Goal: Task Accomplishment & Management: Use online tool/utility

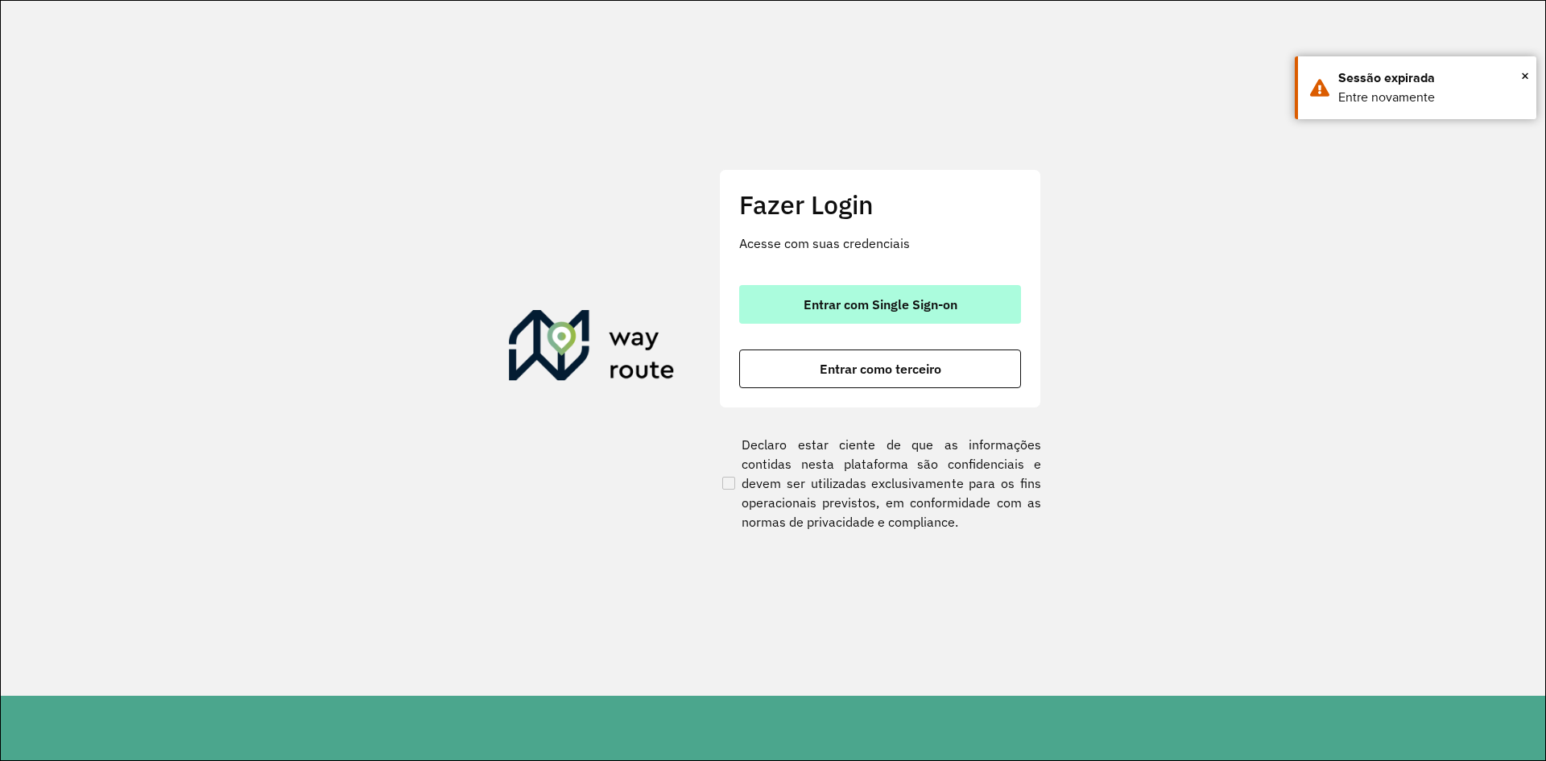
click at [944, 293] on button "Entrar com Single Sign-on" at bounding box center [880, 304] width 282 height 39
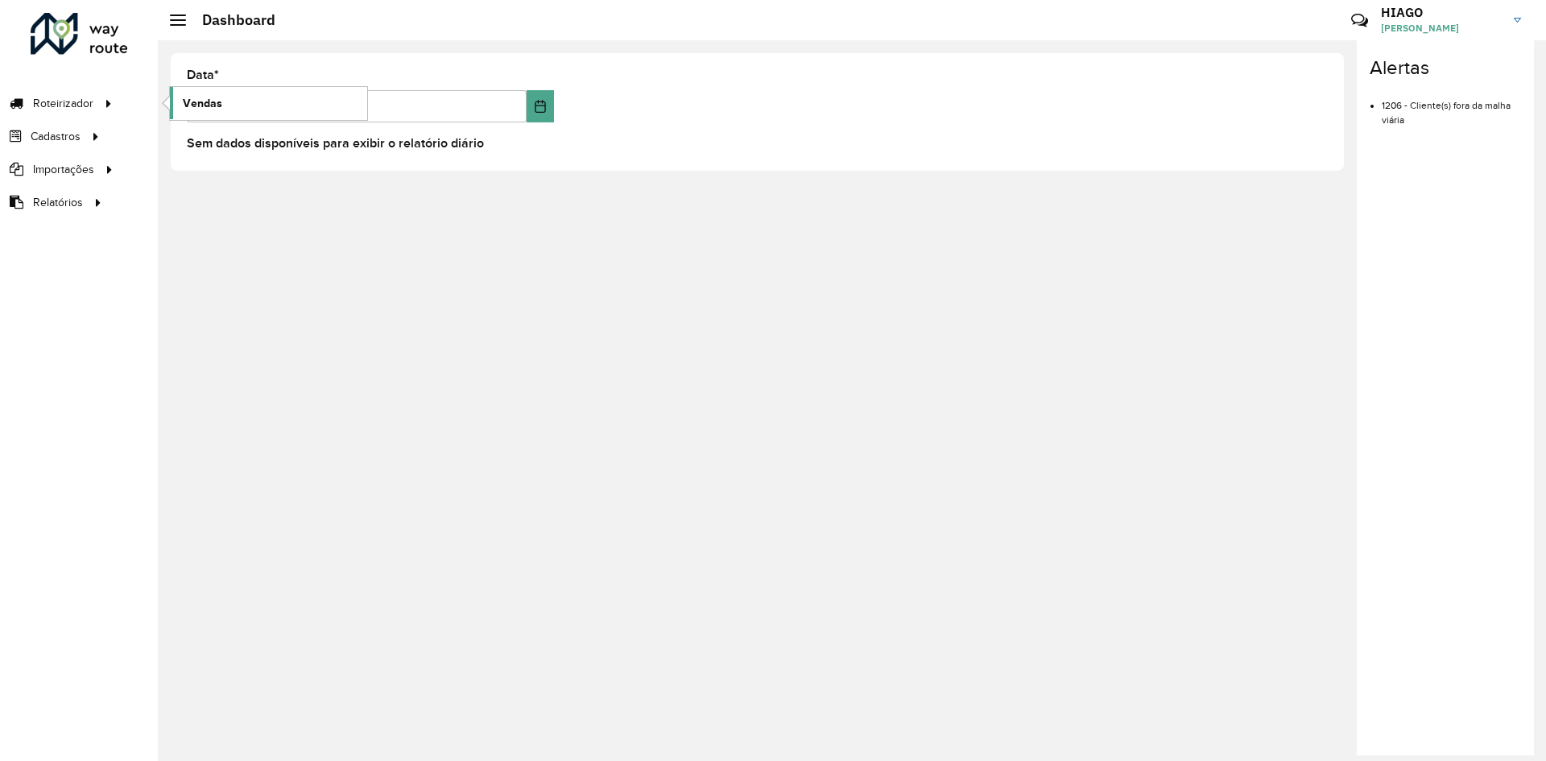
click at [225, 89] on link "Vendas" at bounding box center [268, 103] width 197 height 32
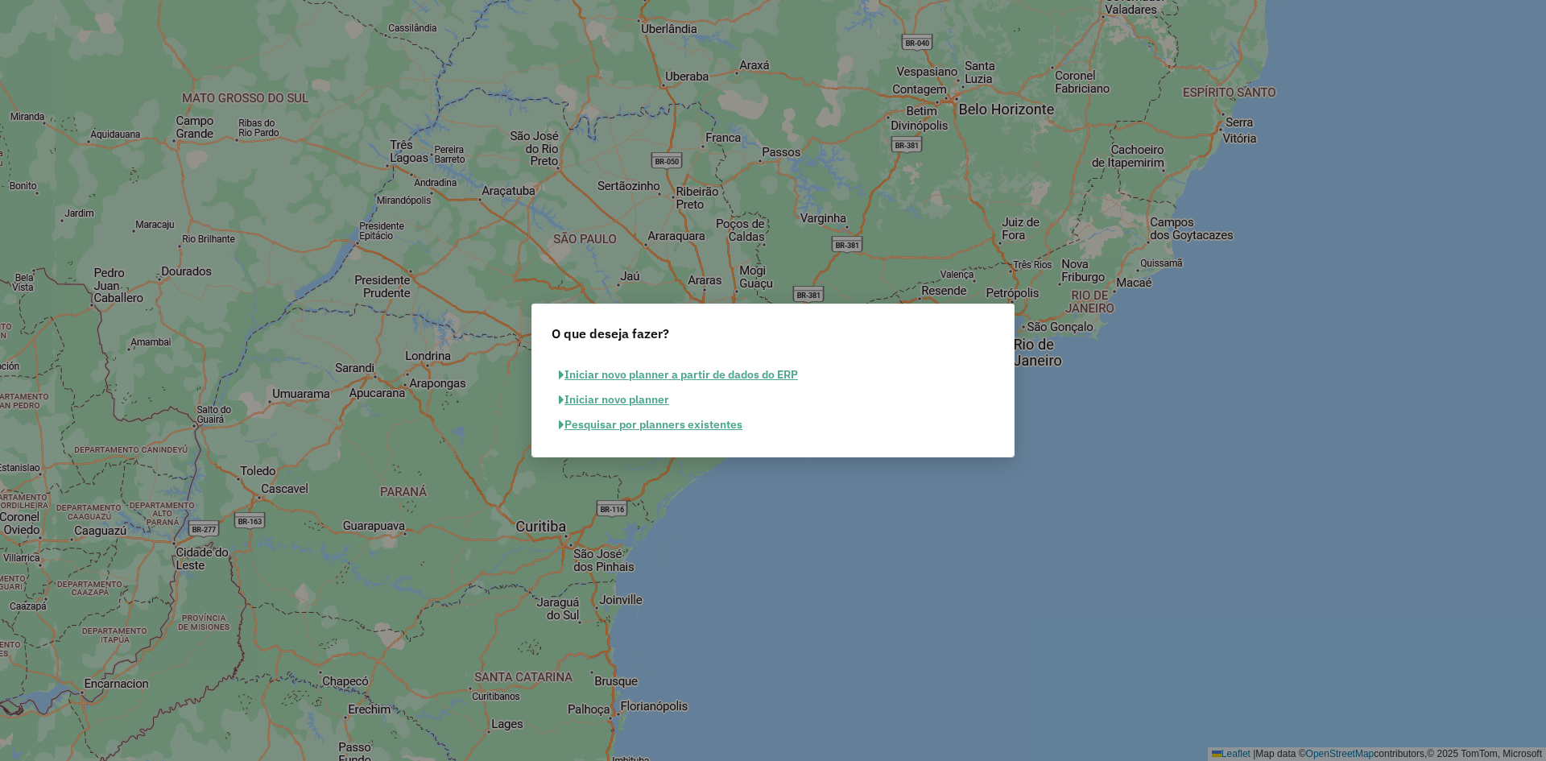
click at [662, 424] on button "Pesquisar por planners existentes" at bounding box center [651, 424] width 198 height 25
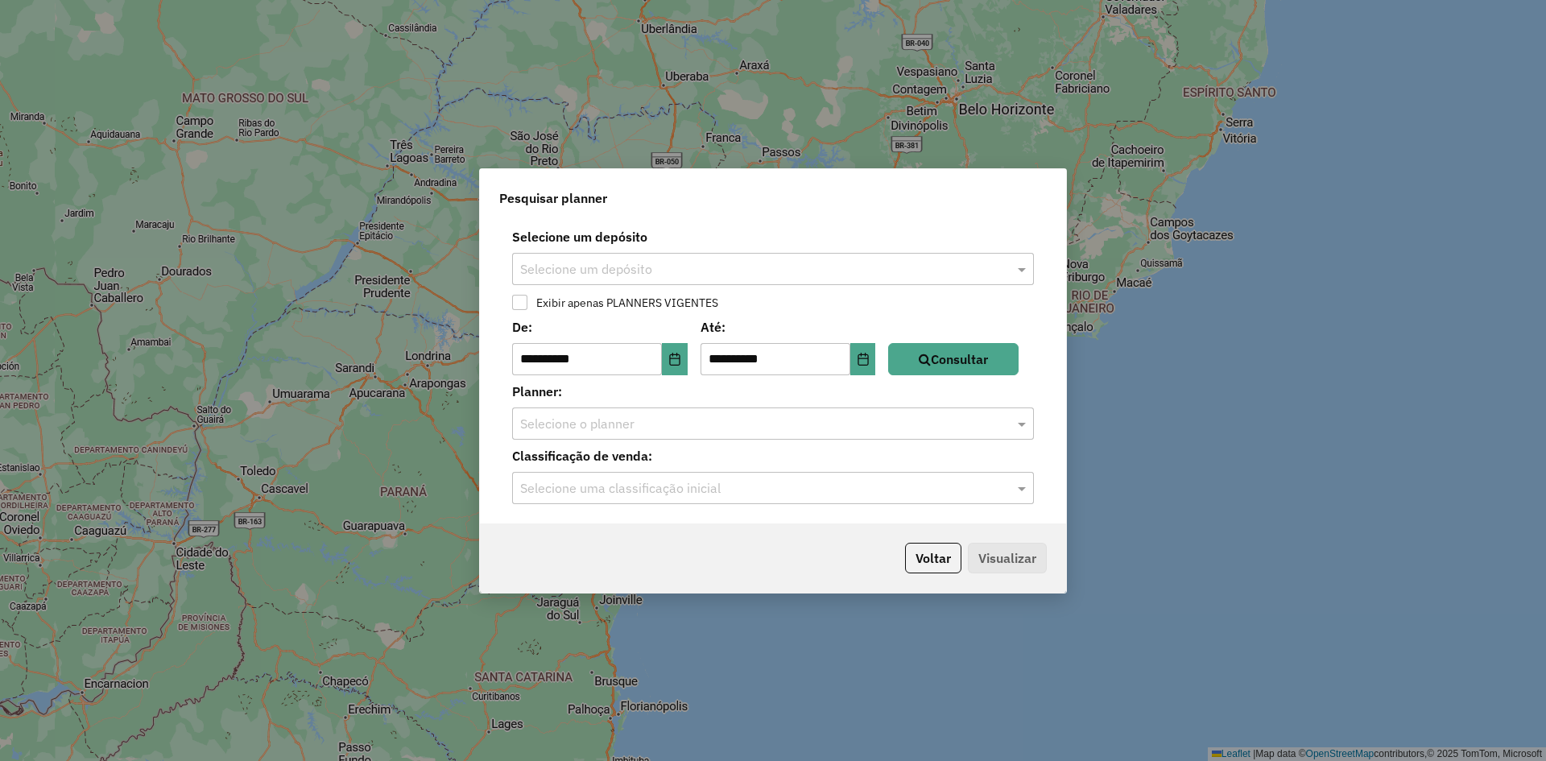
click at [631, 264] on input "text" at bounding box center [757, 269] width 474 height 19
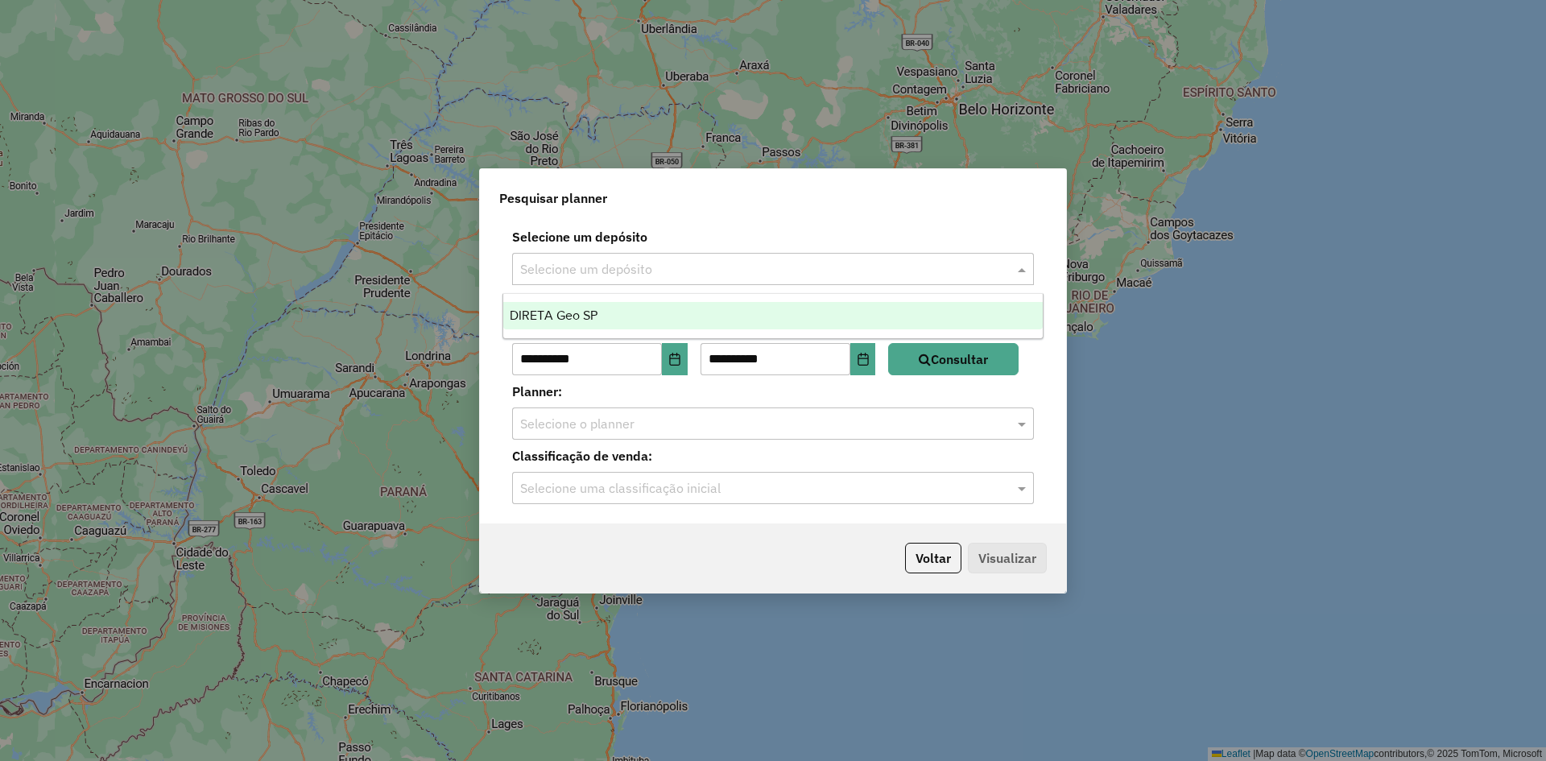
click at [620, 276] on input "text" at bounding box center [757, 269] width 474 height 19
click at [592, 308] on span "DIRETA Geo SP" at bounding box center [554, 315] width 88 height 14
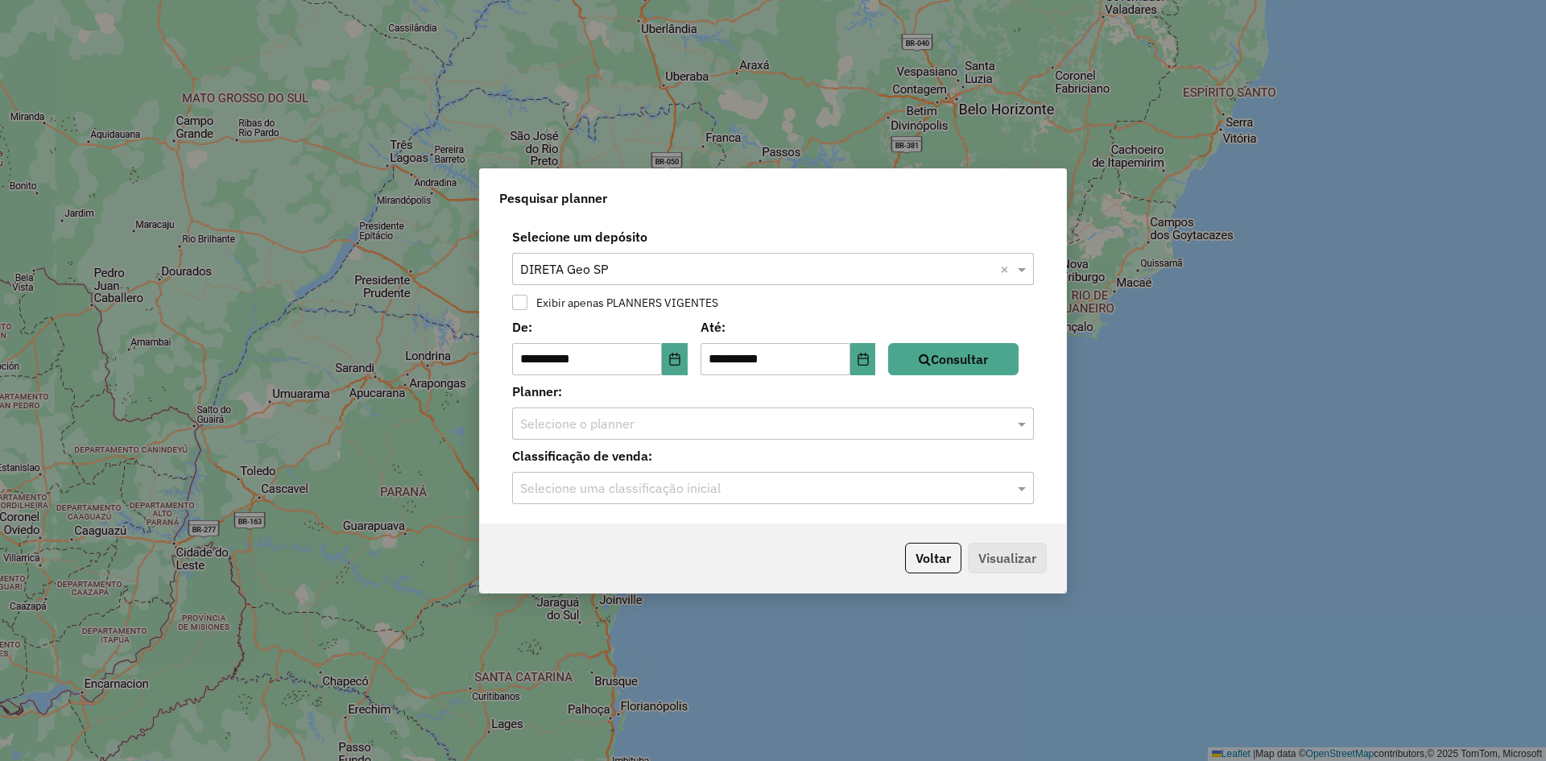
click at [586, 415] on input "text" at bounding box center [757, 424] width 474 height 19
click at [576, 415] on input "text" at bounding box center [757, 424] width 474 height 19
click at [604, 297] on label "Exibir apenas PLANNERS VIGENTES" at bounding box center [623, 302] width 190 height 11
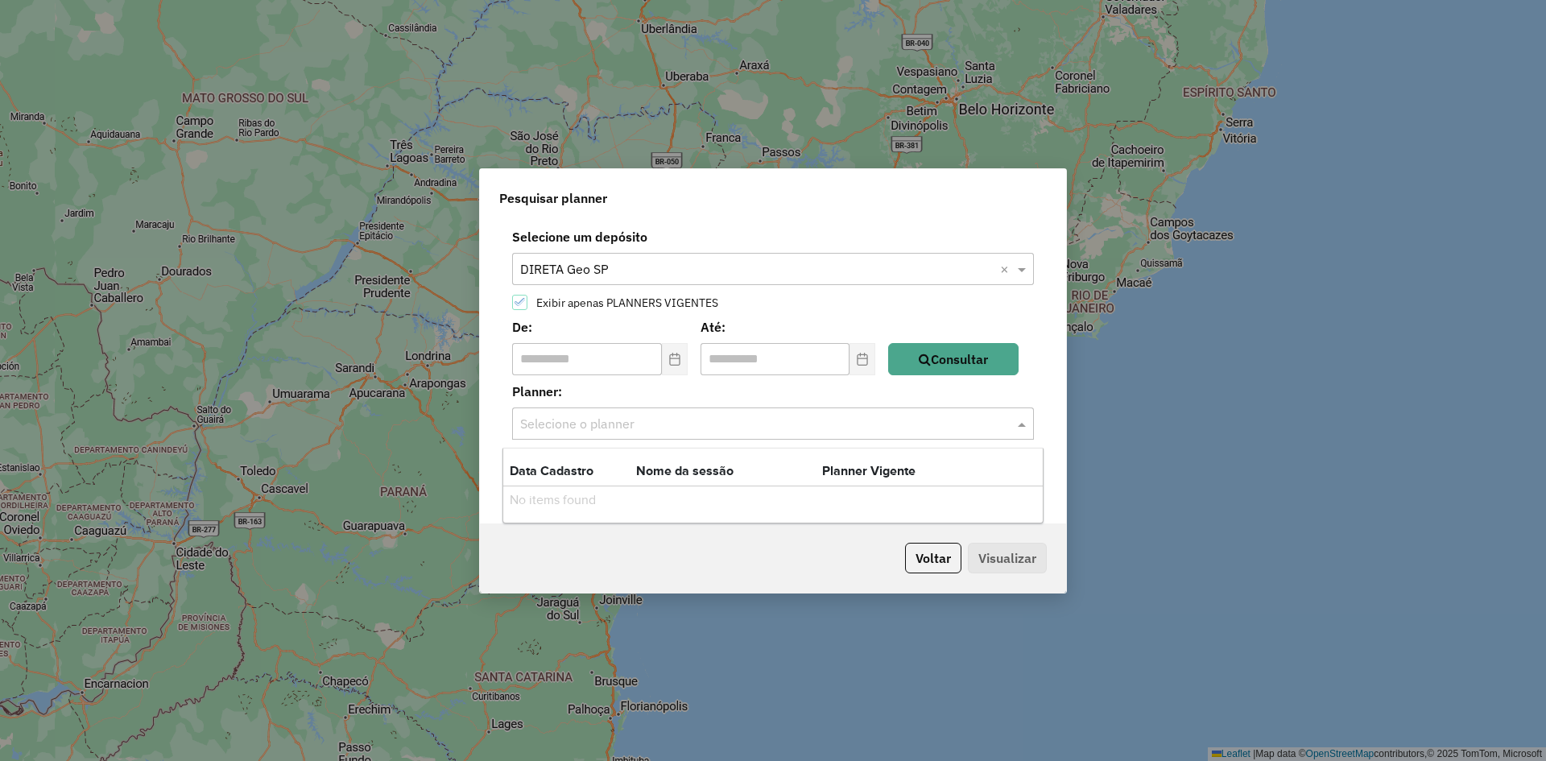
click at [616, 423] on input "text" at bounding box center [757, 424] width 474 height 19
click at [625, 406] on div "Planner: Selecione o planner" at bounding box center [773, 411] width 567 height 58
click at [544, 298] on label "Exibir apenas PLANNERS VIGENTES" at bounding box center [623, 302] width 190 height 11
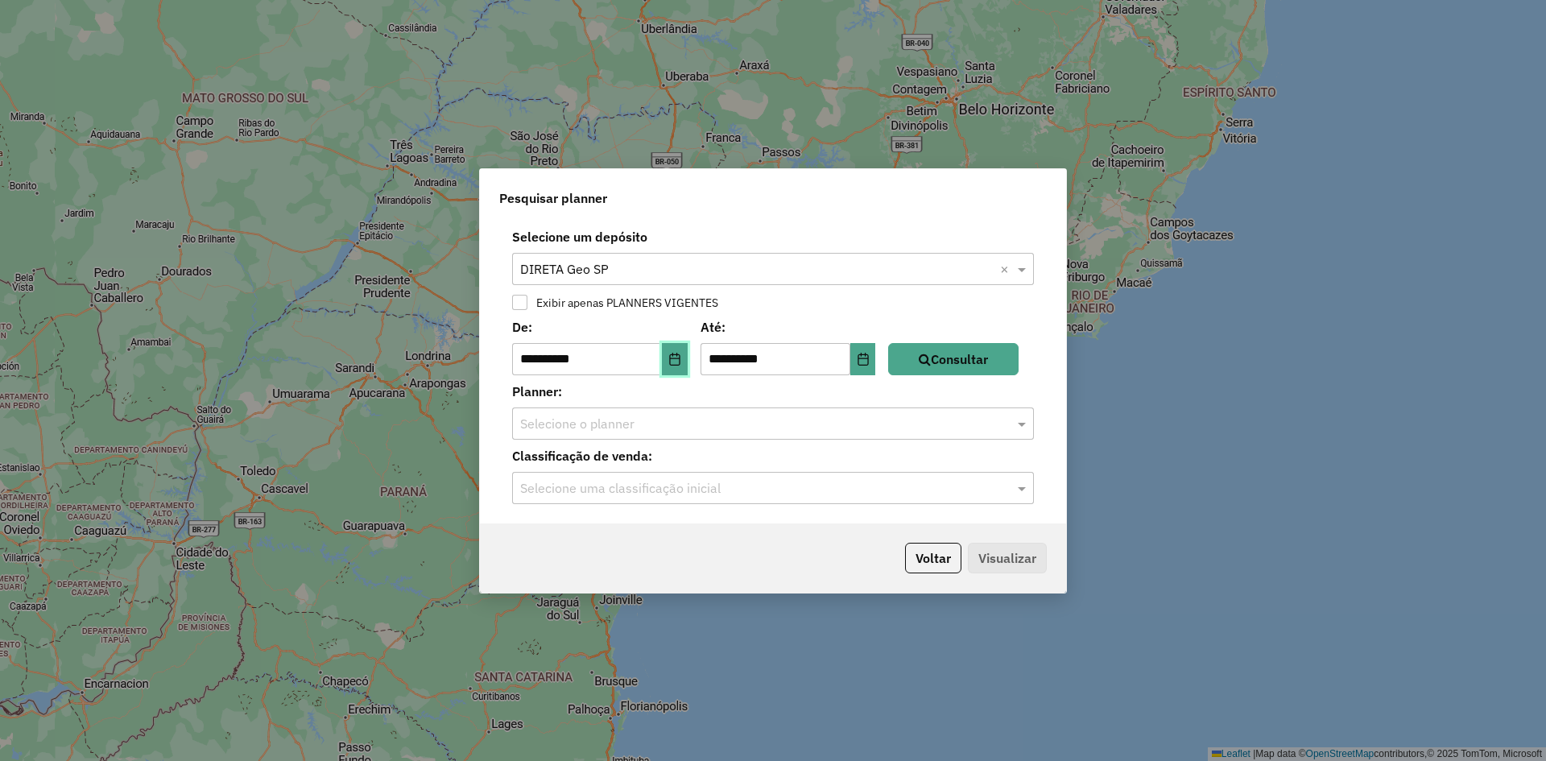
click at [673, 361] on button "Choose Date" at bounding box center [675, 359] width 26 height 32
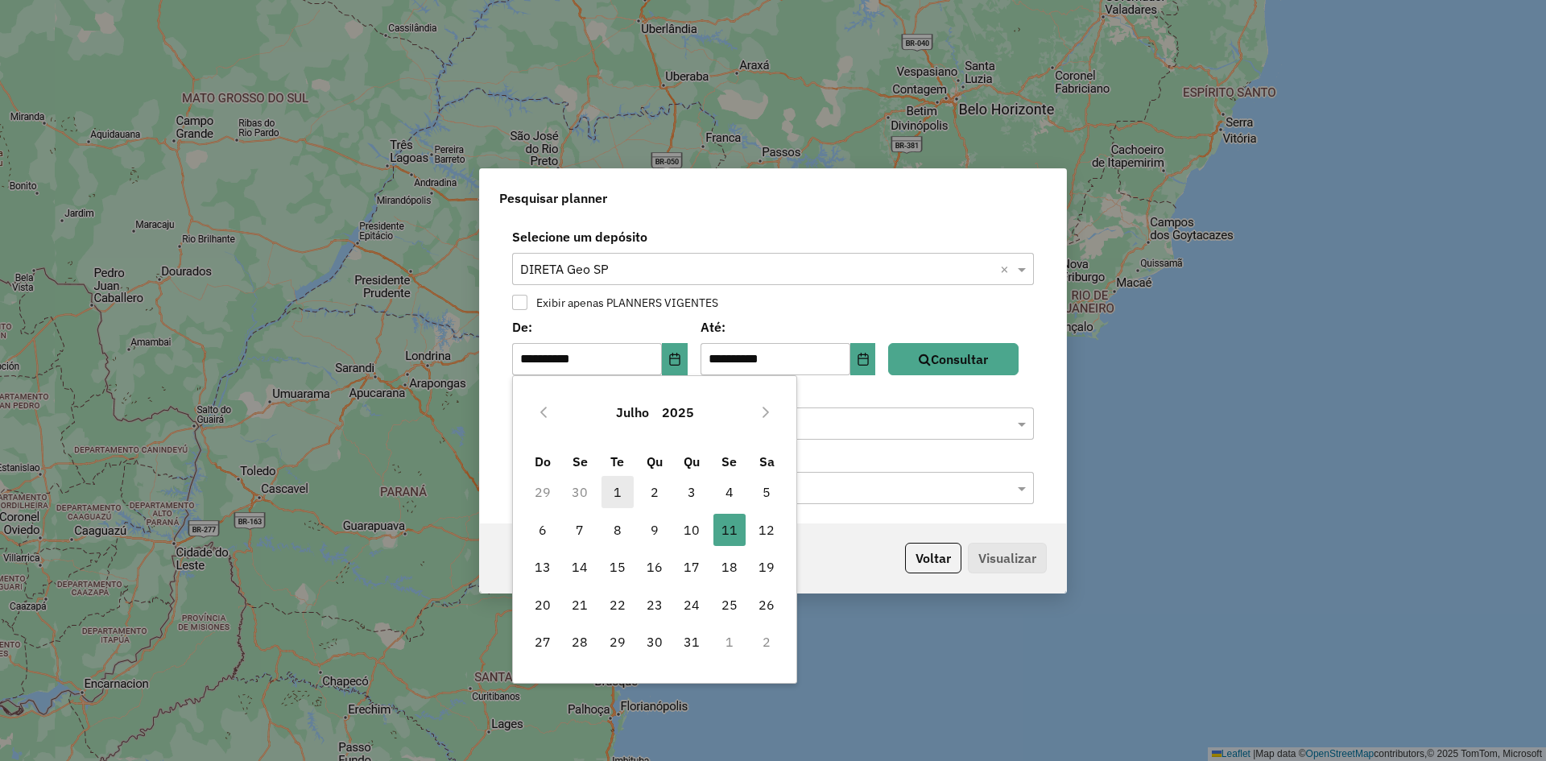
click at [614, 492] on span "1" at bounding box center [618, 492] width 32 height 32
type input "**********"
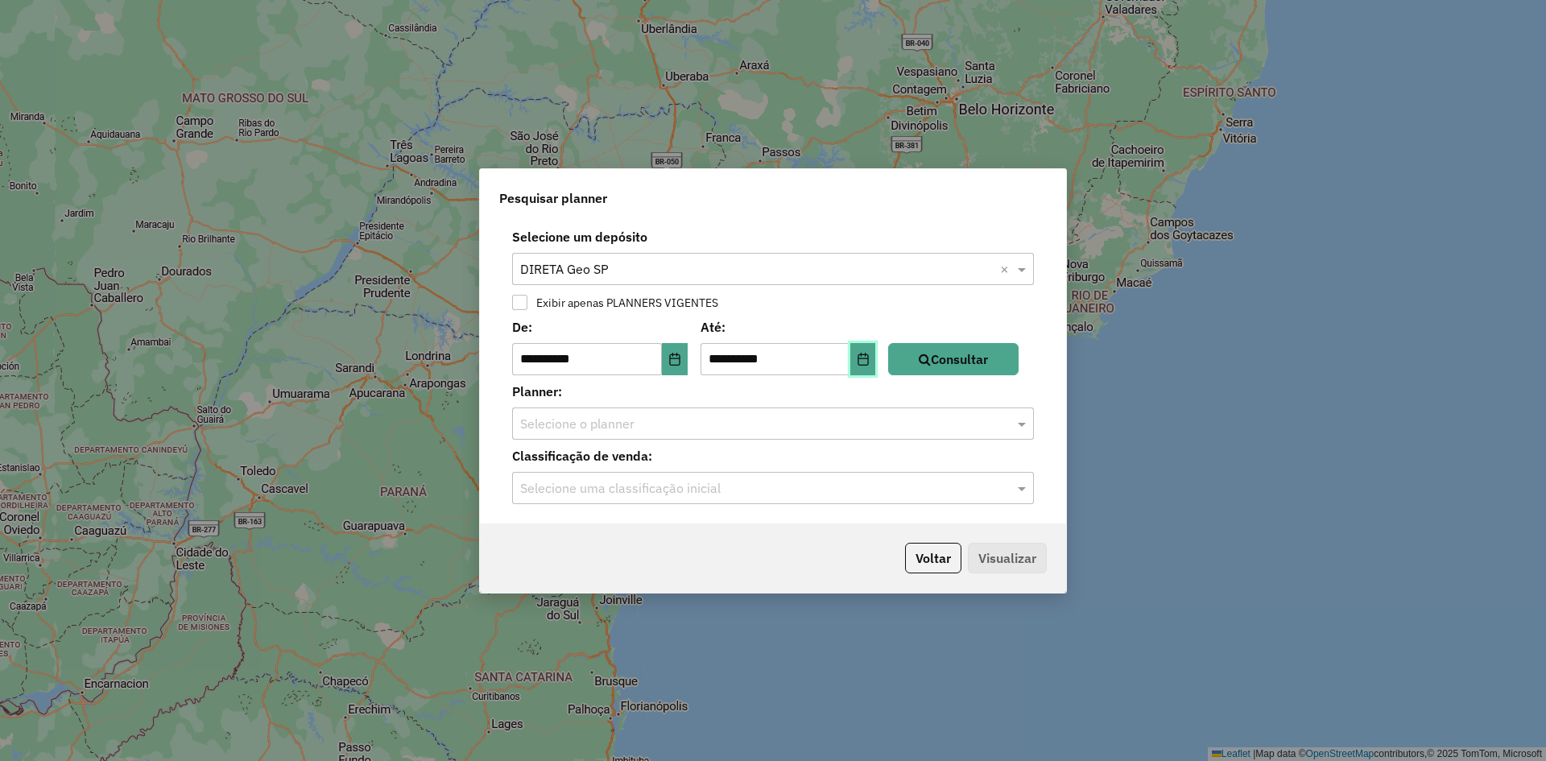
click at [876, 366] on button "Choose Date" at bounding box center [863, 359] width 26 height 32
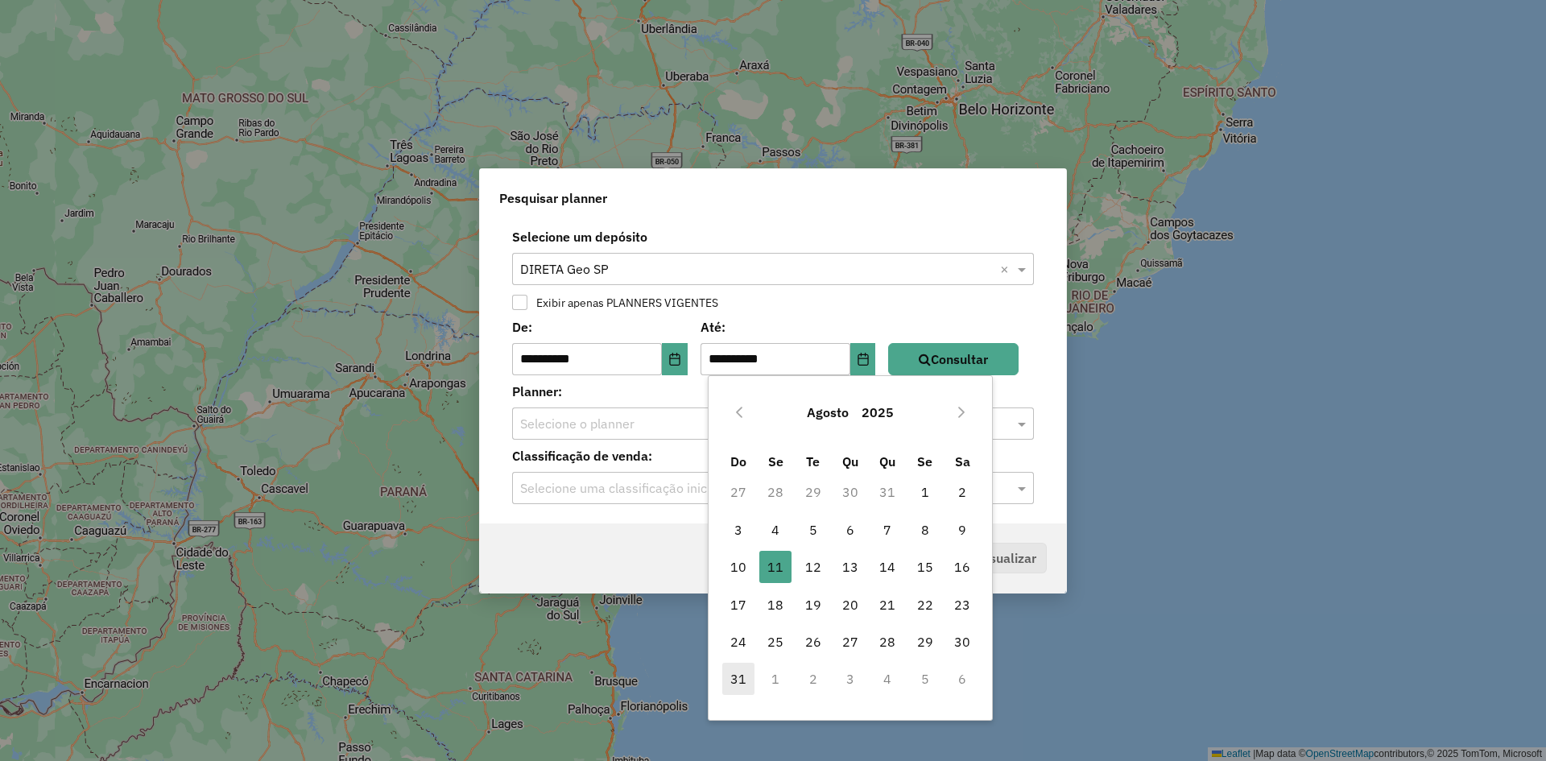
click at [741, 673] on span "31" at bounding box center [738, 679] width 32 height 32
type input "**********"
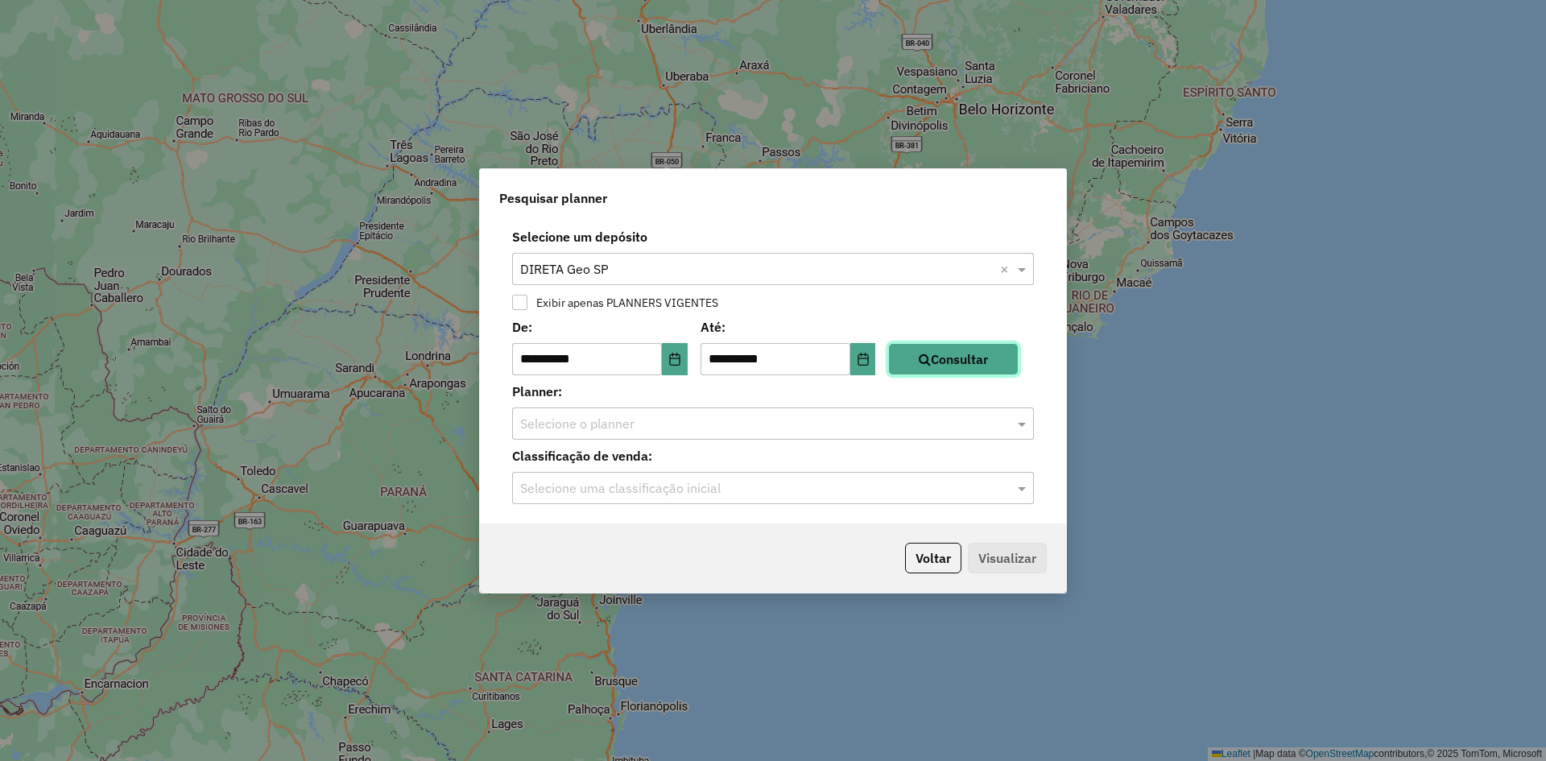
click at [966, 355] on button "Consultar" at bounding box center [953, 359] width 130 height 32
click at [729, 446] on label "Classificação de venda:" at bounding box center [773, 455] width 541 height 19
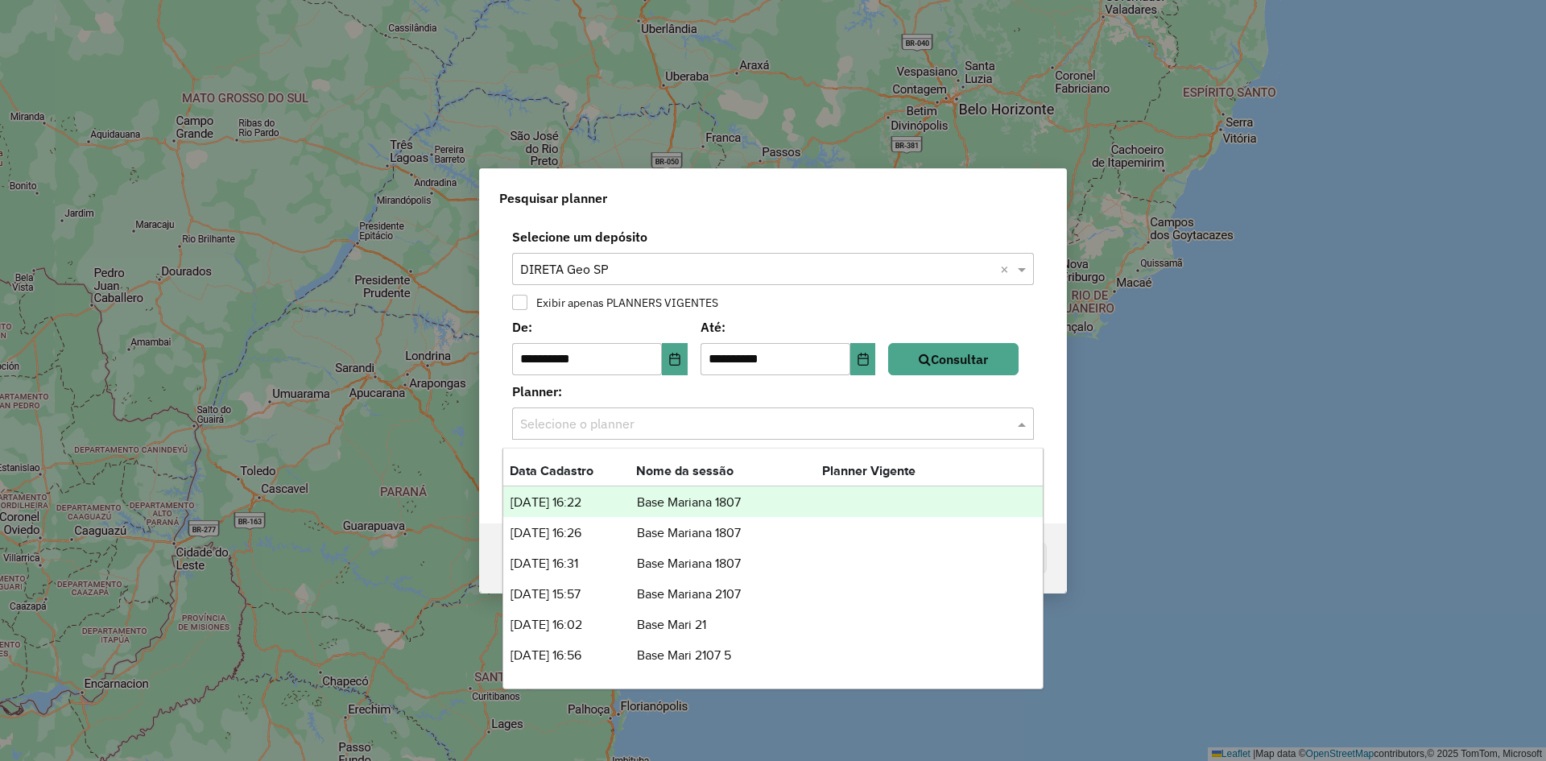
click at [741, 428] on input "text" at bounding box center [757, 424] width 474 height 19
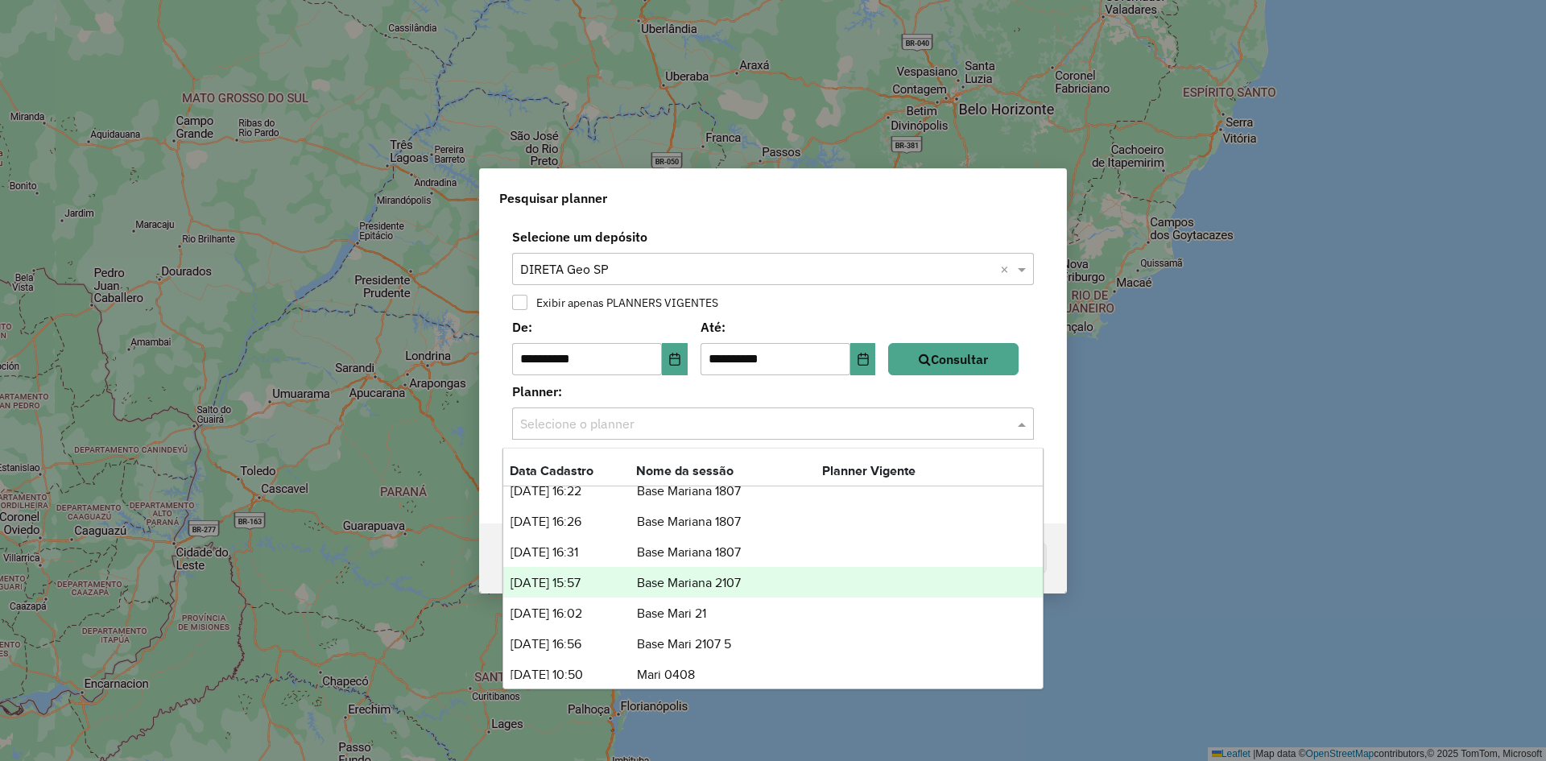
scroll to position [21, 0]
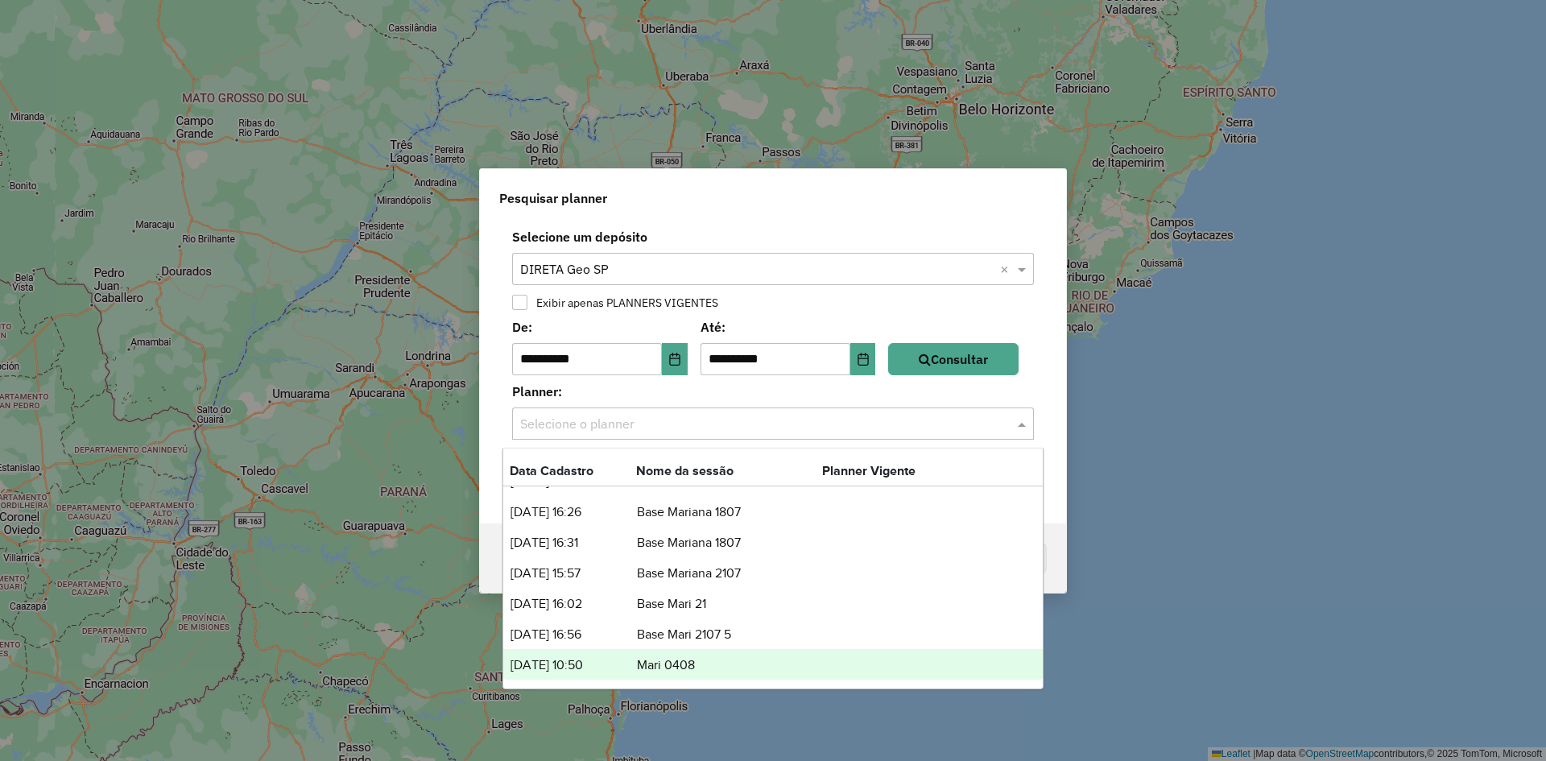
click at [662, 661] on td "Mari 0408" at bounding box center [729, 665] width 186 height 21
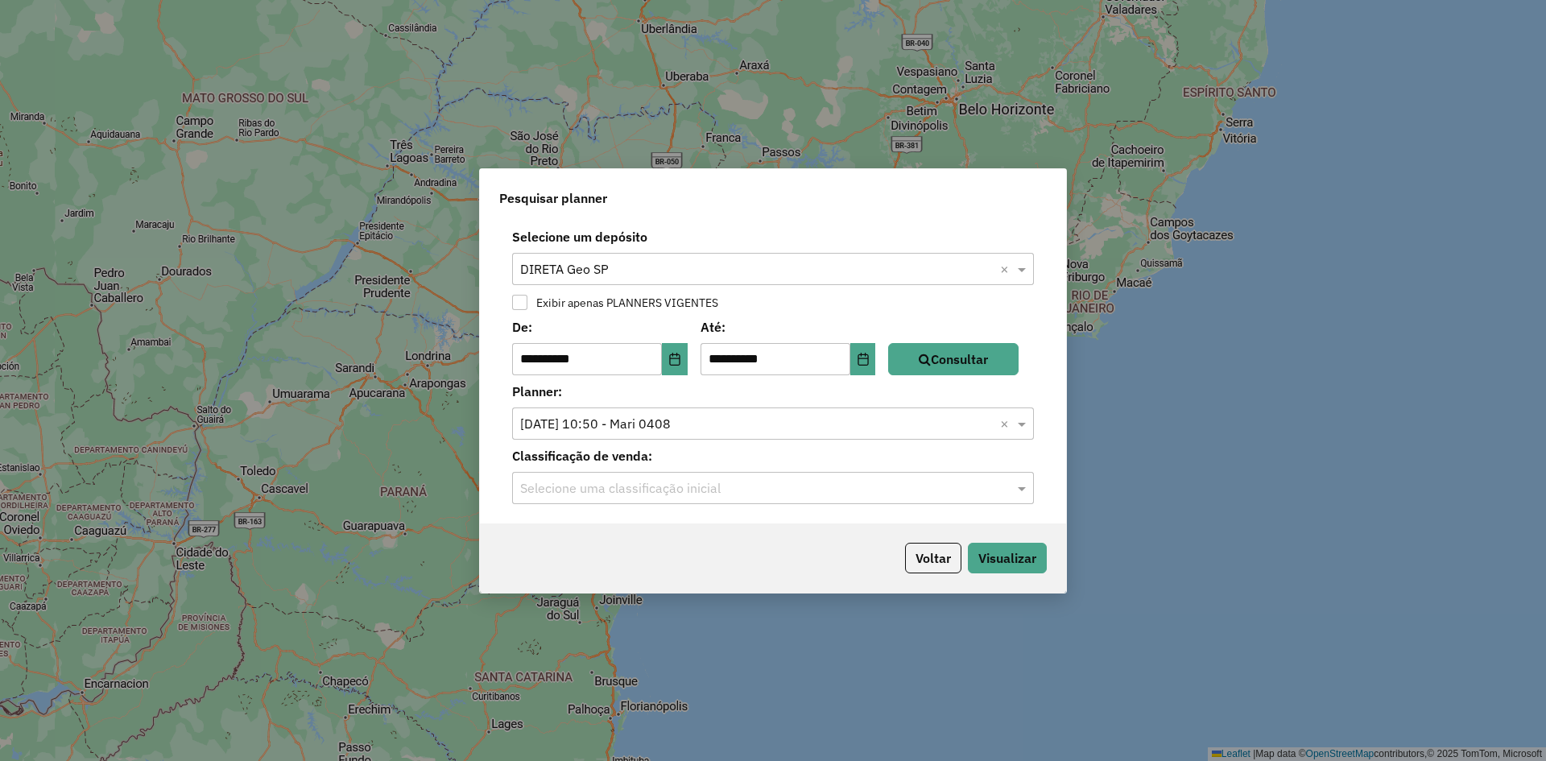
click at [748, 486] on input "text" at bounding box center [757, 488] width 474 height 19
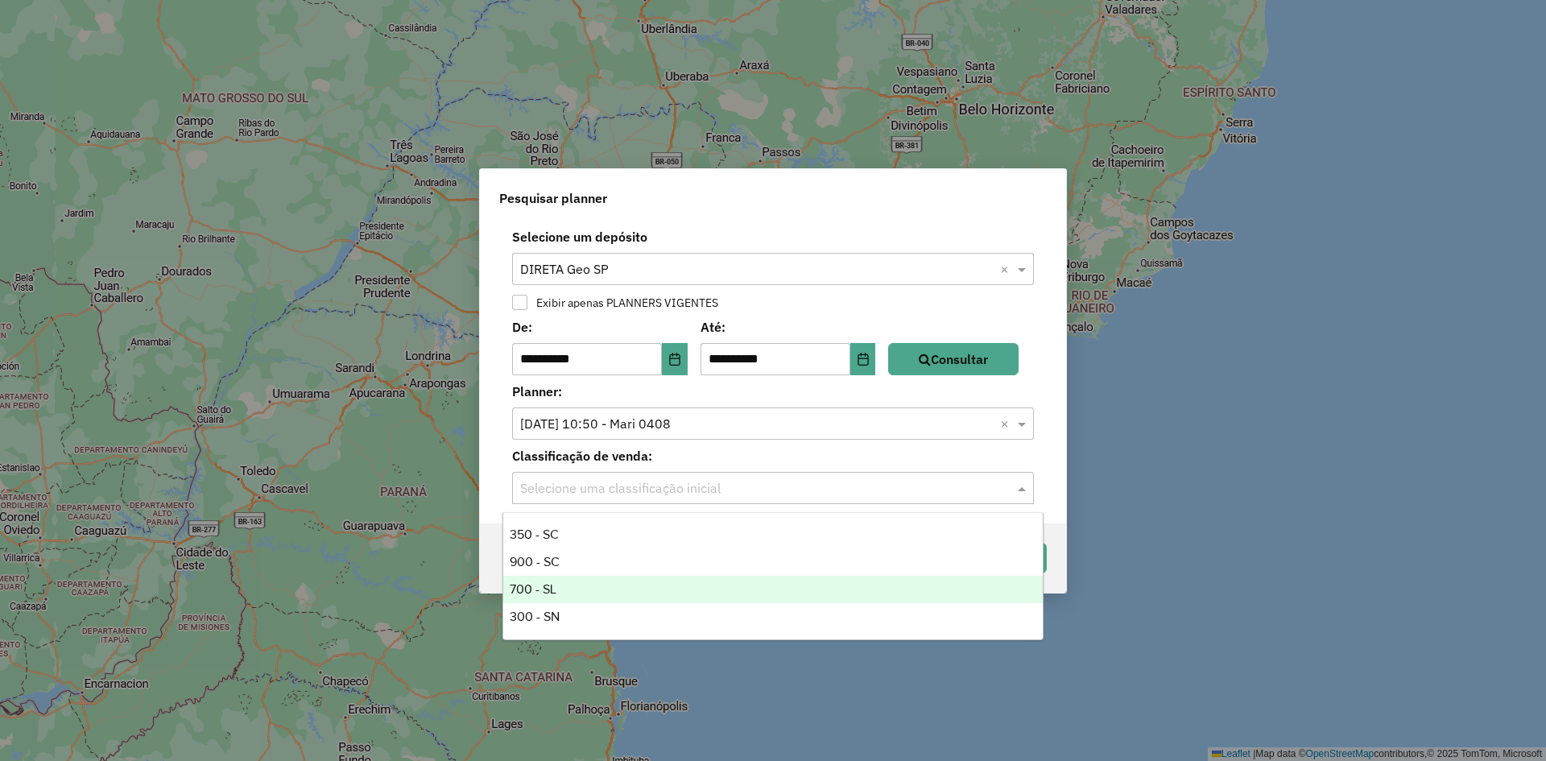
click at [593, 581] on div "700 - SL" at bounding box center [773, 589] width 540 height 27
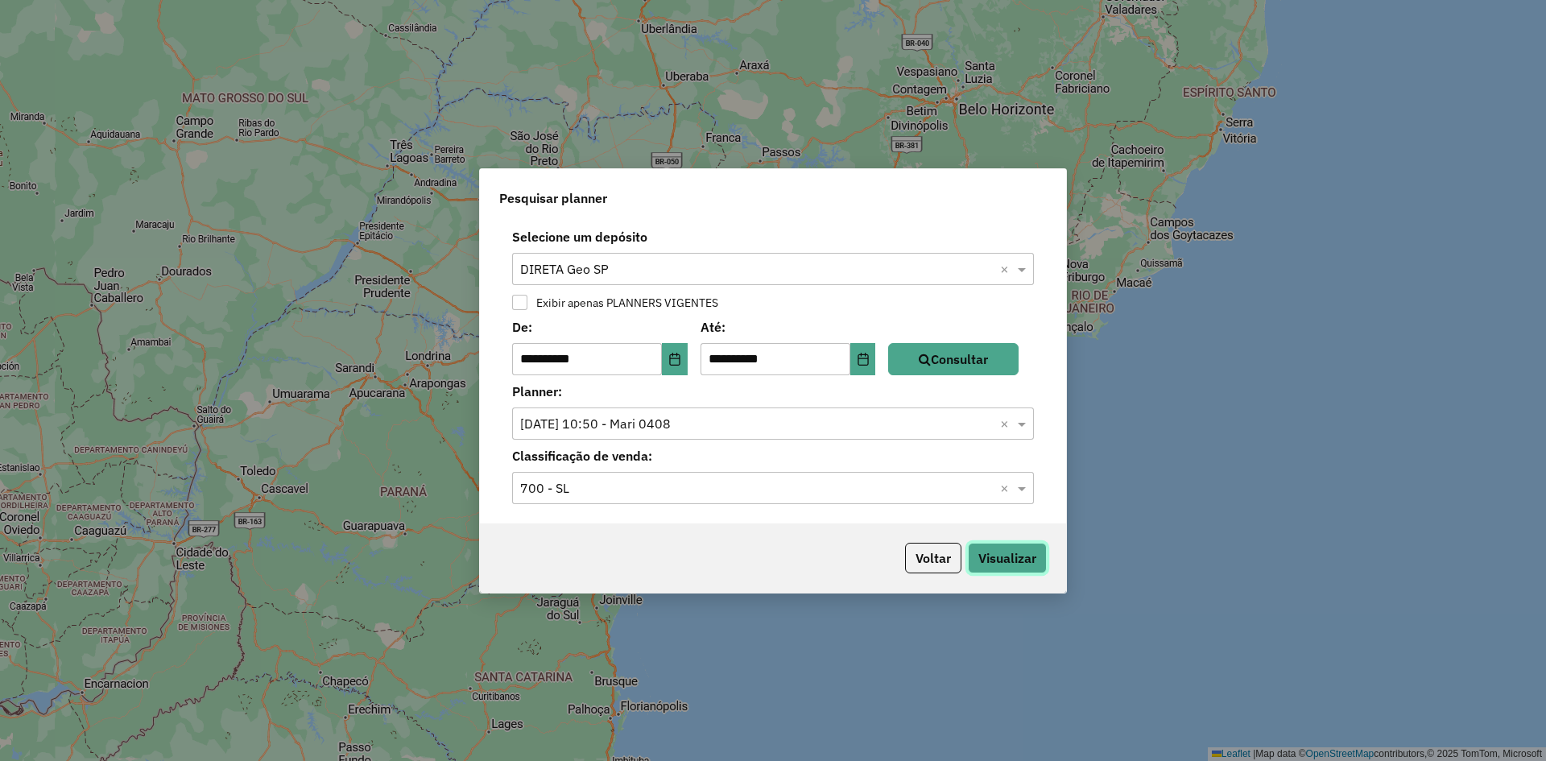
click at [1030, 558] on button "Visualizar" at bounding box center [1007, 558] width 79 height 31
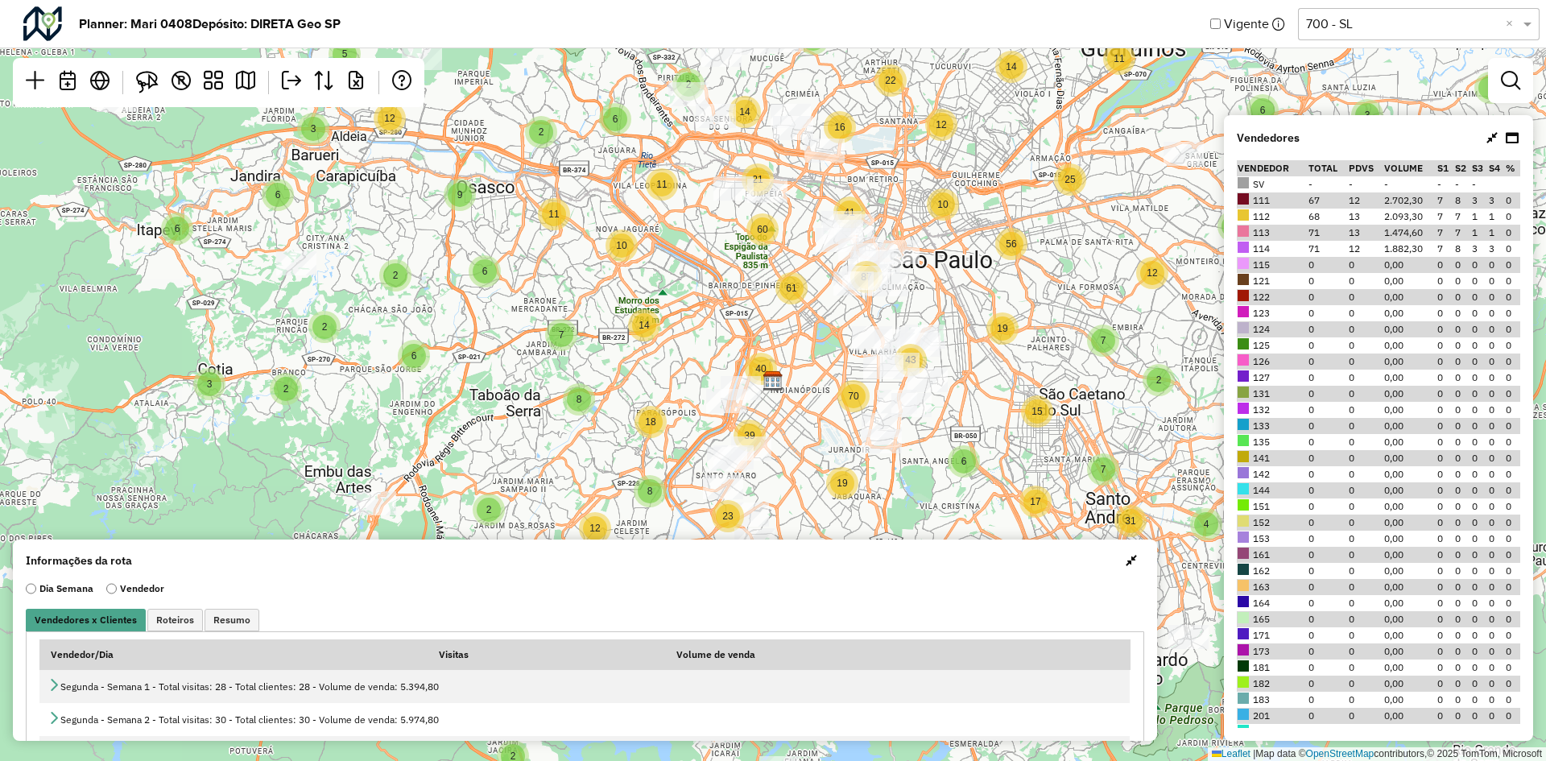
click at [652, 350] on div "4 3 13 9 2 2 6 8 2 2 3 11 9 5 5 2 2 5 4 4 18 6 3 11 6 3 4 4 7 2 3 7 2 5 3 4 7 2…" at bounding box center [773, 380] width 1546 height 761
click at [628, 324] on div "14" at bounding box center [644, 325] width 32 height 32
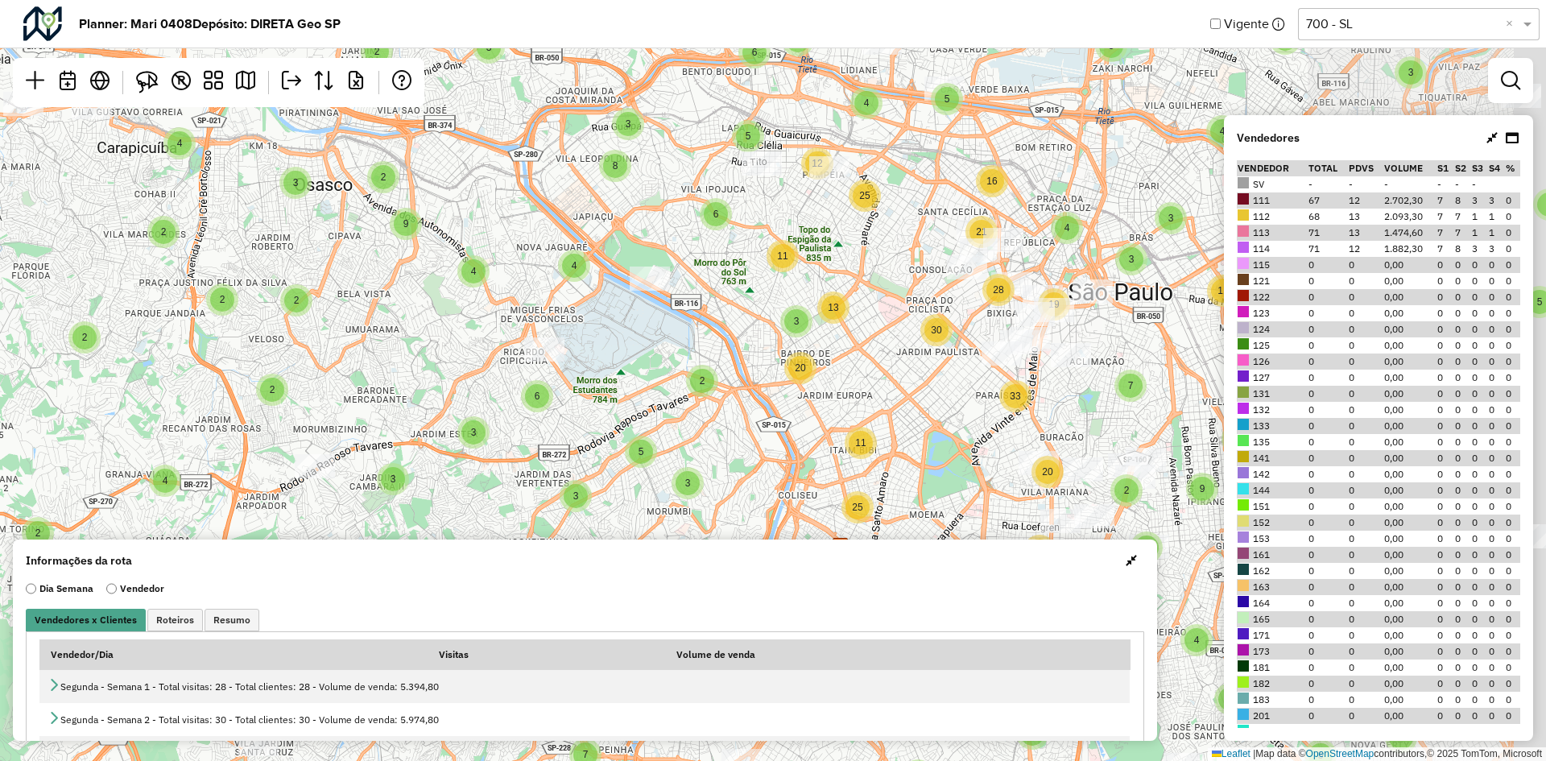
drag, startPoint x: 963, startPoint y: 260, endPoint x: 628, endPoint y: 390, distance: 359.2
click at [630, 392] on div "2 2 4 3 2 2 3 7 3 5 3 3 2 3 8 2 2 2 2 3 2 3 2 4 7 2 2 3 2 3 3 3 5 9 7 6 6 5 3 4…" at bounding box center [773, 380] width 1546 height 761
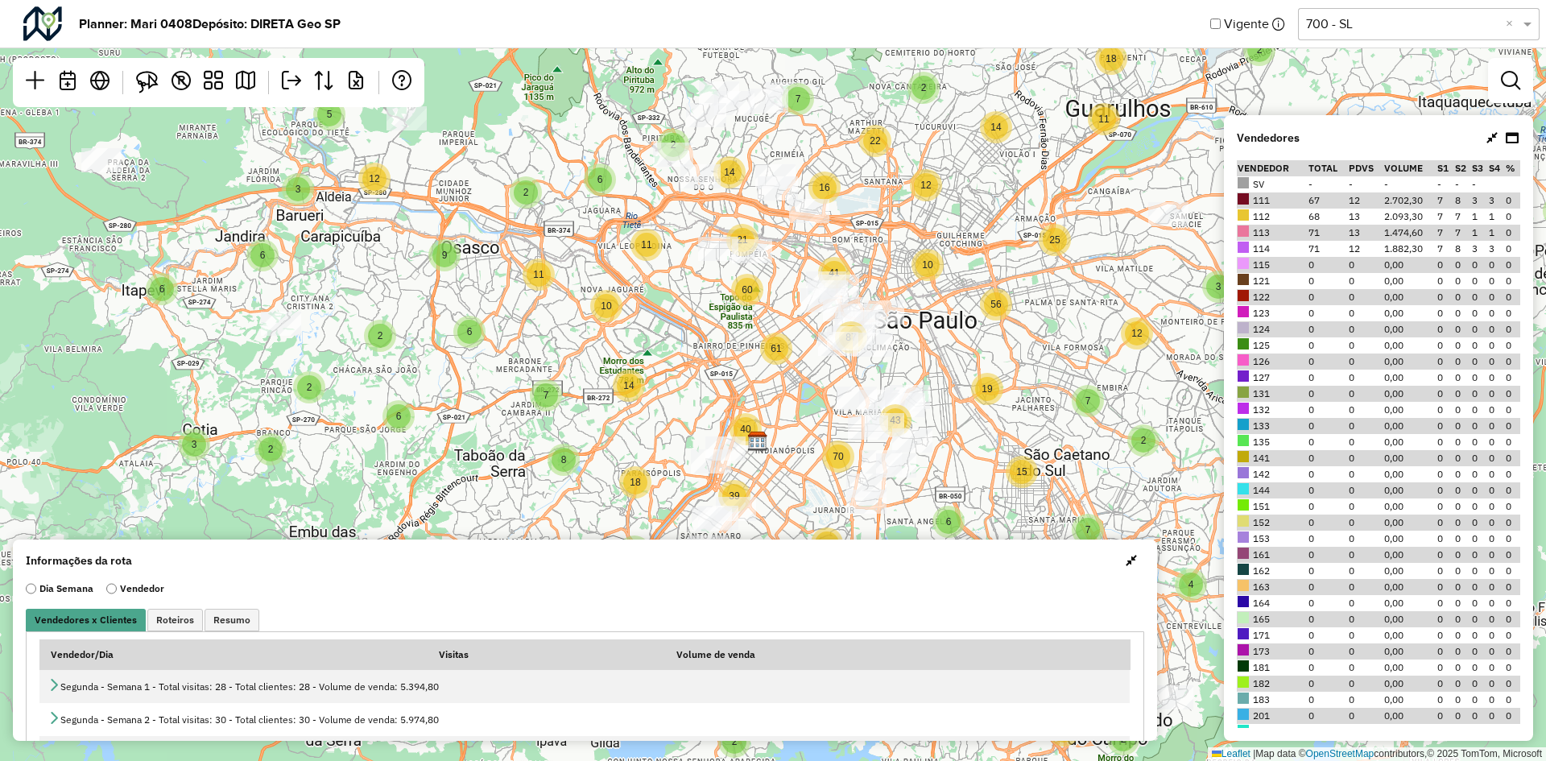
click at [1492, 145] on link at bounding box center [1492, 138] width 11 height 16
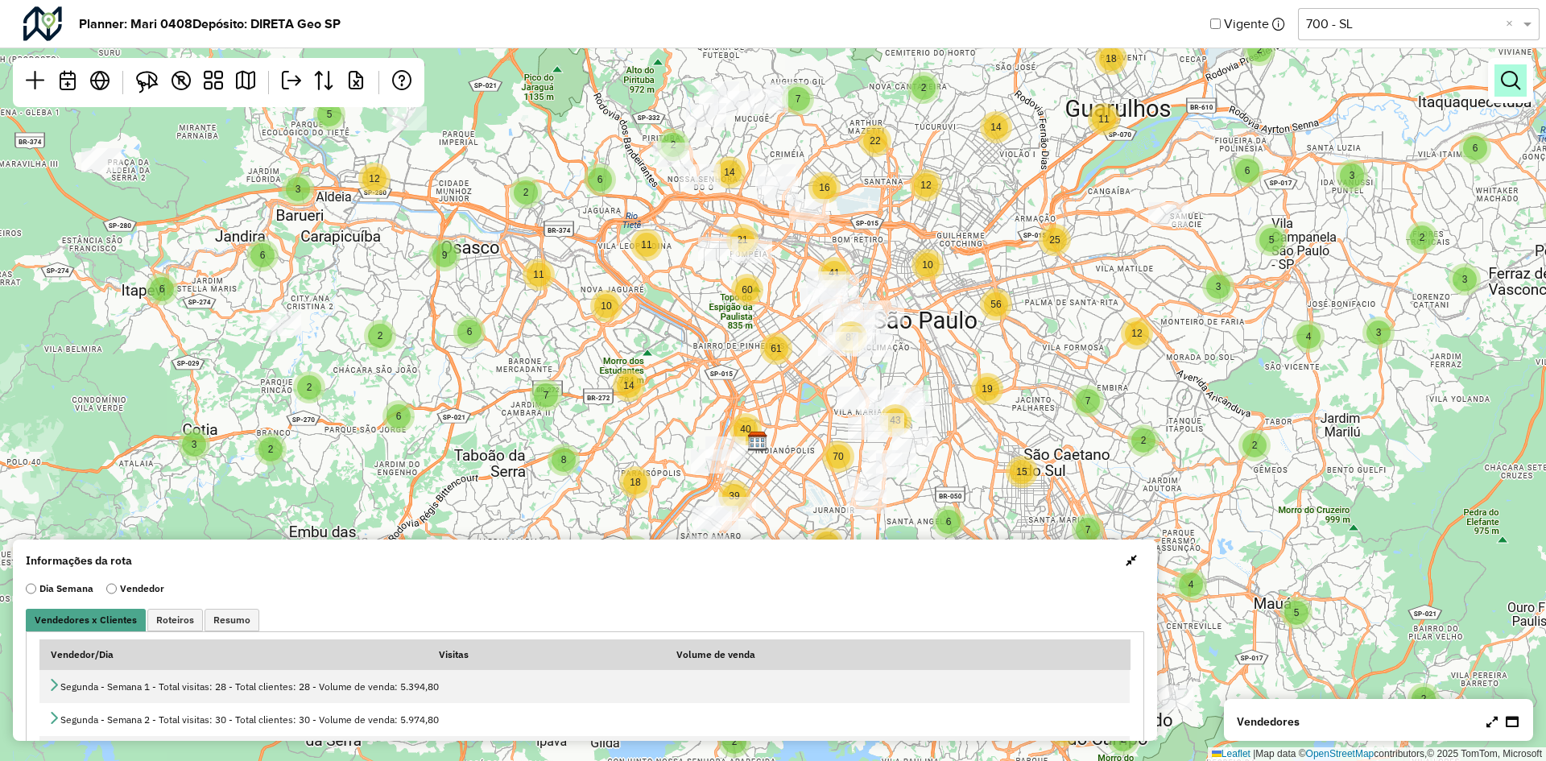
click at [1501, 93] on link at bounding box center [1511, 80] width 32 height 32
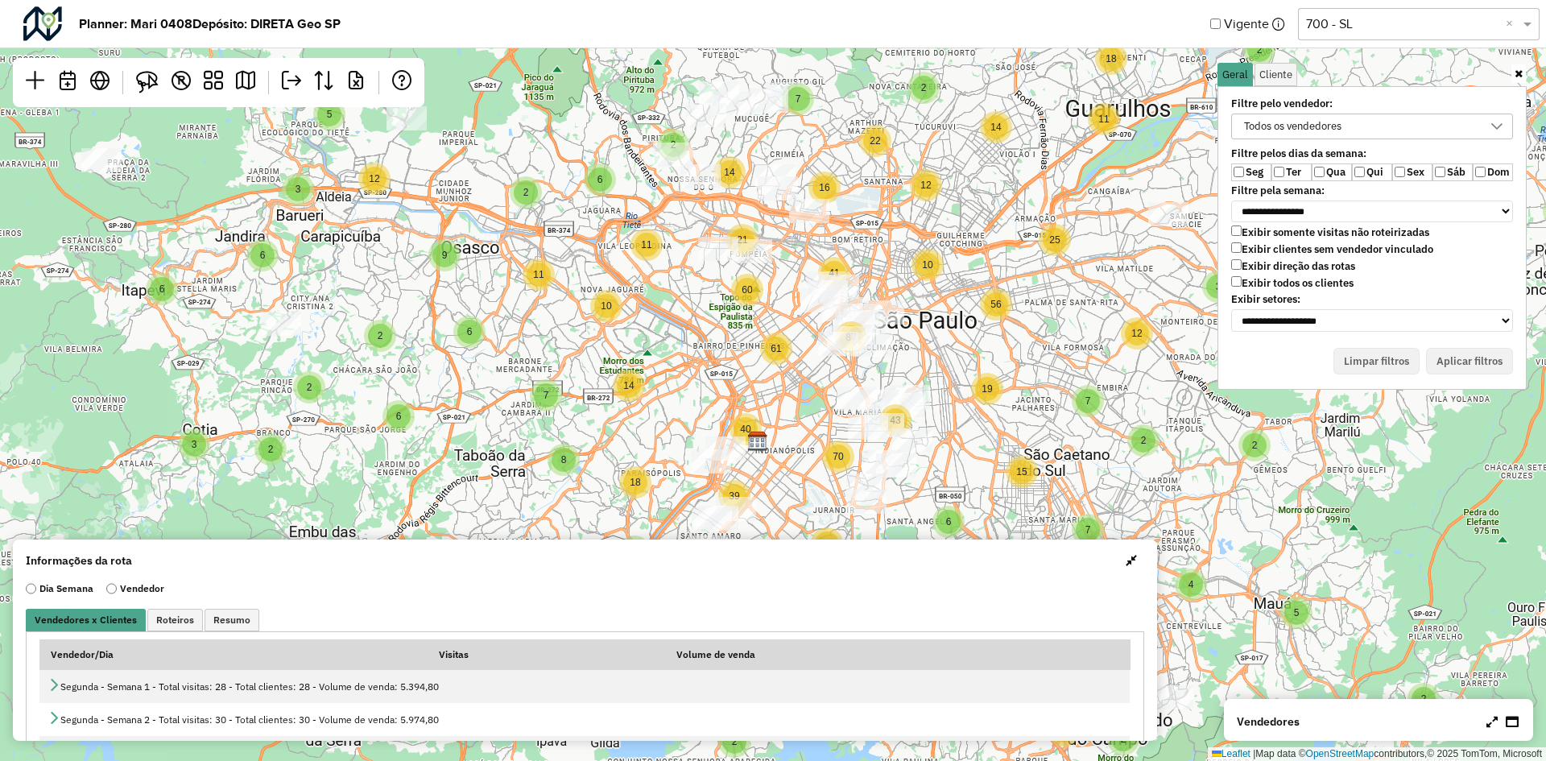
click at [1358, 122] on div "Todos os vendedores" at bounding box center [1360, 126] width 243 height 24
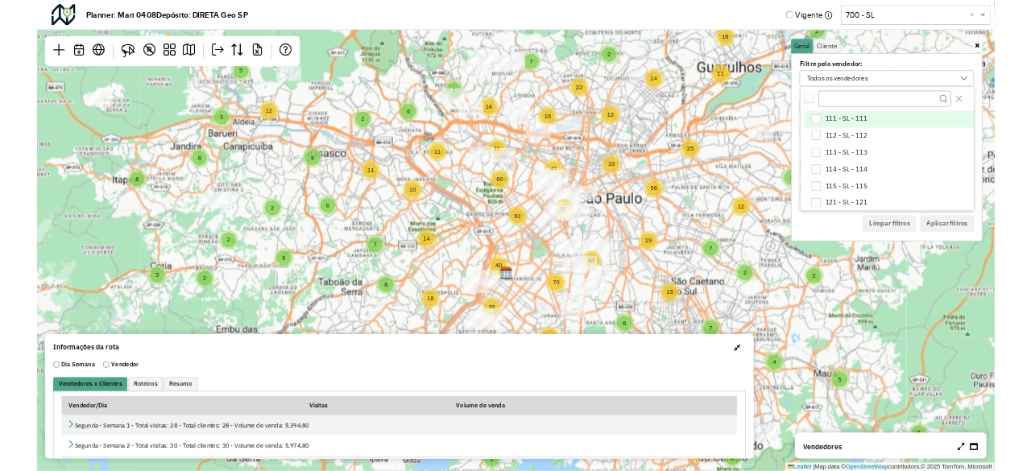
scroll to position [9, 64]
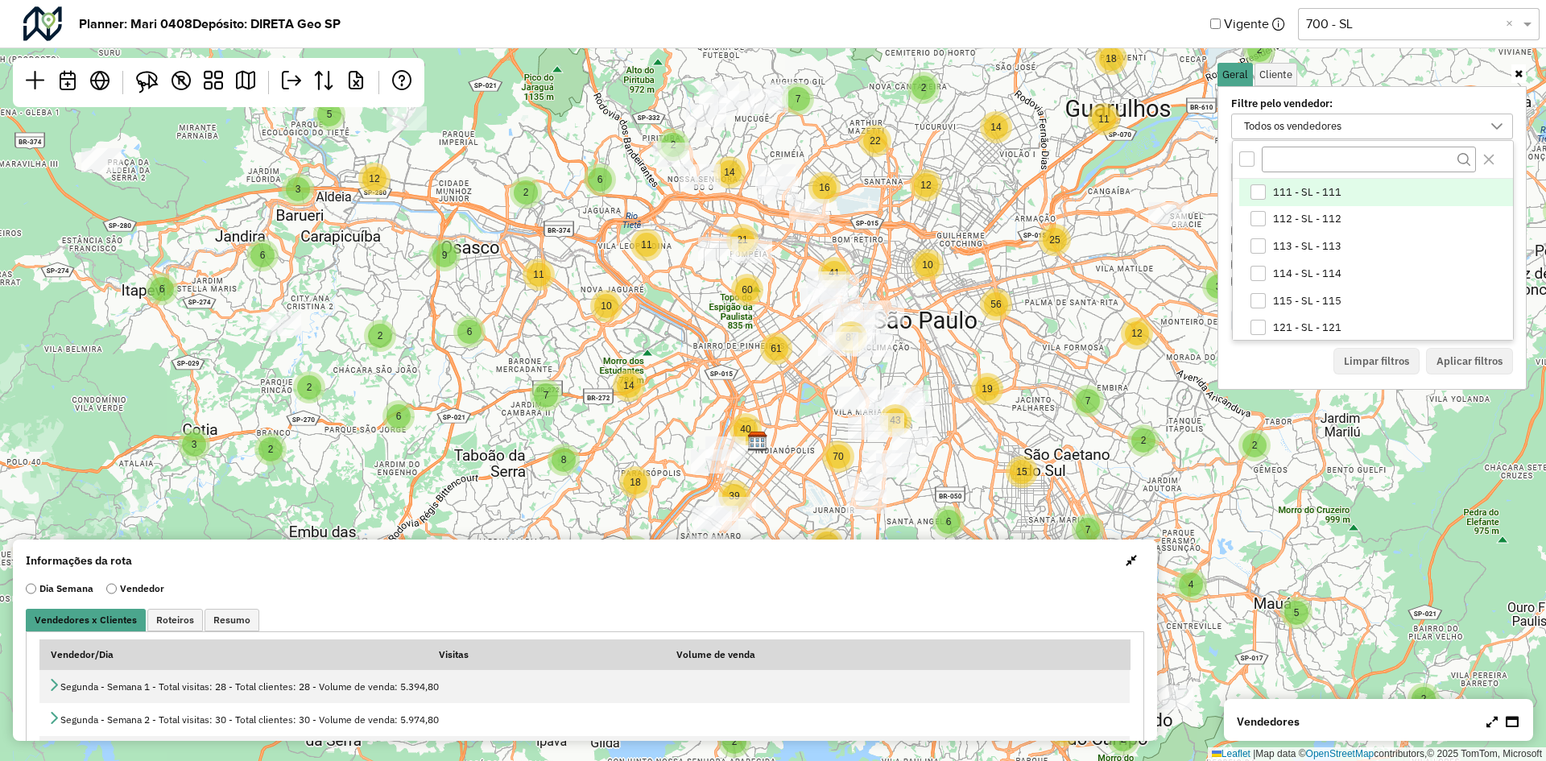
click at [1261, 191] on div "111 - SL - 111" at bounding box center [1258, 191] width 15 height 15
click at [1455, 362] on button "Aplicar filtros" at bounding box center [1469, 361] width 87 height 27
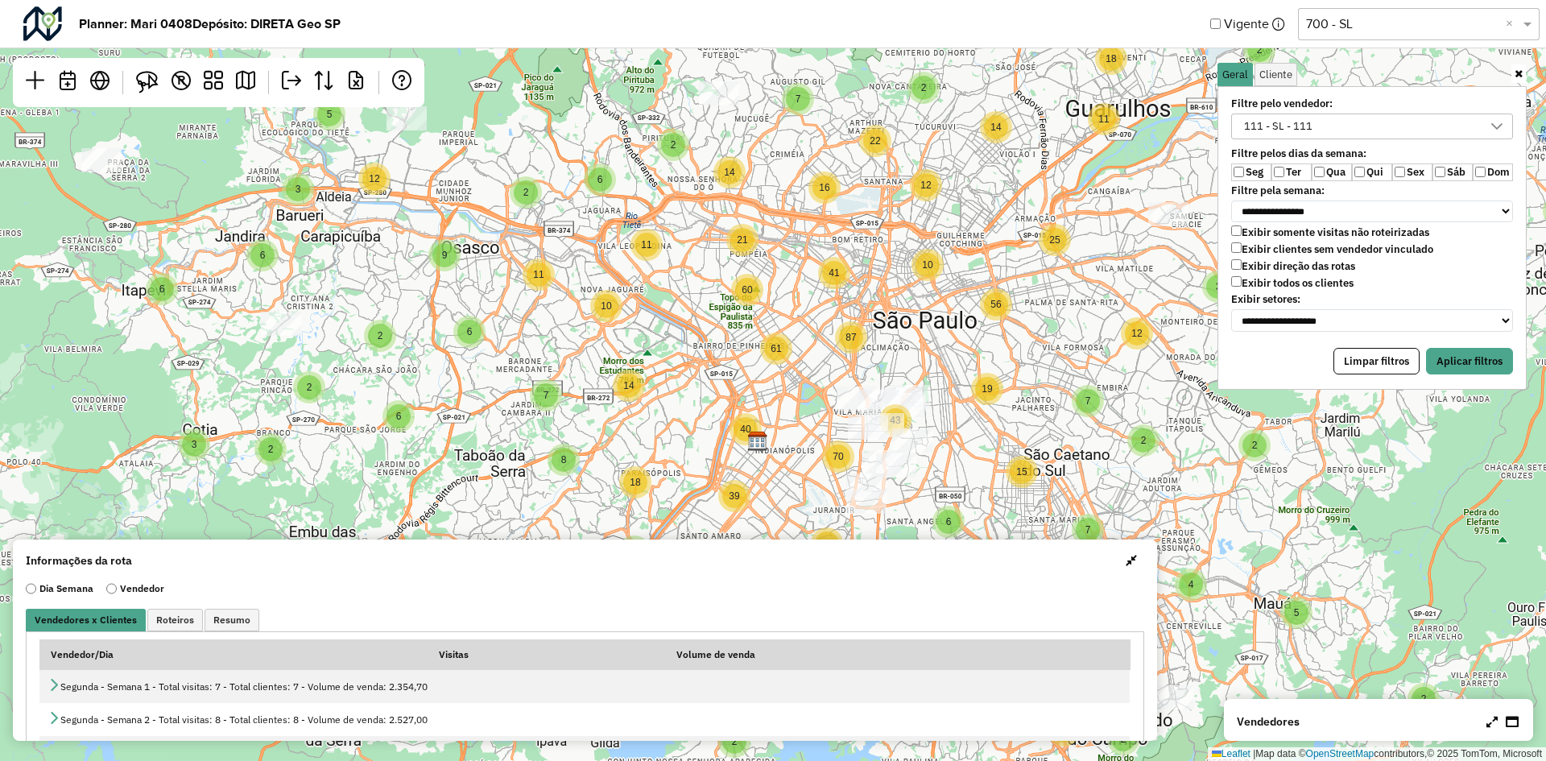
click at [1247, 175] on label "Seg" at bounding box center [1251, 172] width 40 height 18
click at [1462, 361] on button "Aplicar filtros" at bounding box center [1469, 361] width 87 height 27
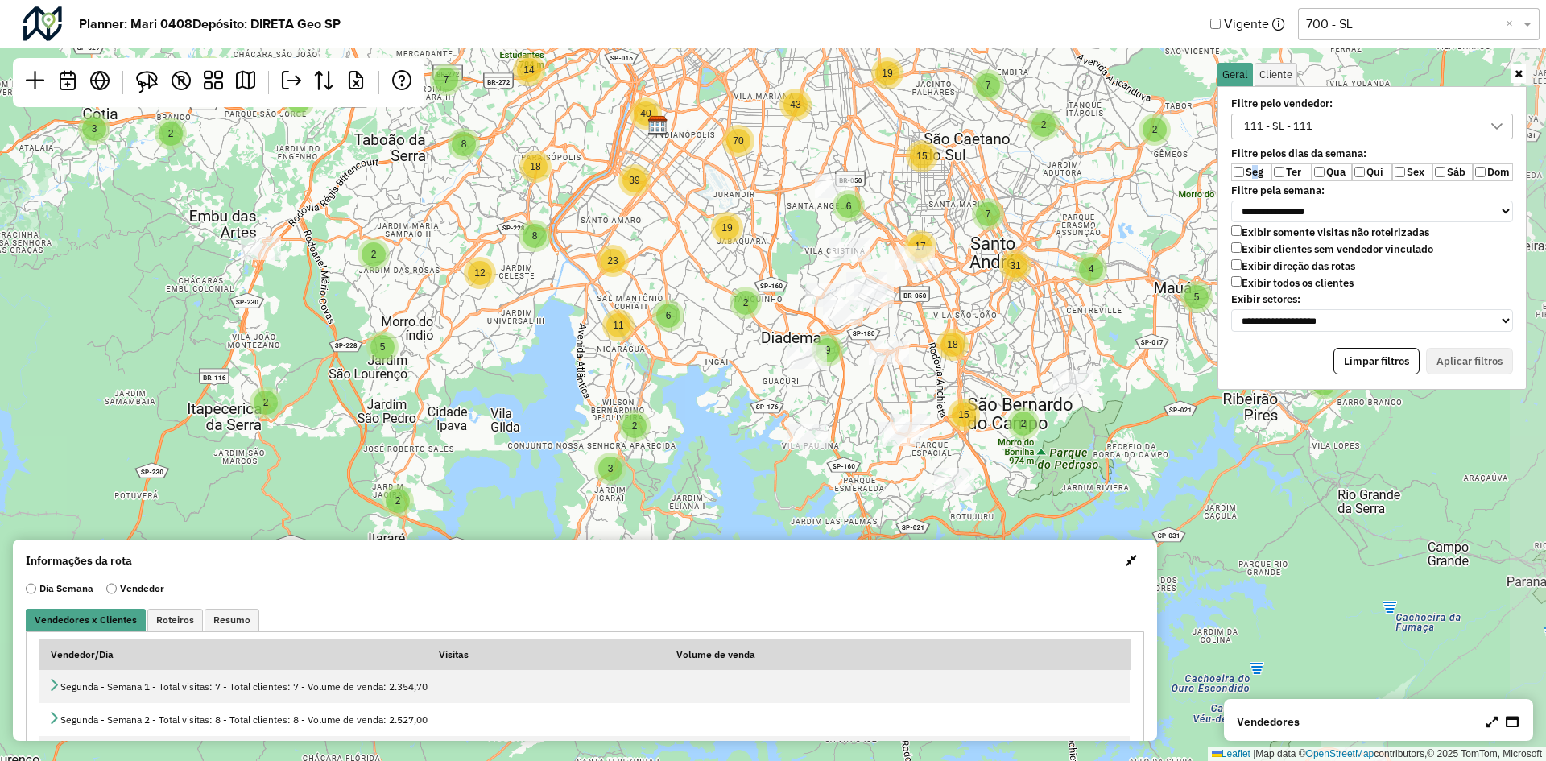
drag, startPoint x: 914, startPoint y: 414, endPoint x: 814, endPoint y: 98, distance: 331.1
click at [814, 98] on div "2 3 3 2 2 3 2 3 2 2 2 2 2 2 4 3 3 2 4 2 2 5 2 2 3 2 2 3 2 6 2 6 4 4 3 4 2 6 3 5…" at bounding box center [773, 380] width 1546 height 761
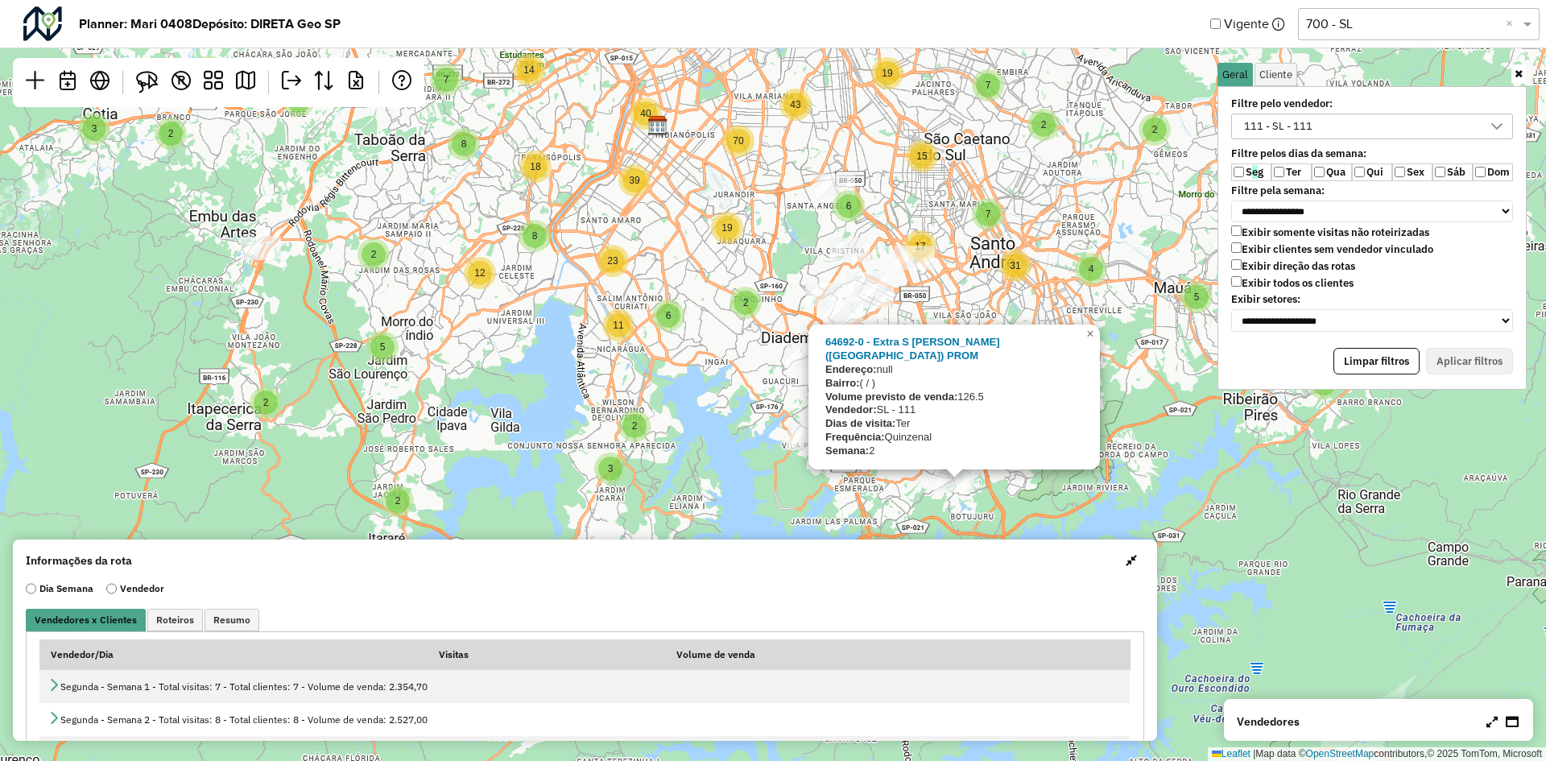
click at [1139, 491] on div "2 3 3 2 2 3 2 3 2 2 2 2 2 2 4 3 3 2 4 2 2 5 2 3 2 6 2 6 4 4 3 4 2 3 5 3 6 8 5 2…" at bounding box center [773, 380] width 1546 height 761
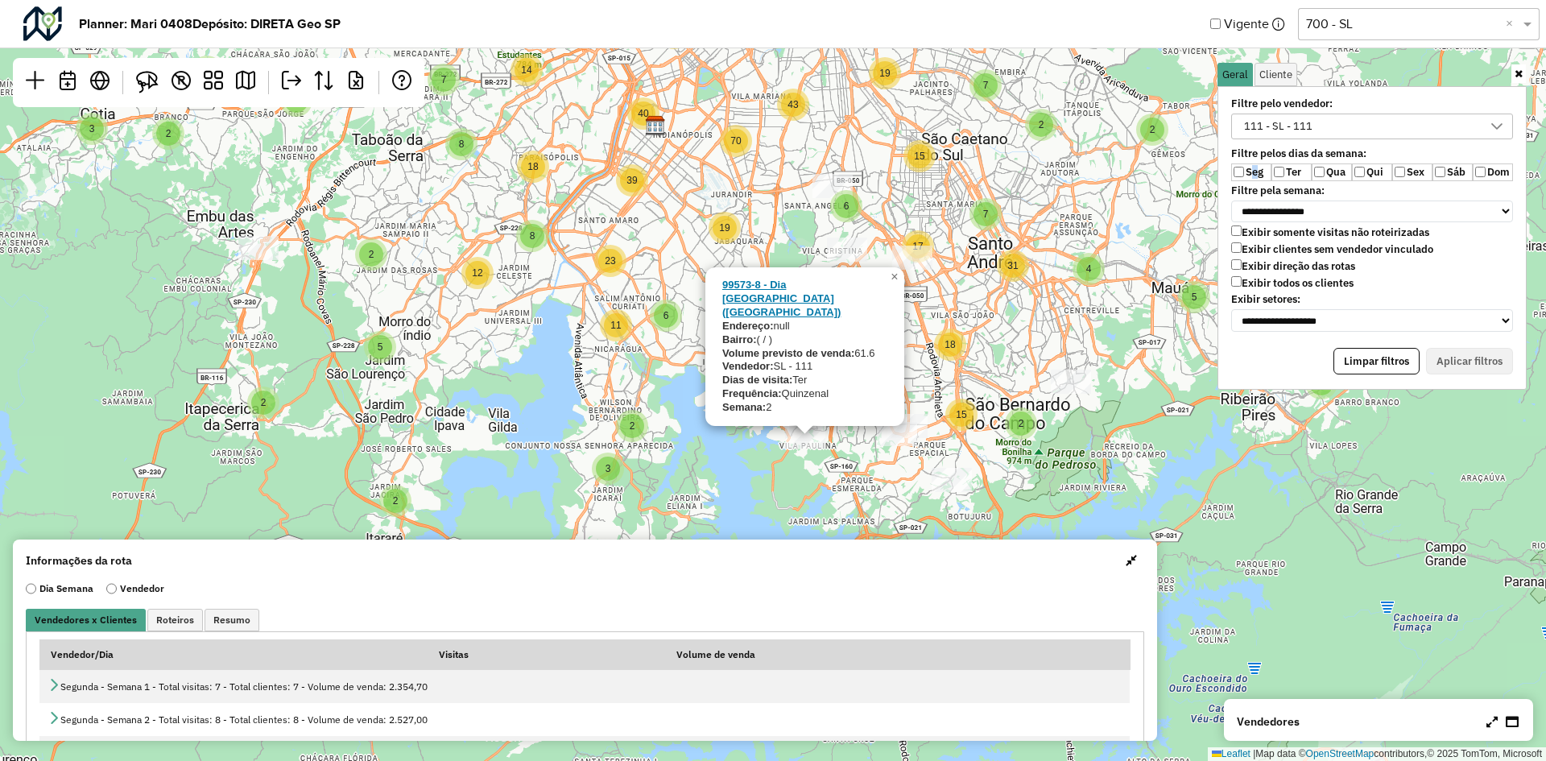
click at [807, 308] on strong "99573-8 - Dia [GEOGRAPHIC_DATA] ([GEOGRAPHIC_DATA])" at bounding box center [781, 298] width 118 height 39
click at [407, 352] on div "2 3 3 2 2 3 2 3 2 2 2 2 2 2 4 3 3 2 4 2 2 5 2 3 2 6 2 6 4 4 3 4 2 3 5 3 6 8 5 2…" at bounding box center [773, 380] width 1546 height 761
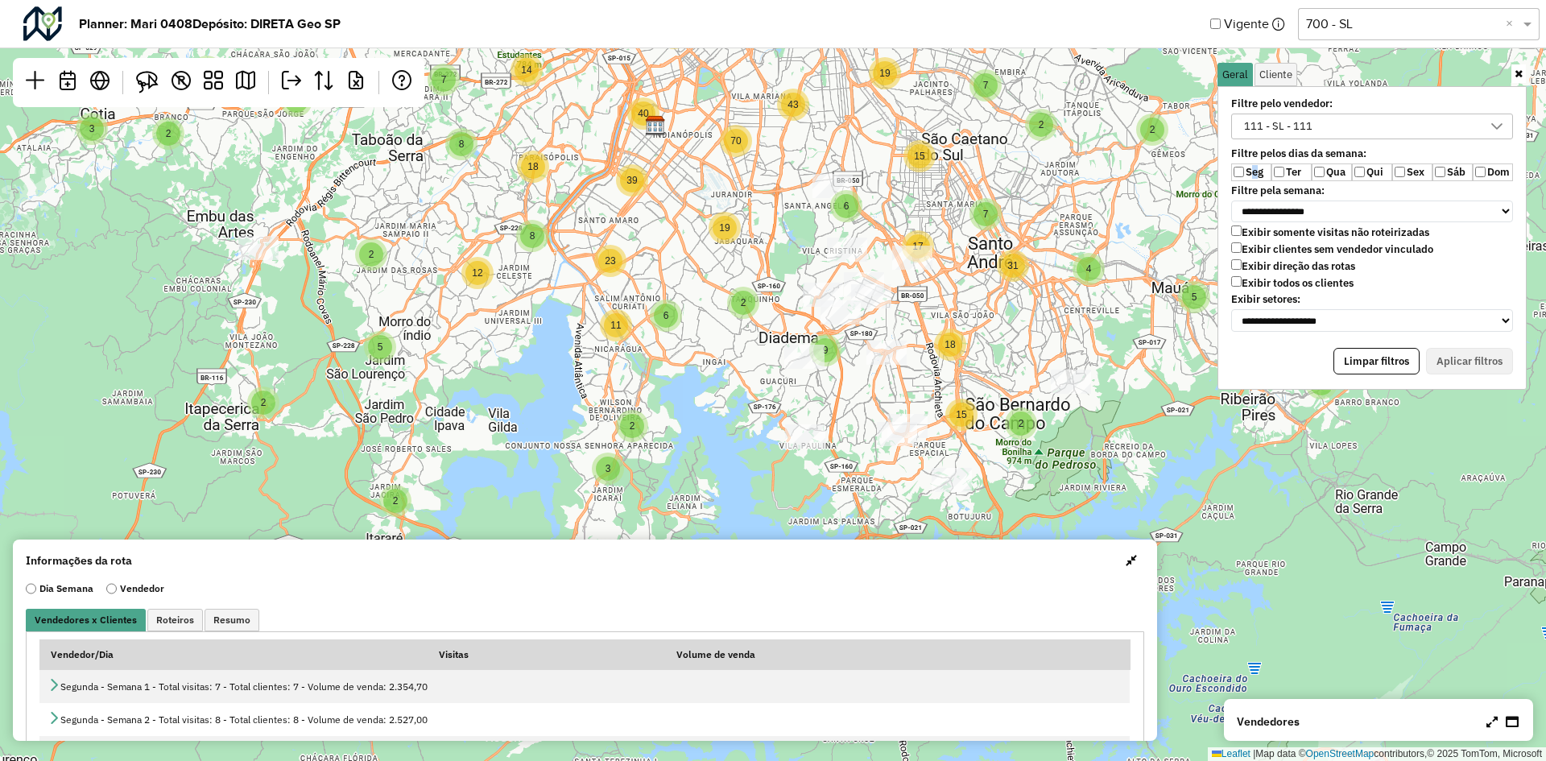
click at [788, 471] on div "2 3 3 2 2 3 2 3 2 2 2 2 2 2 4 3 3 2 4 2 2 5 2 3 2 6 2 6 4 4 3 4 2 3 5 3 6 8 5 2…" at bounding box center [773, 380] width 1546 height 761
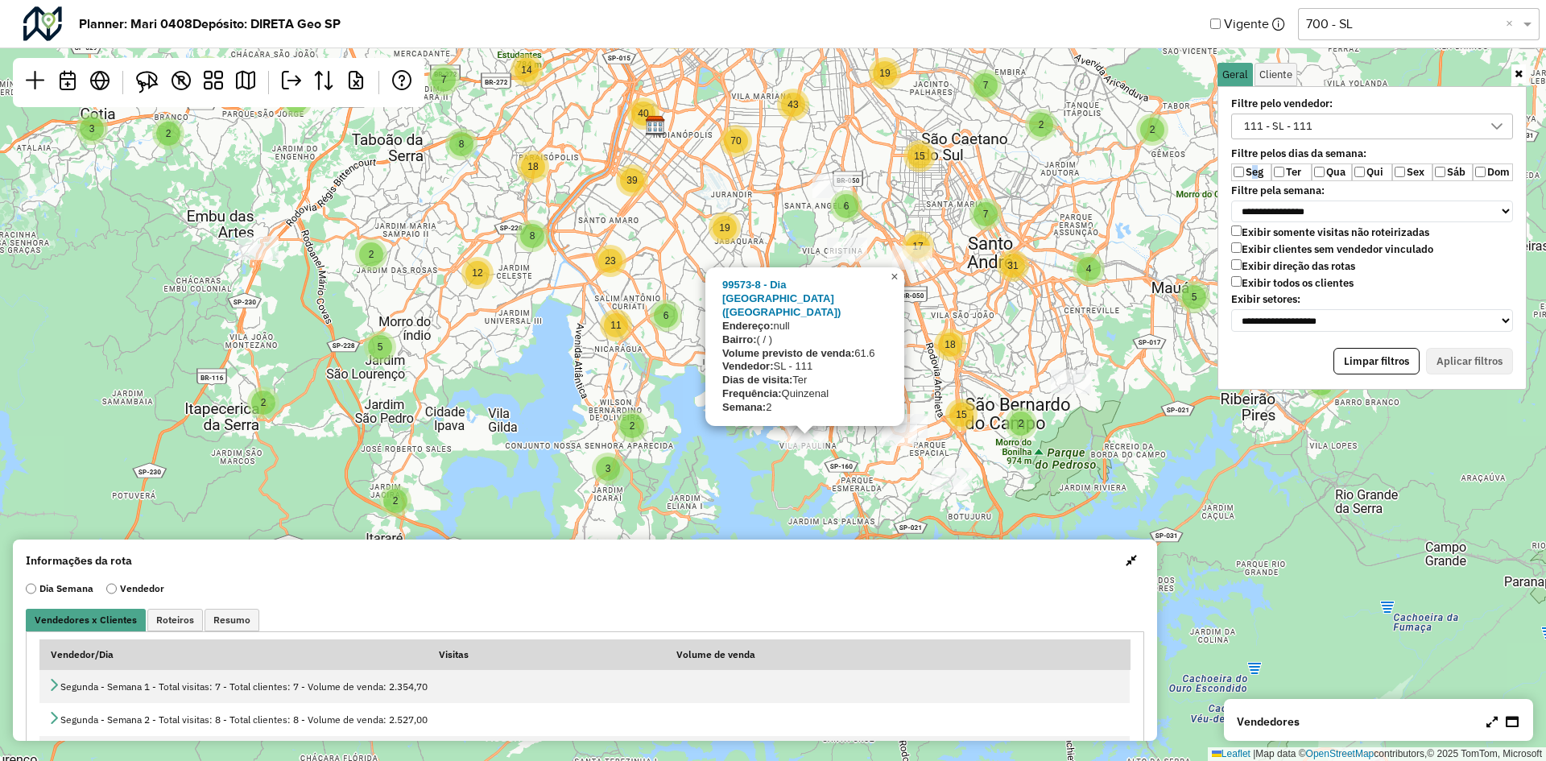
click at [891, 283] on span "×" at bounding box center [894, 277] width 7 height 14
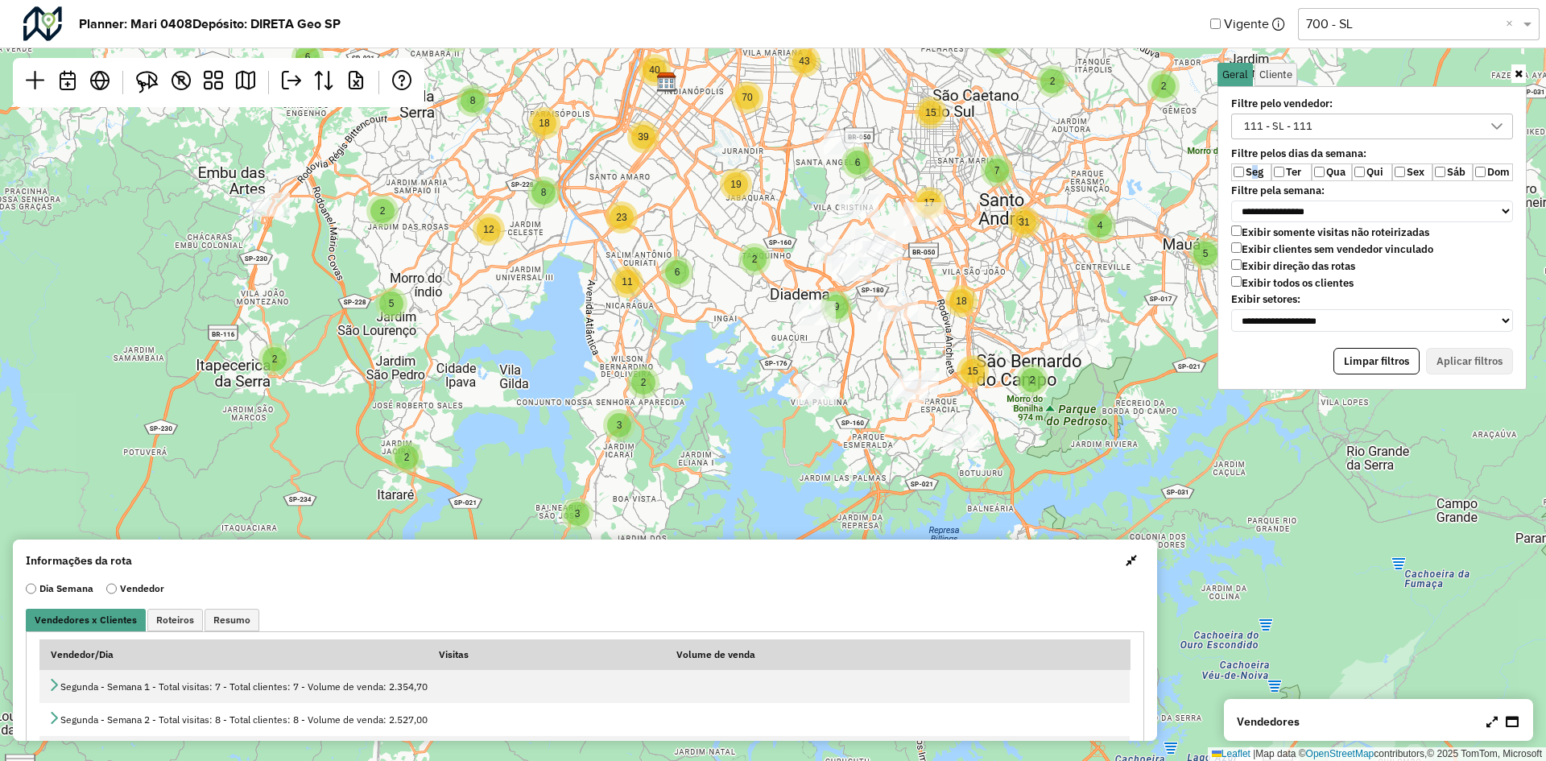
drag, startPoint x: 829, startPoint y: 474, endPoint x: 841, endPoint y: 430, distance: 44.9
click at [841, 430] on div "2 3 3 2 2 3 2 3 2 2 2 2 2 2 4 3 3 2 4 2 2 5 2 3 2 6 2 6 4 4 3 4 2 3 5 3 6 8 5 2…" at bounding box center [773, 380] width 1546 height 761
click at [140, 78] on img at bounding box center [147, 82] width 23 height 23
drag, startPoint x: 888, startPoint y: 368, endPoint x: 782, endPoint y: 417, distance: 117.1
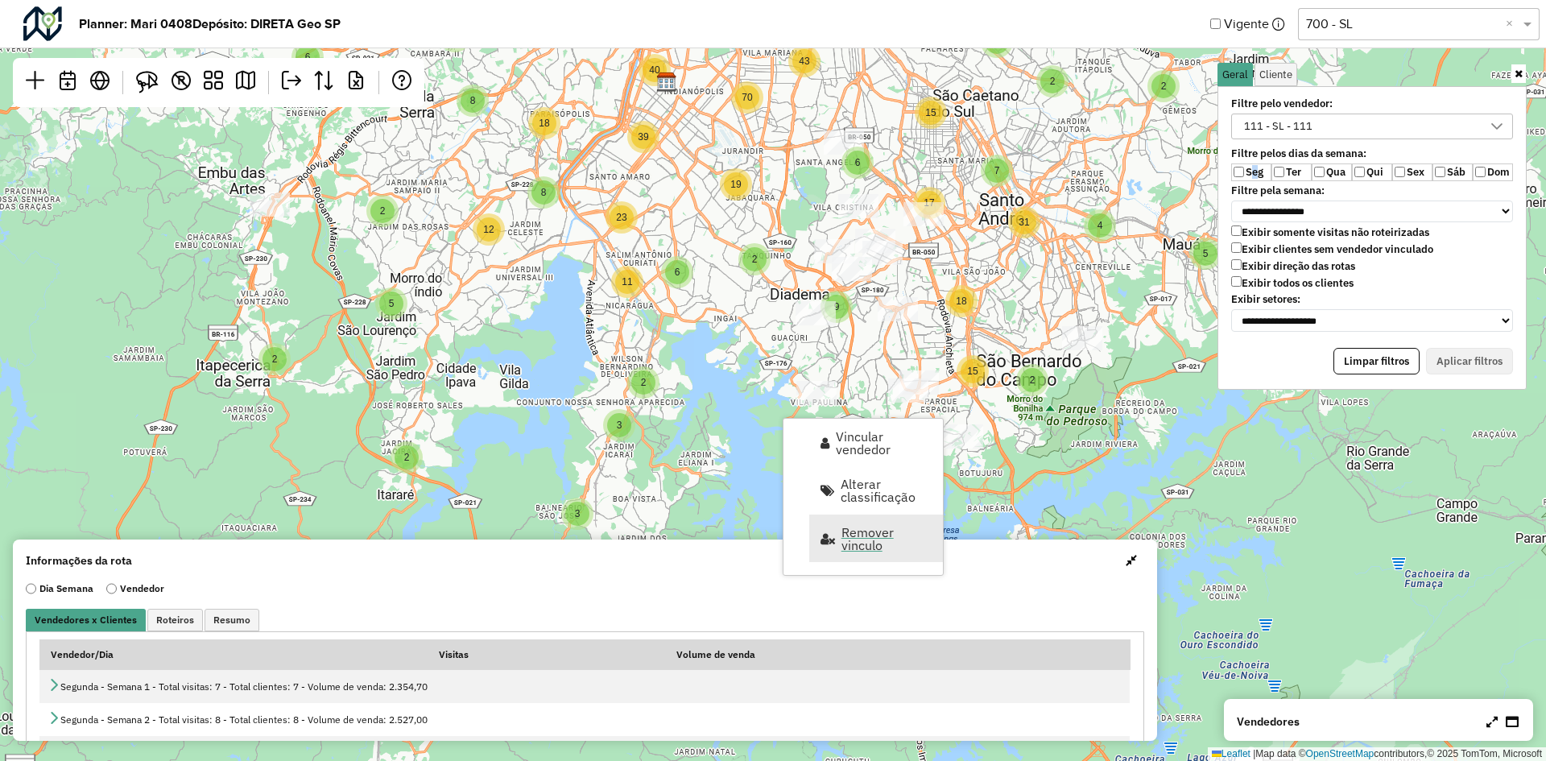
click at [851, 540] on span "Remover vinculo" at bounding box center [887, 539] width 91 height 26
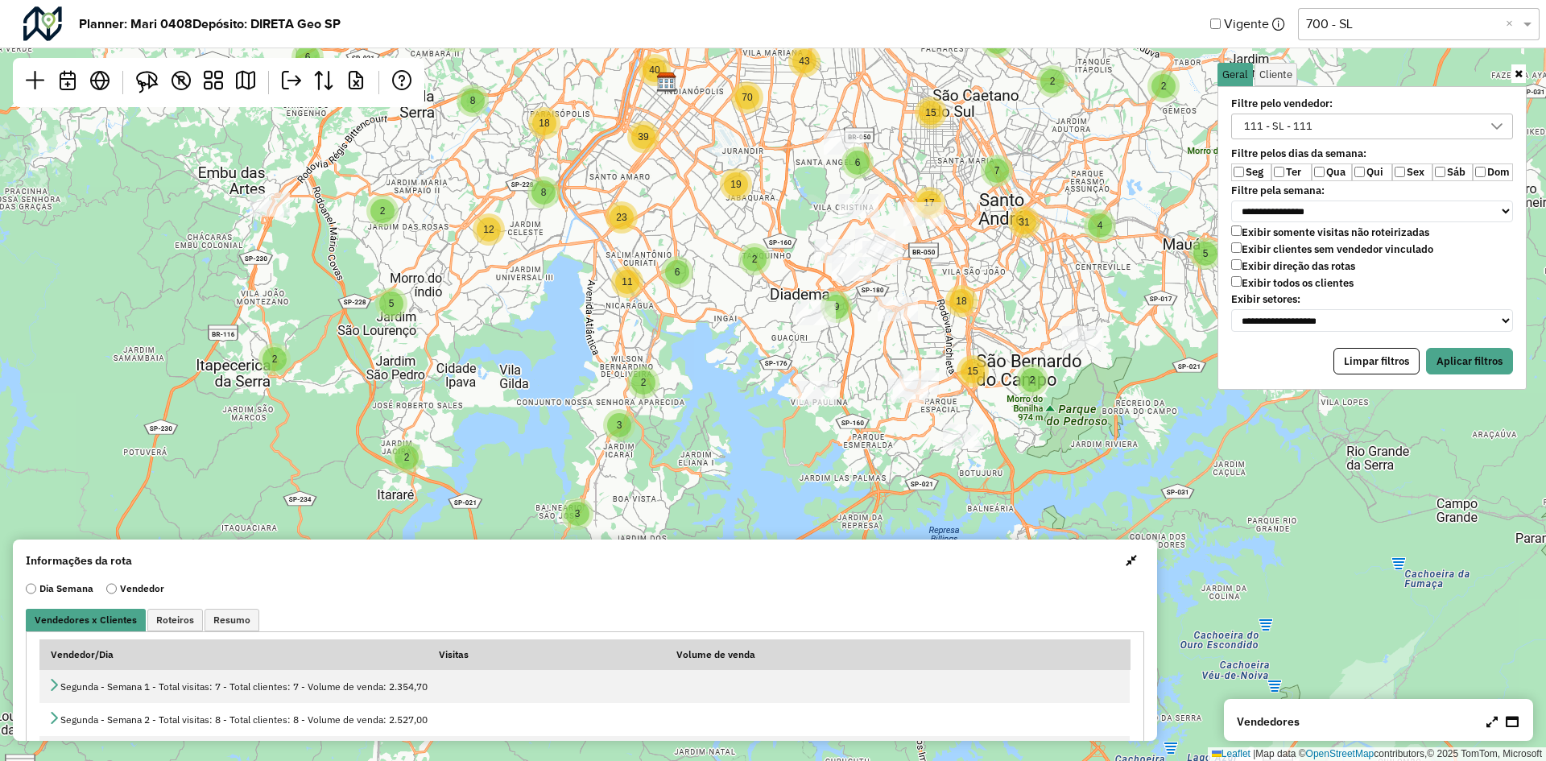
click at [1289, 173] on label "Ter" at bounding box center [1292, 172] width 40 height 18
drag, startPoint x: 1471, startPoint y: 378, endPoint x: 1472, endPoint y: 368, distance: 10.5
click at [1470, 377] on div "**********" at bounding box center [1372, 238] width 309 height 304
click at [1474, 362] on button "Aplicar filtros" at bounding box center [1469, 361] width 87 height 27
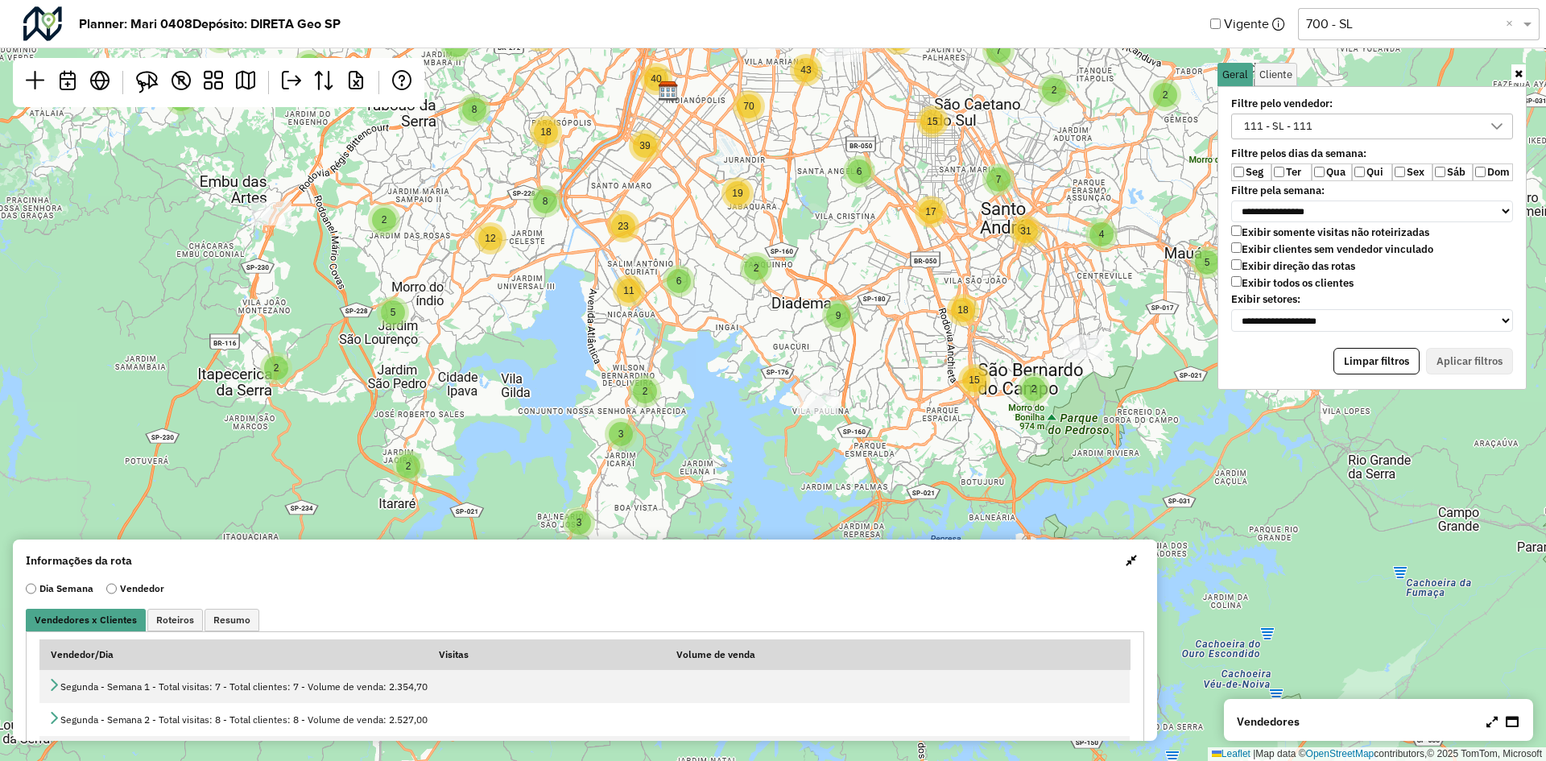
drag, startPoint x: 920, startPoint y: 273, endPoint x: 899, endPoint y: 460, distance: 188.0
click at [899, 460] on div "3 2 3 3 2 2 3 2 3 2 2 2 2 2 2 4 3 3 2 4 2 2 5 2 3 2 6 2 6 4 4 3 4 2 3 5 3 6 8 5…" at bounding box center [773, 380] width 1546 height 761
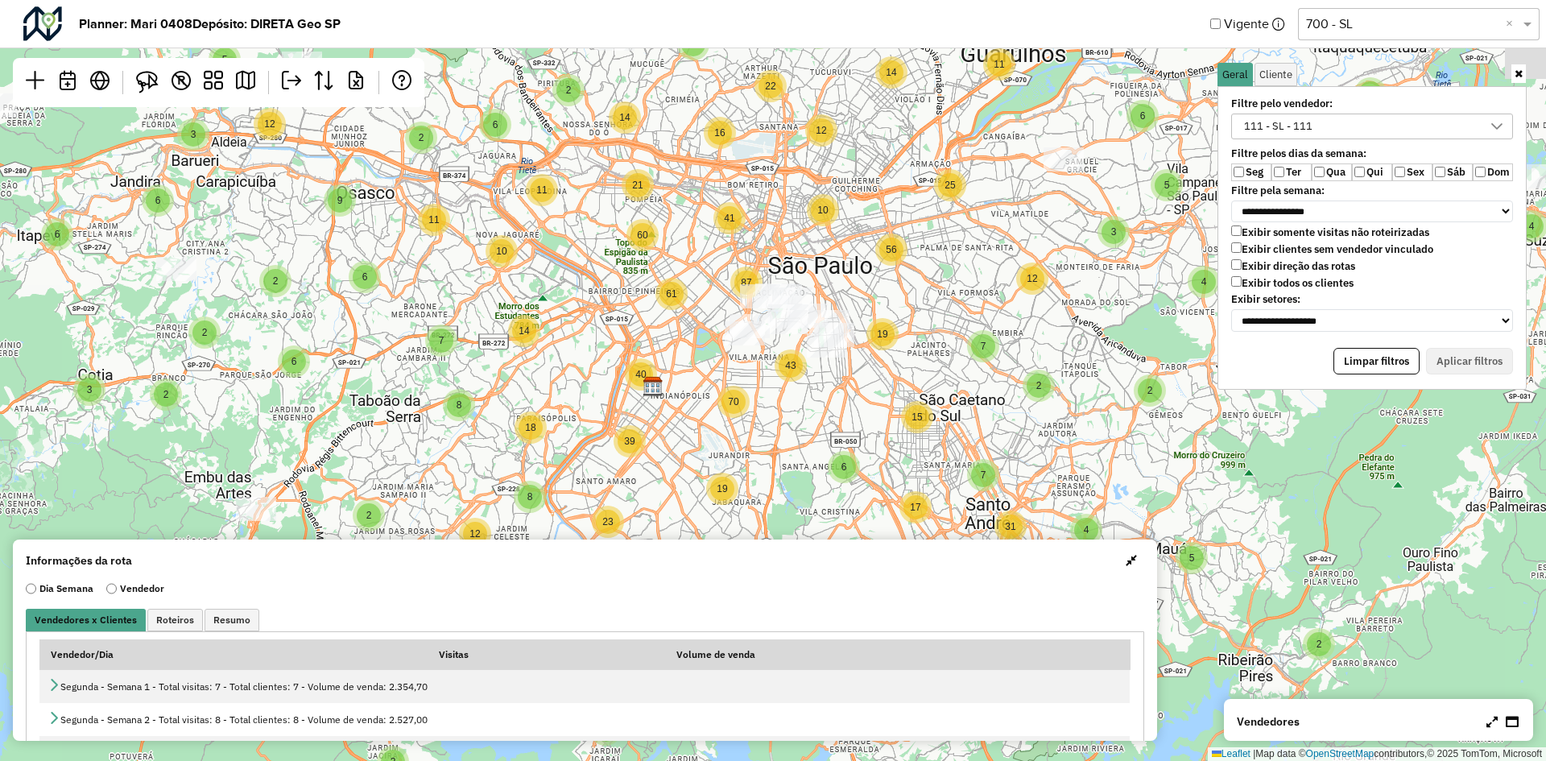
drag, startPoint x: 903, startPoint y: 262, endPoint x: 908, endPoint y: 370, distance: 108.9
click at [908, 370] on div "3 2 3 3 2 2 3 2 3 2 2 2 2 2 2 4 3 3 2 4 2 2 5 2 3 2 6 2 6 4 4 3 4 2 3 5 3 6 8 5…" at bounding box center [773, 380] width 1546 height 761
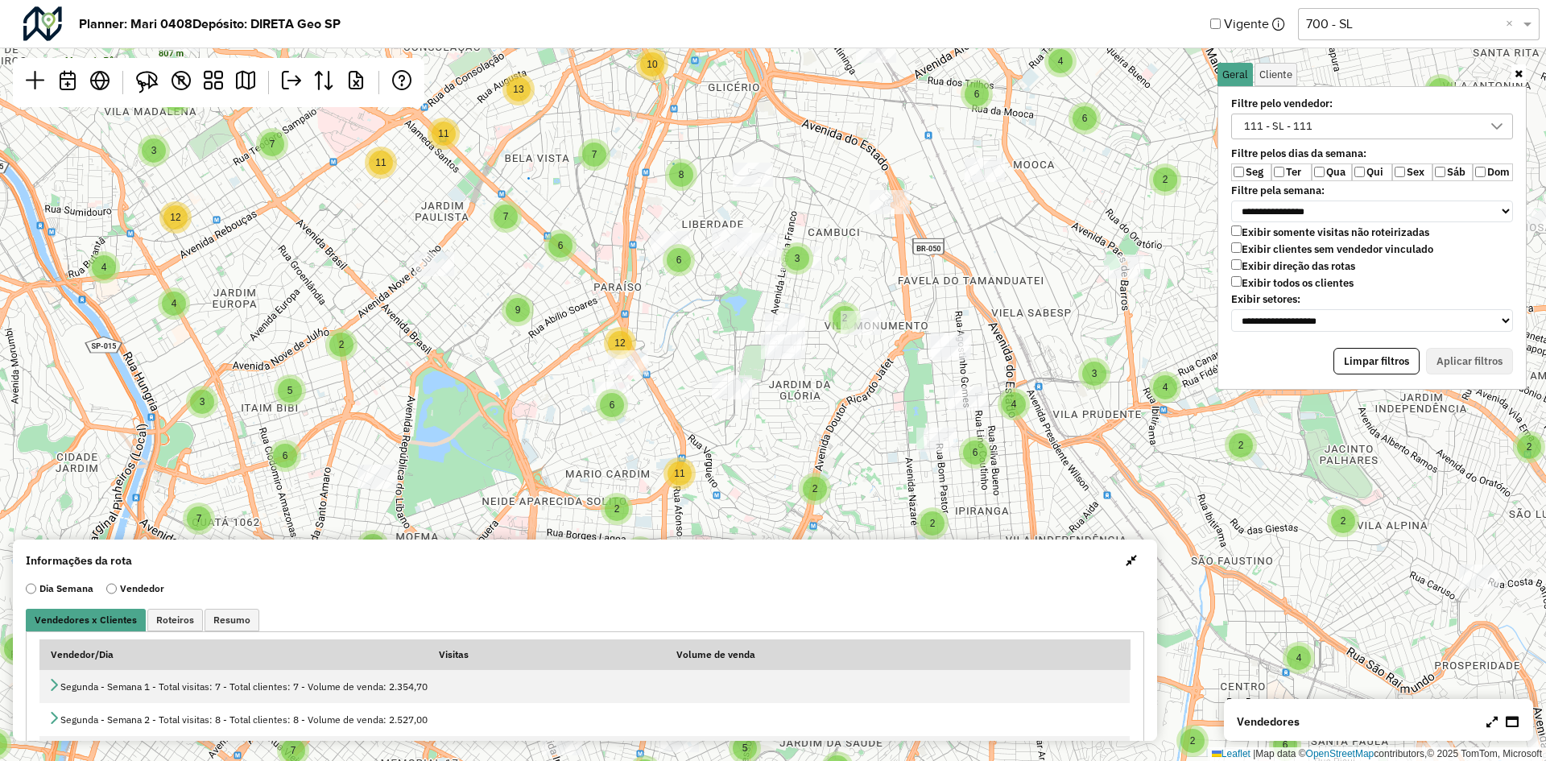
drag, startPoint x: 869, startPoint y: 279, endPoint x: 821, endPoint y: 414, distance: 142.9
click at [821, 414] on div "2 2 2 2 2 2 5 2 4 3 3 3 2 4 2 3 2 2 2 3 5 7 2 2 2 4 3 4 8 6 4 11 8 13 7 10 8 2 …" at bounding box center [773, 380] width 1546 height 761
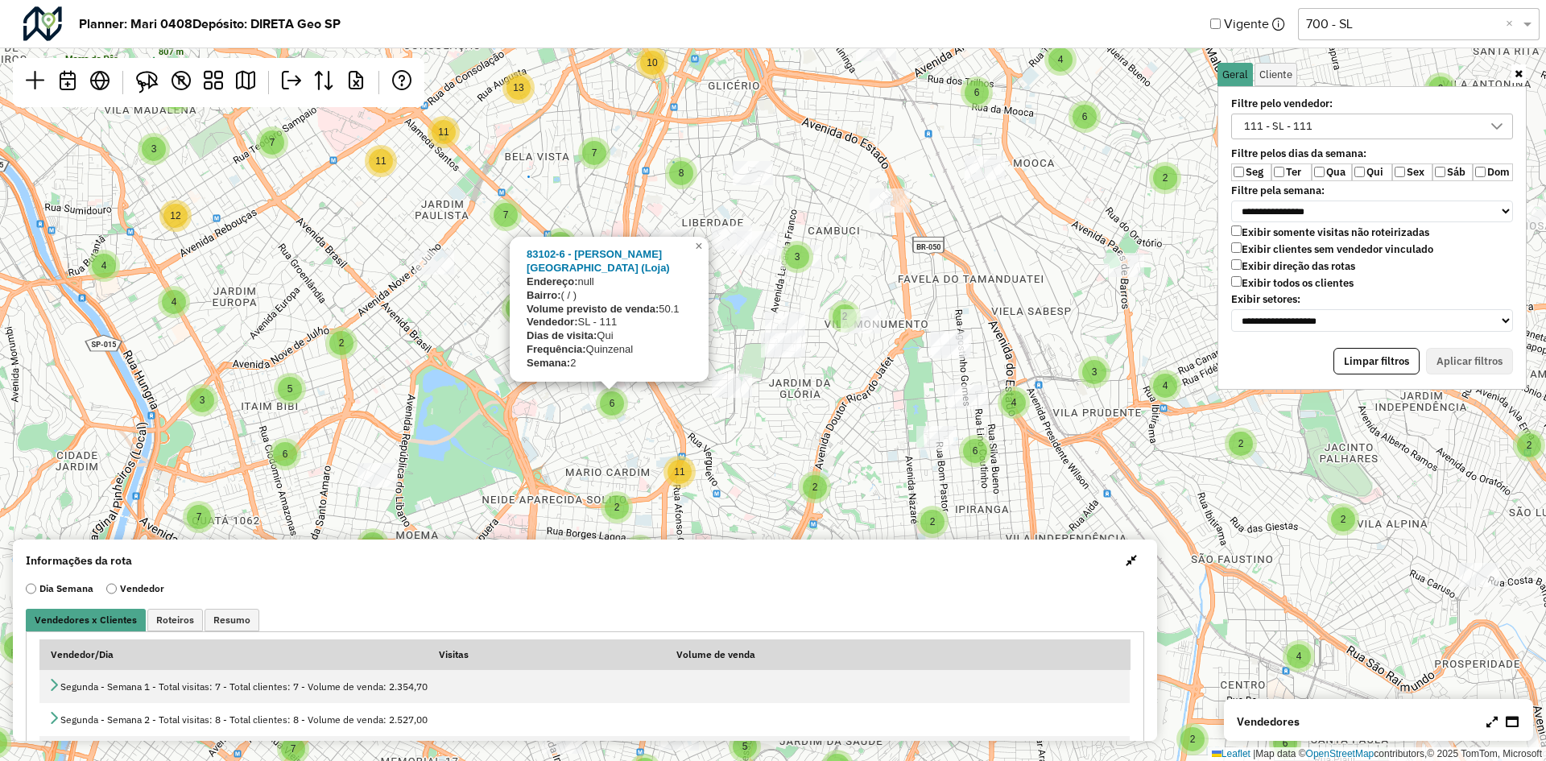
click at [664, 404] on div "2 2 2 2 2 2 5 2 4 3 3 3 2 4 2 3 2 2 2 3 5 7 2 2 2 4 3 4 8 6 4 11 8 13 7 10 8 2 …" at bounding box center [773, 380] width 1546 height 761
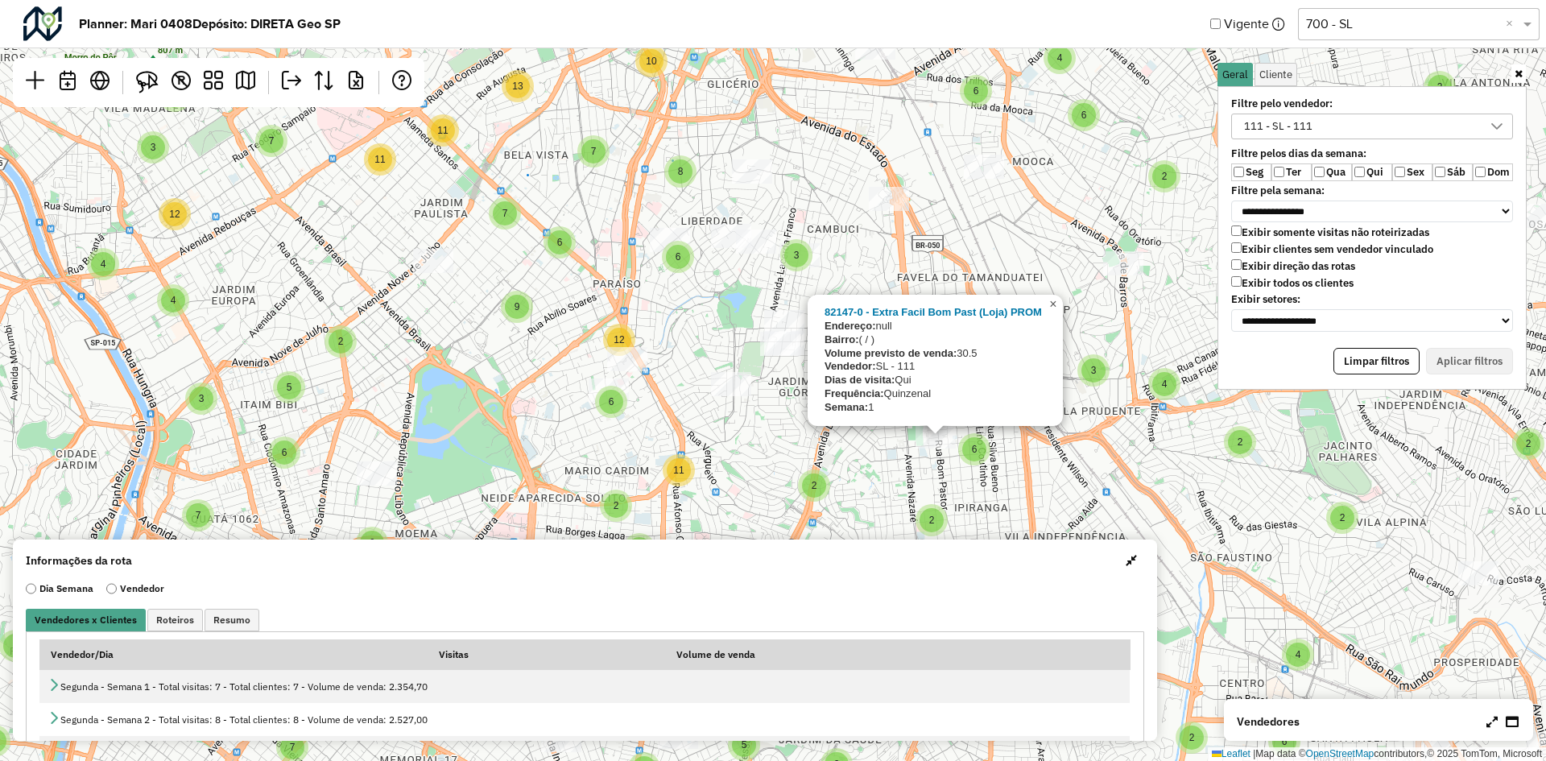
click at [1056, 304] on span "×" at bounding box center [1052, 304] width 7 height 14
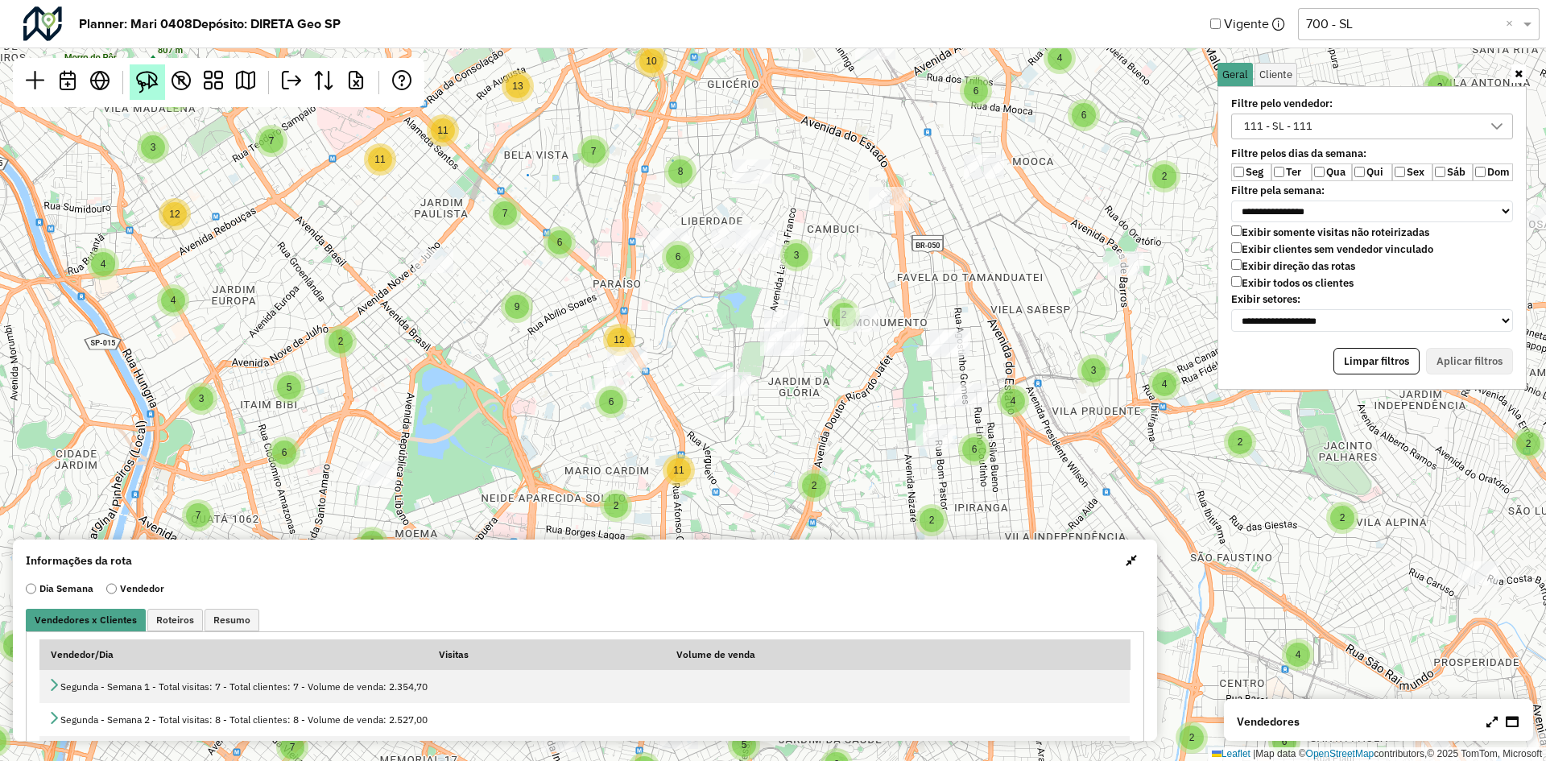
click at [139, 86] on img at bounding box center [147, 82] width 23 height 23
drag, startPoint x: 925, startPoint y: 472, endPoint x: 904, endPoint y: 424, distance: 52.7
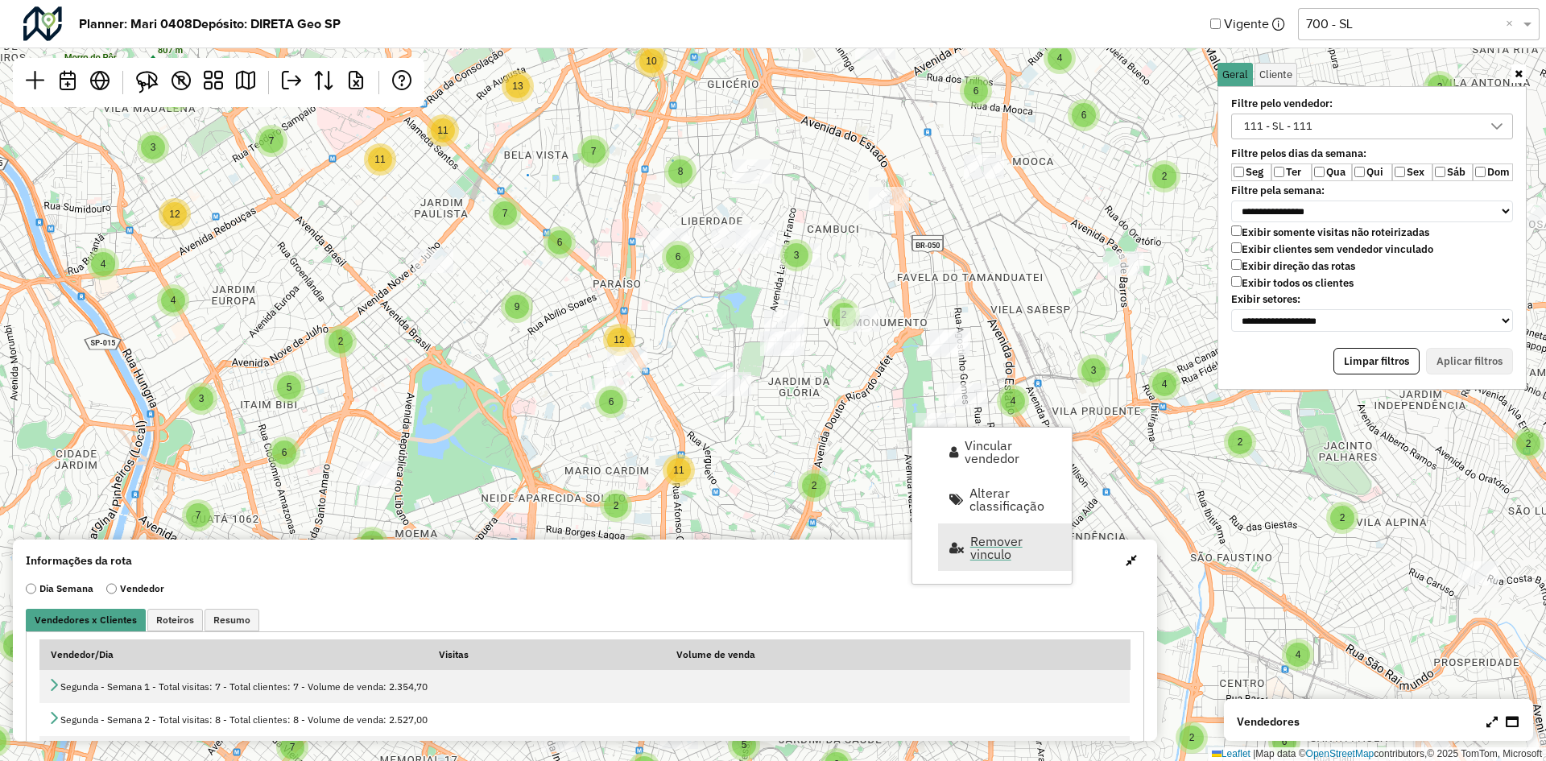
click at [998, 555] on span "Remover vinculo" at bounding box center [1015, 548] width 91 height 26
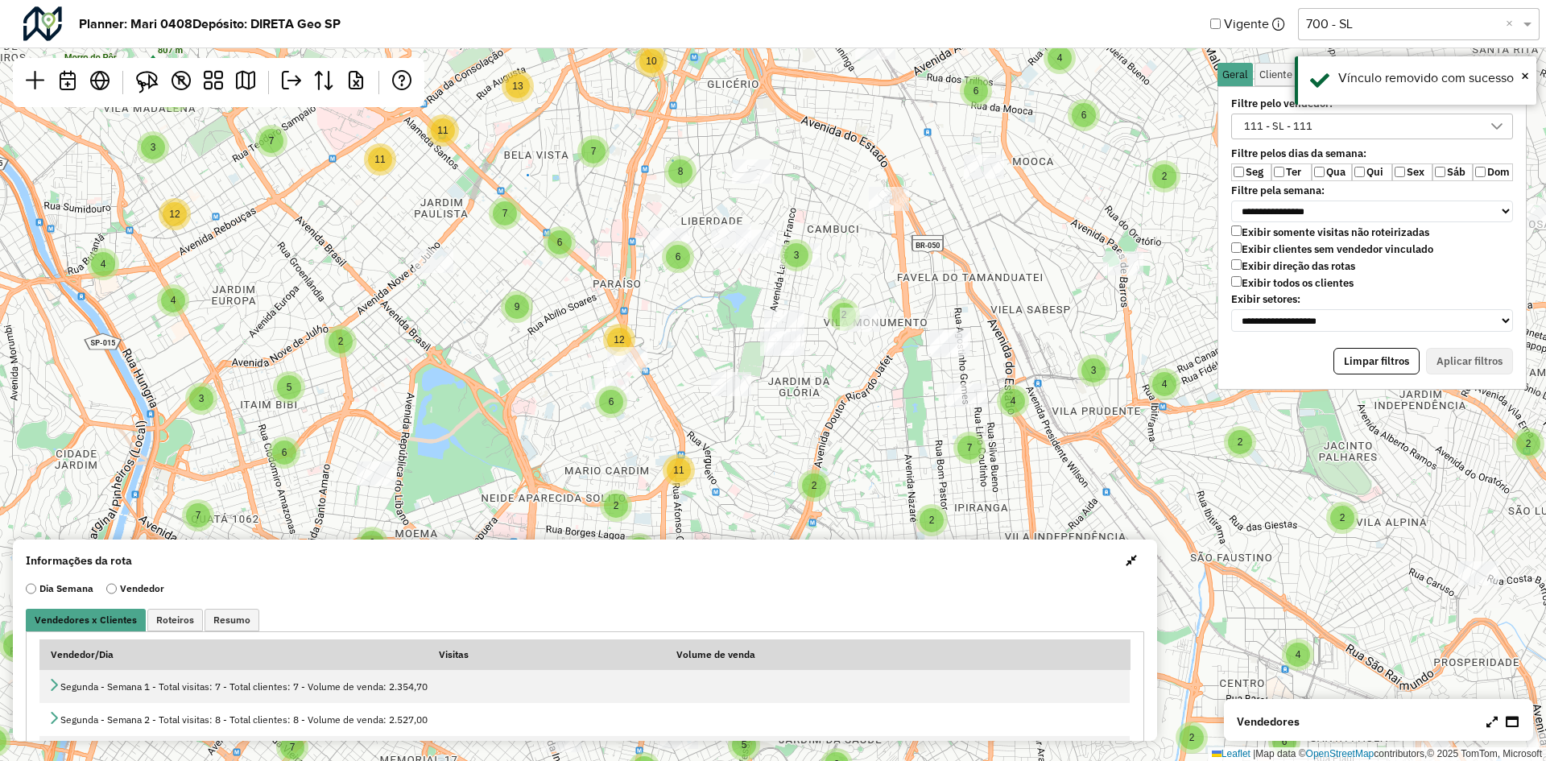
click at [1069, 410] on div "2 2 2 2 2 2 5 2 4 3 3 3 2 4 2 3 2 2 2 3 5 7 2 2 2 4 3 4 8 6 4 11 8 13 7 10 8 2 …" at bounding box center [773, 380] width 1546 height 761
drag, startPoint x: 1342, startPoint y: 147, endPoint x: 1352, endPoint y: 130, distance: 19.2
click at [1342, 147] on label "Filtre pelos dias da semana:" at bounding box center [1372, 153] width 301 height 13
click at [1360, 122] on div "111 - SL - 111" at bounding box center [1360, 126] width 243 height 24
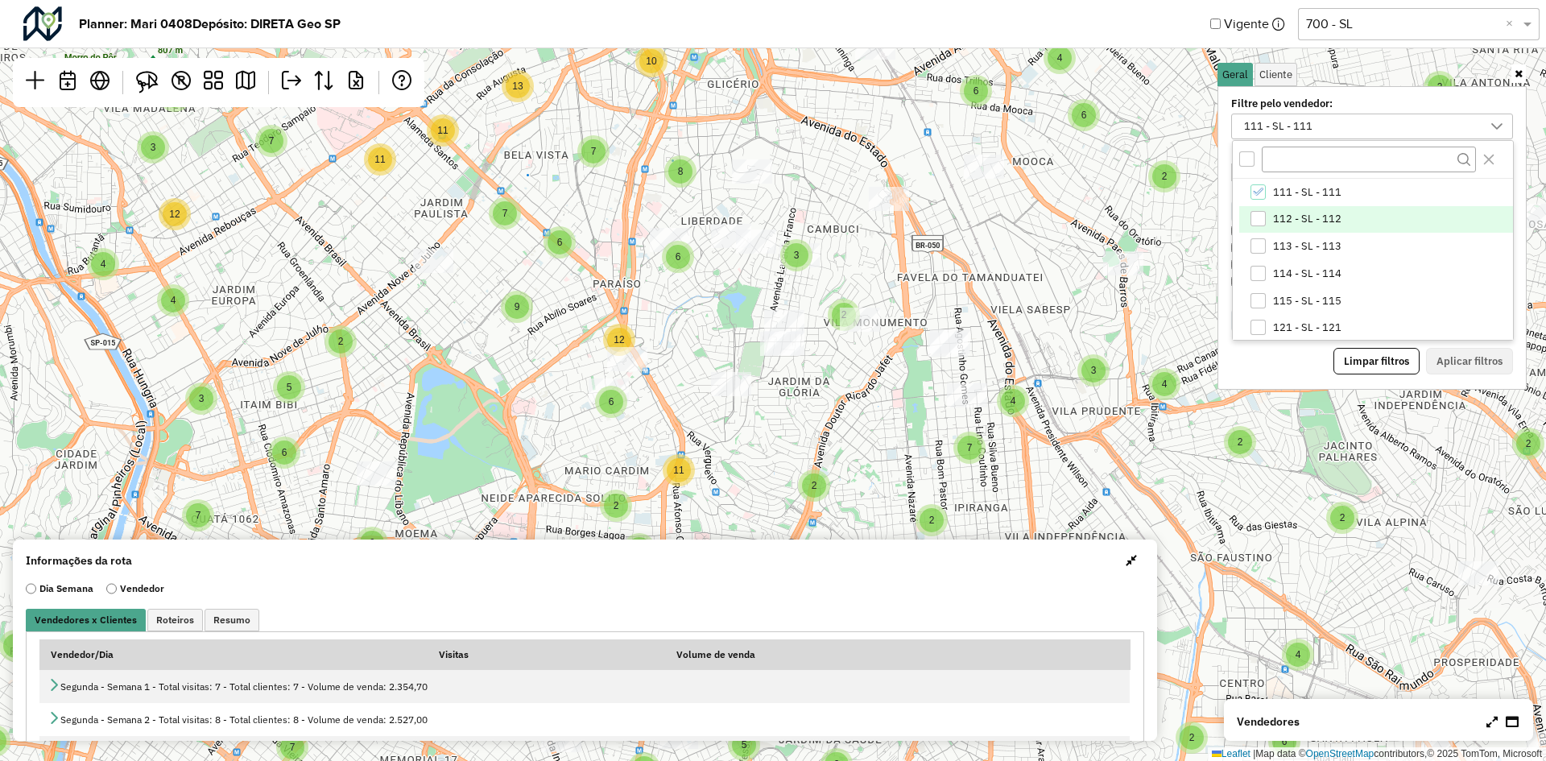
click at [1306, 216] on span "112 - SL - 112" at bounding box center [1307, 219] width 68 height 13
click at [1309, 193] on span "111 - SL - 111" at bounding box center [1307, 192] width 68 height 13
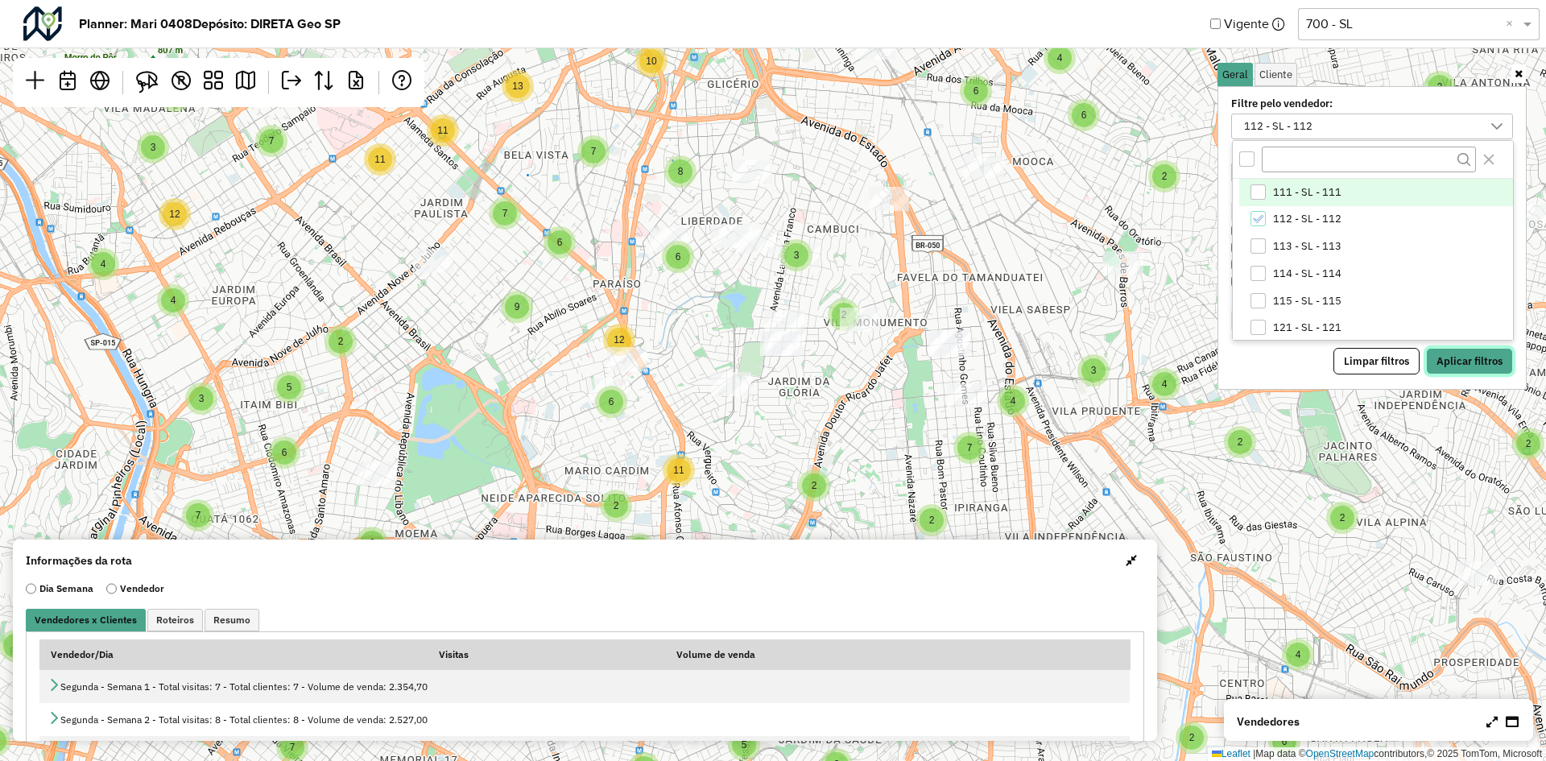
click at [1462, 358] on button "Aplicar filtros" at bounding box center [1469, 361] width 87 height 27
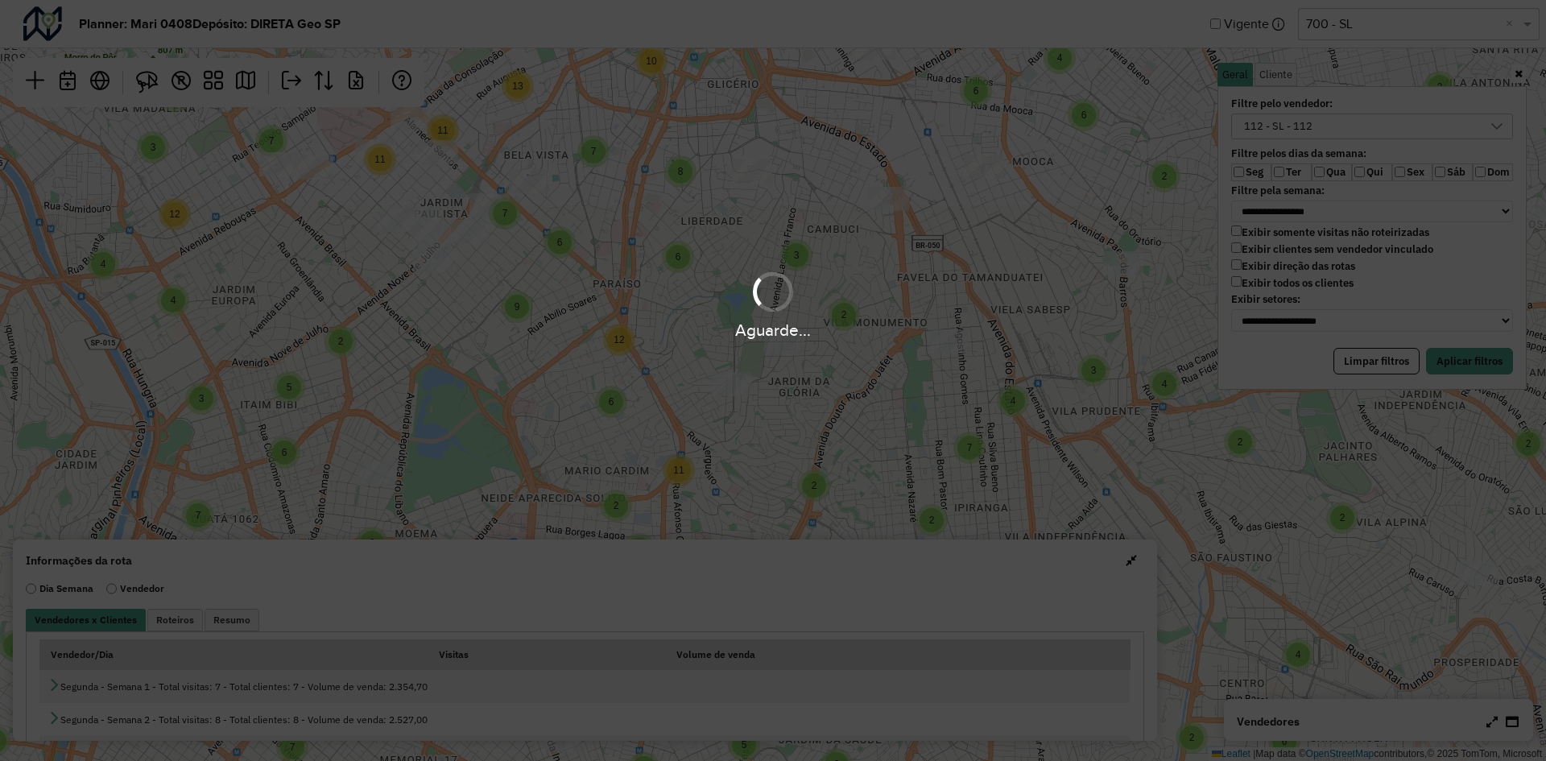
click at [1300, 179] on div "Aguarde..." at bounding box center [773, 380] width 1546 height 761
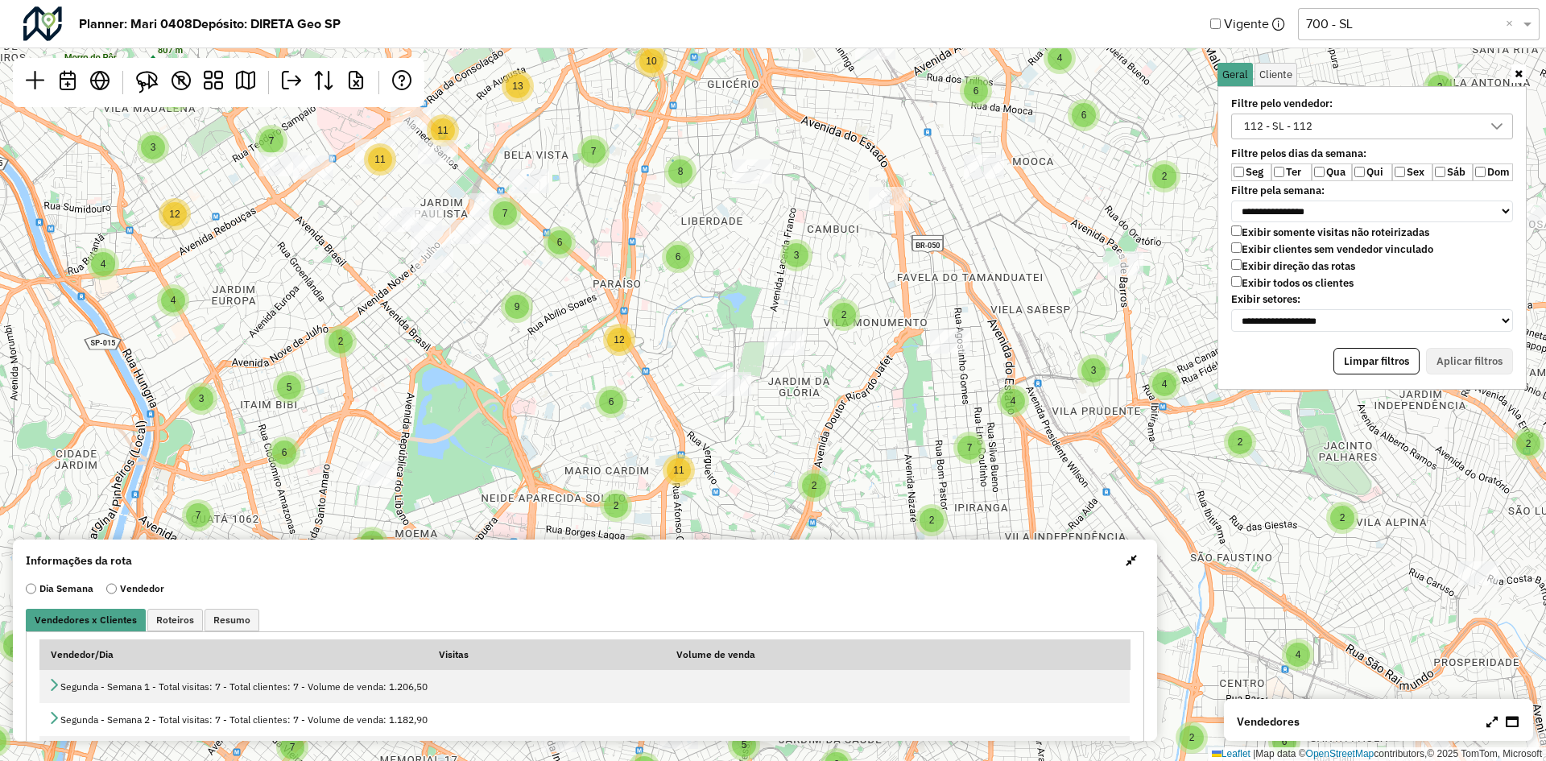
click at [1268, 175] on label "Seg" at bounding box center [1251, 172] width 40 height 18
click at [1282, 180] on label "Ter" at bounding box center [1292, 172] width 40 height 18
click at [1263, 173] on label "Seg" at bounding box center [1251, 172] width 40 height 18
click at [1367, 172] on label "Qui" at bounding box center [1372, 172] width 40 height 18
click at [1241, 163] on label "Seg" at bounding box center [1251, 172] width 40 height 18
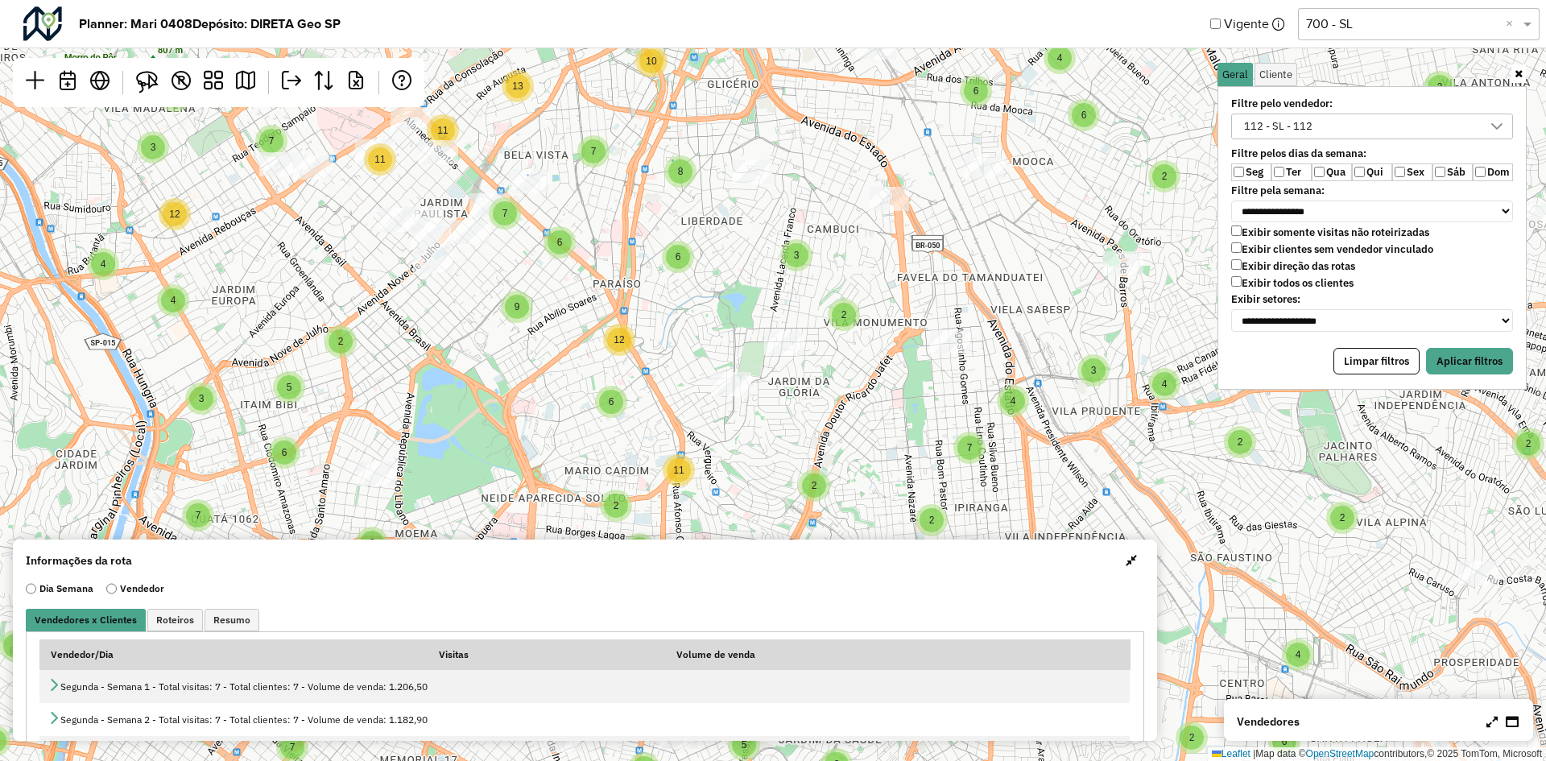
click at [1272, 177] on label "Ter" at bounding box center [1292, 172] width 40 height 18
click at [1491, 366] on button "Aplicar filtros" at bounding box center [1469, 361] width 87 height 27
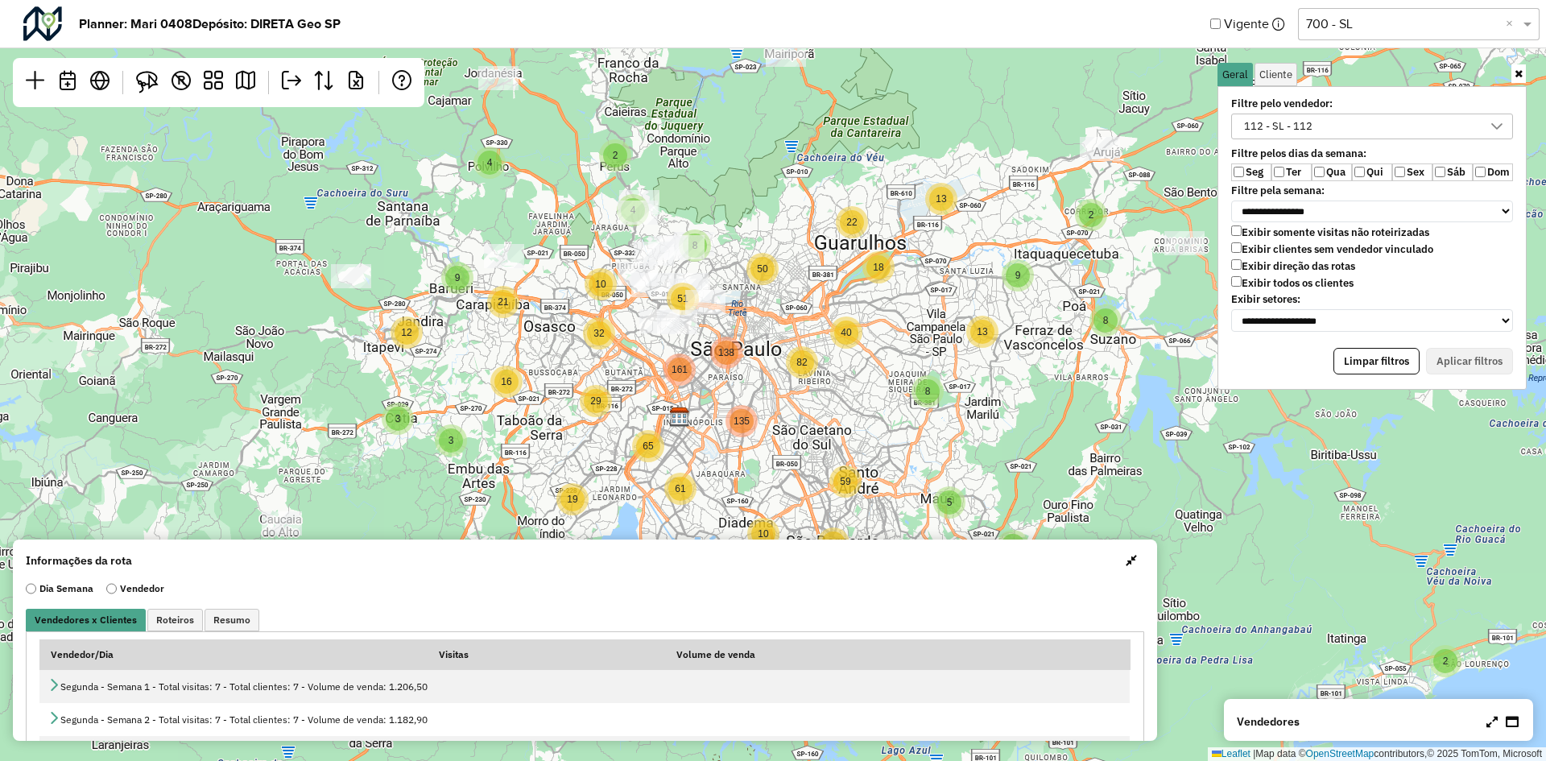
drag, startPoint x: 651, startPoint y: 318, endPoint x: 723, endPoint y: 373, distance: 90.2
click at [723, 373] on div "2 4 5 2 2 21 4 3 14 3 11 9 7 2 5 4 65 26 8 2 4 26 2 12 8 9 3 3 5 3 12 3 2 5 20 …" at bounding box center [773, 380] width 1546 height 761
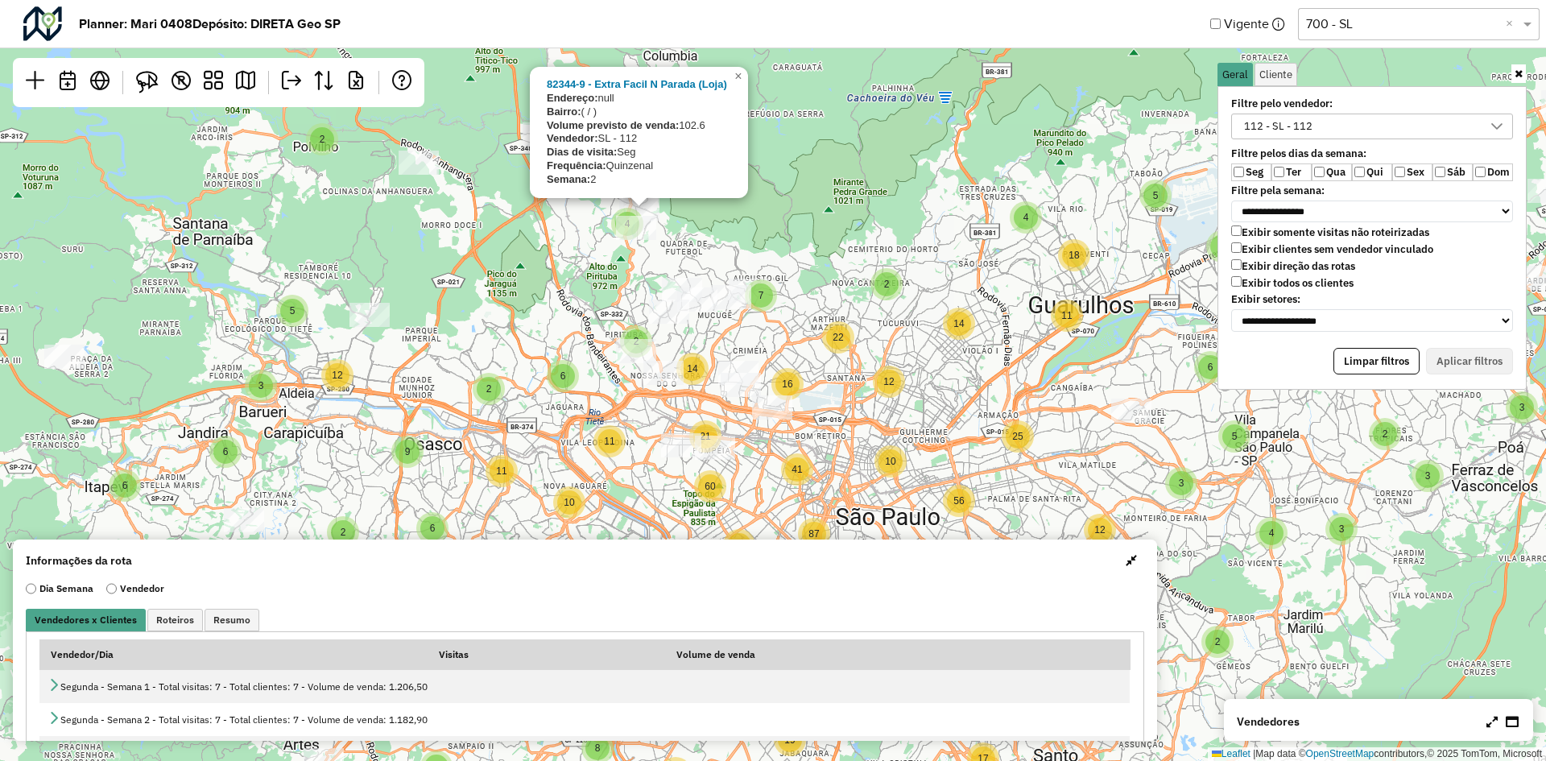
click at [615, 225] on div "4" at bounding box center [627, 224] width 24 height 24
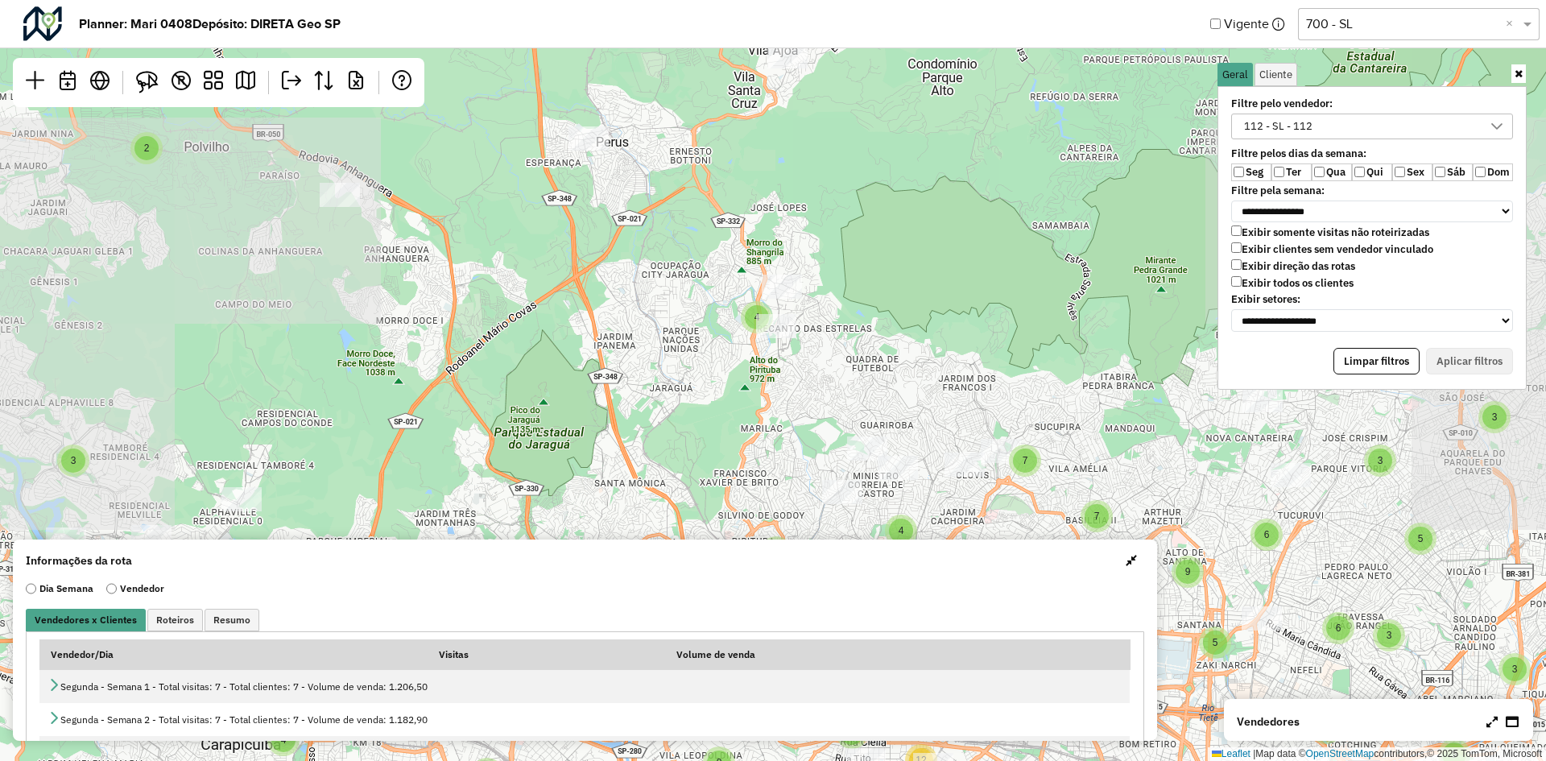
drag, startPoint x: 681, startPoint y: 261, endPoint x: 747, endPoint y: 307, distance: 80.4
click at [689, 308] on div "2 2 2 4 3 2 2 3 7 3 5 3 3 2 3 8 2 2 2 2 3 2 5 2 3 2 4 7 2 2 3 2 3 3 3 5 9 7 6 6…" at bounding box center [773, 380] width 1546 height 761
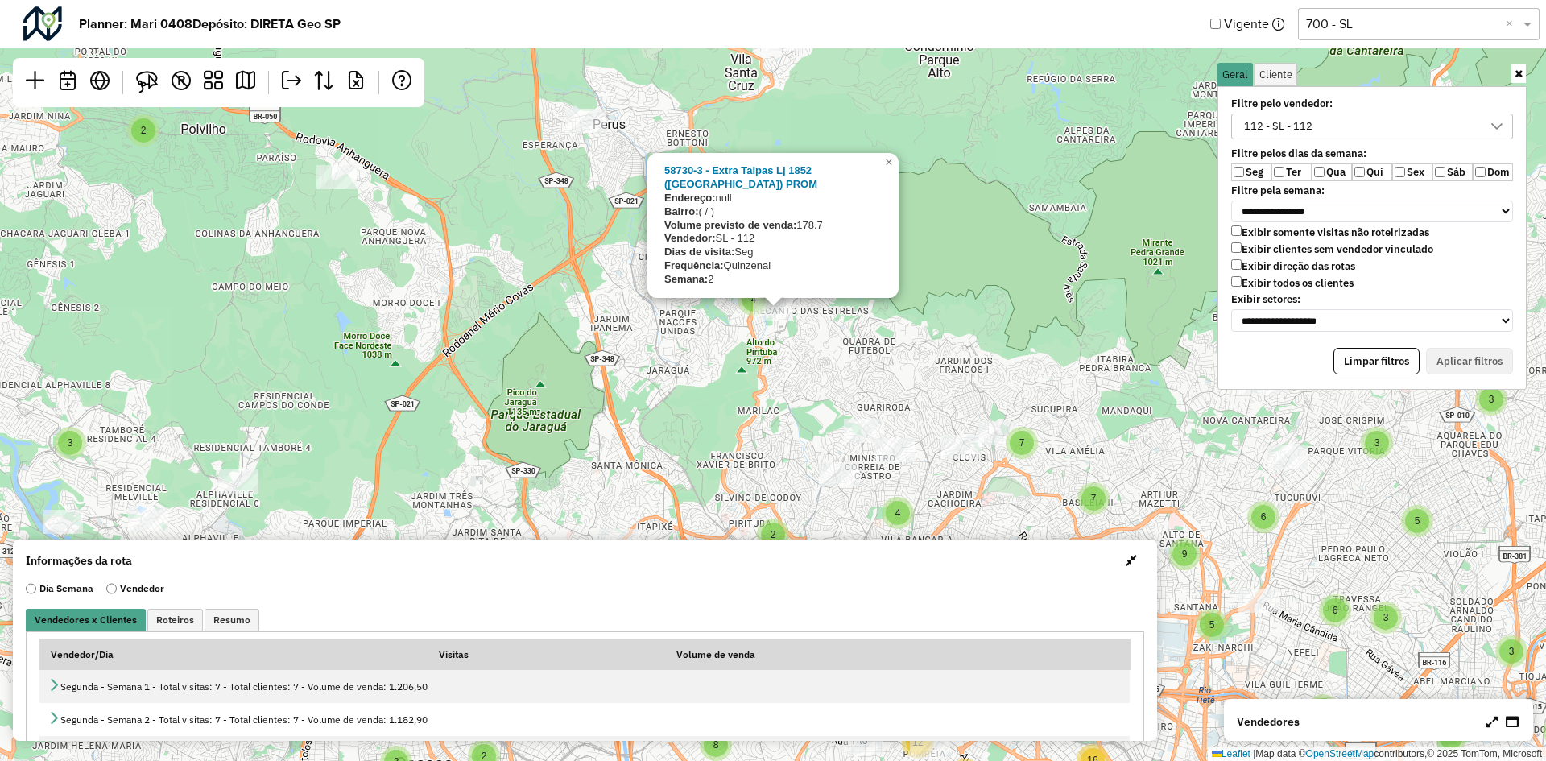
click at [882, 316] on div "2 2 2 4 3 2 2 3 7 3 5 3 3 2 3 8 2 2 2 2 3 2 5 2 3 2 4 7 2 2 3 2 3 3 3 5 9 7 6 6…" at bounding box center [773, 380] width 1546 height 761
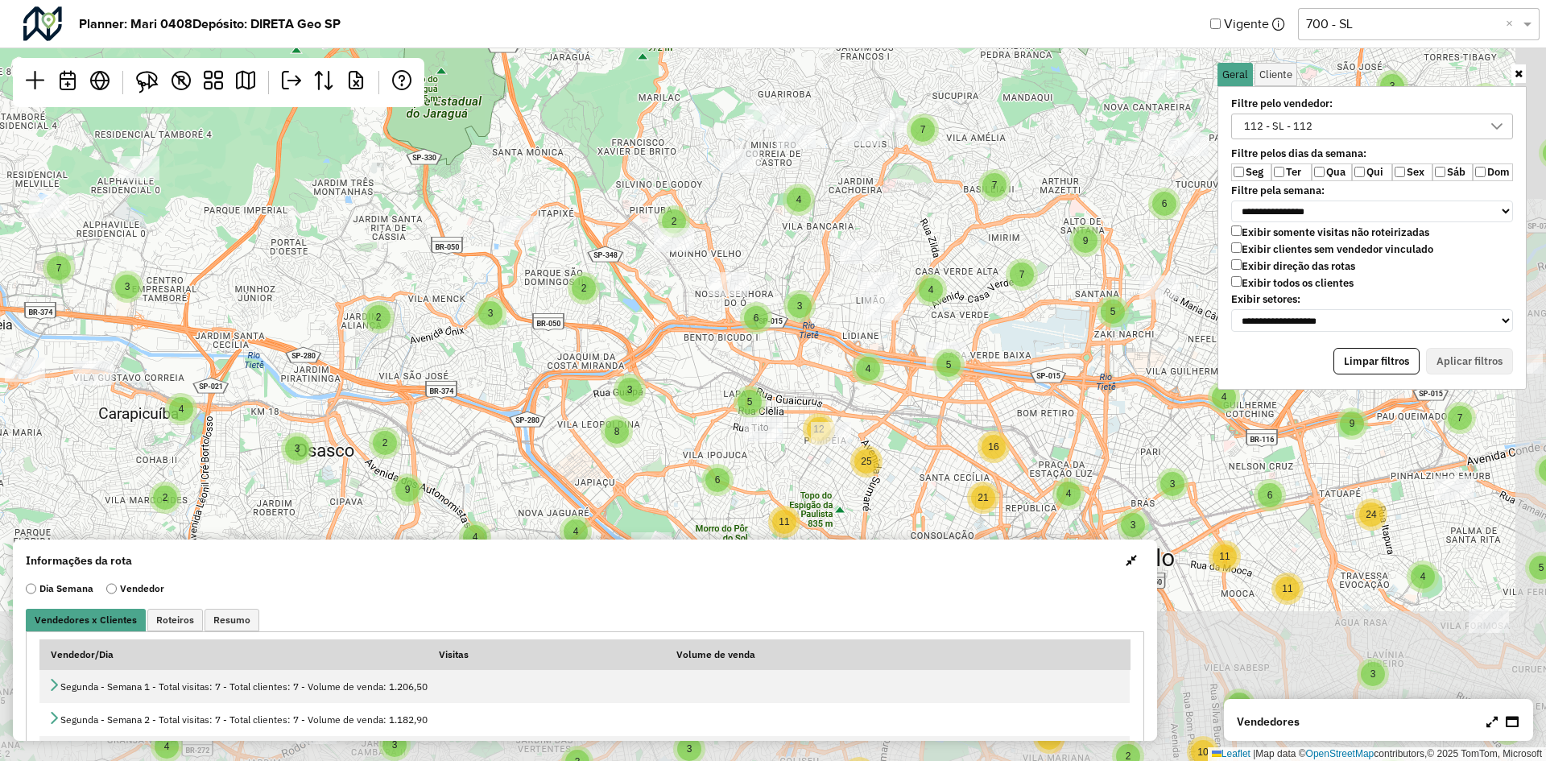
drag, startPoint x: 904, startPoint y: 326, endPoint x: 809, endPoint y: 19, distance: 322.0
click at [809, 19] on hb-planner "**********" at bounding box center [773, 380] width 1546 height 761
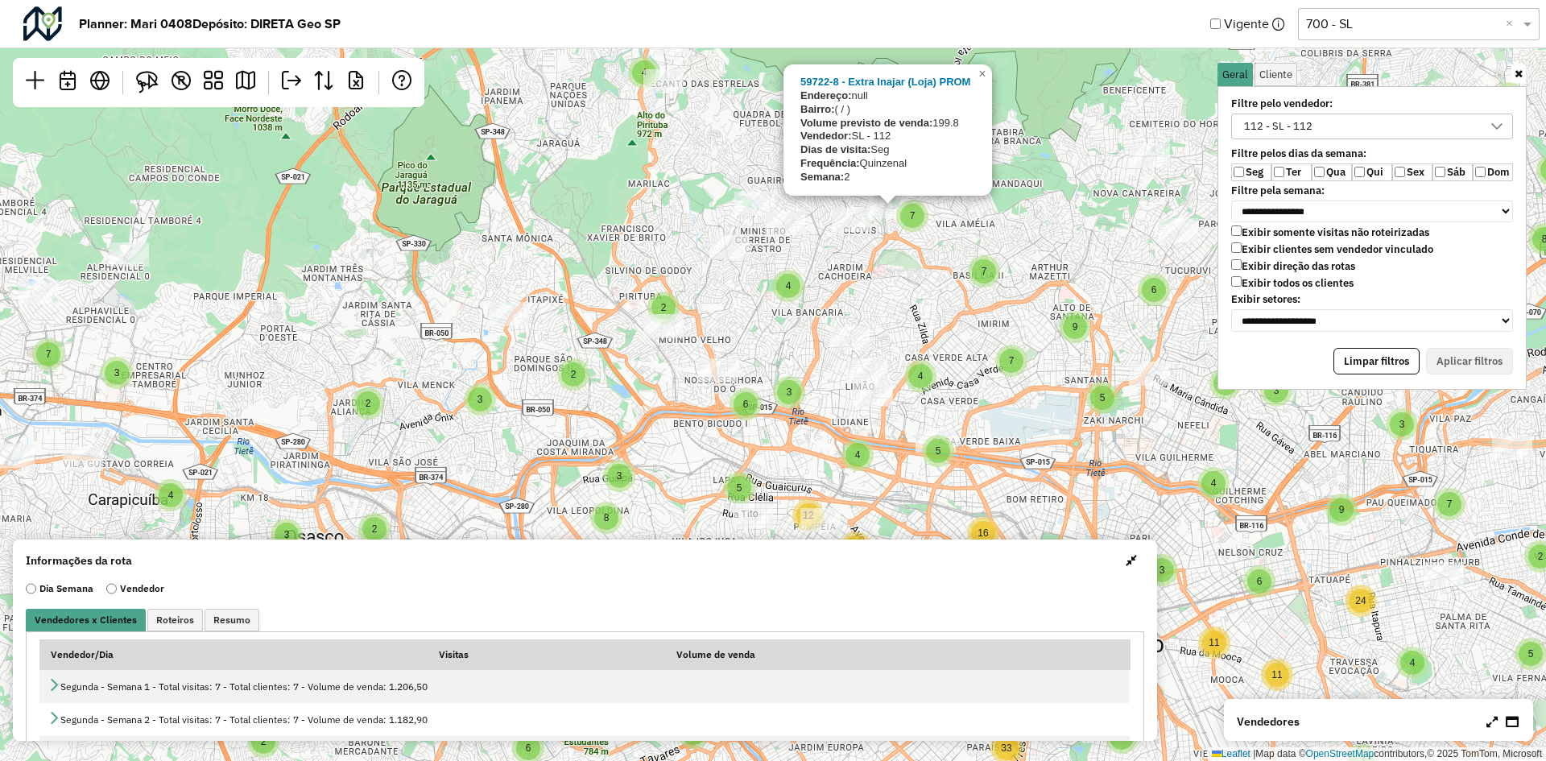
drag, startPoint x: 902, startPoint y: 184, endPoint x: 891, endPoint y: 246, distance: 62.1
click at [891, 246] on div "2 2 4 3 2 2 3 7 3 5 3 3 2 3 8 2 2 2 2 3 2 2 3 2 4 7 2 2 3 2 3 3 3 5 9 7 6 6 5 3…" at bounding box center [773, 380] width 1546 height 761
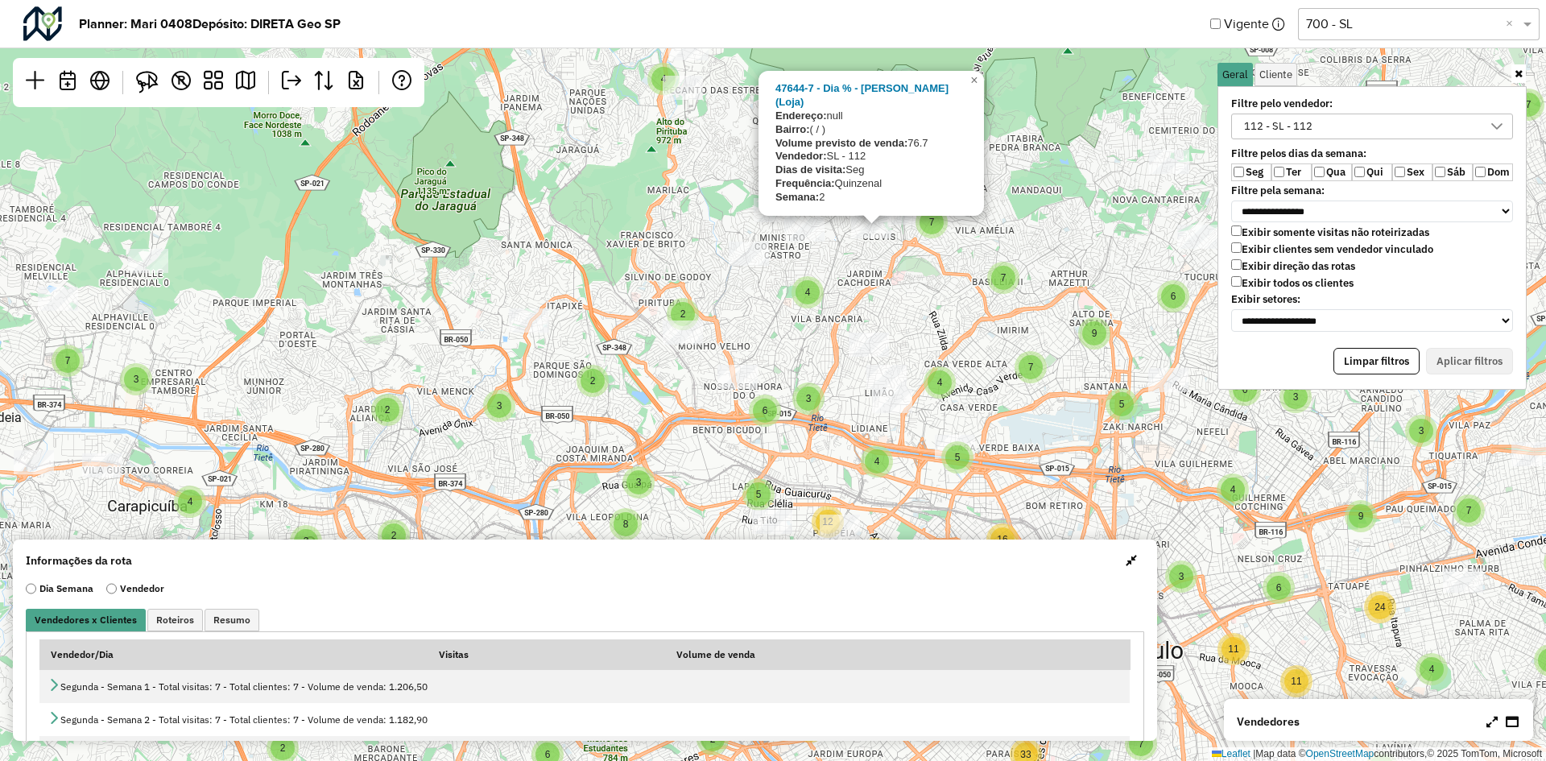
click at [892, 271] on div "2 2 4 3 2 2 3 7 3 5 3 3 2 3 8 2 2 2 2 3 2 2 3 2 4 7 2 2 3 2 3 3 3 5 9 7 6 6 5 3…" at bounding box center [773, 380] width 1546 height 761
click at [903, 288] on div "2 2 4 3 2 2 3 7 3 5 3 3 2 3 8 2 2 2 2 3 2 2 3 2 4 7 2 2 3 2 3 3 3 5 9 7 6 6 5 3…" at bounding box center [773, 380] width 1546 height 761
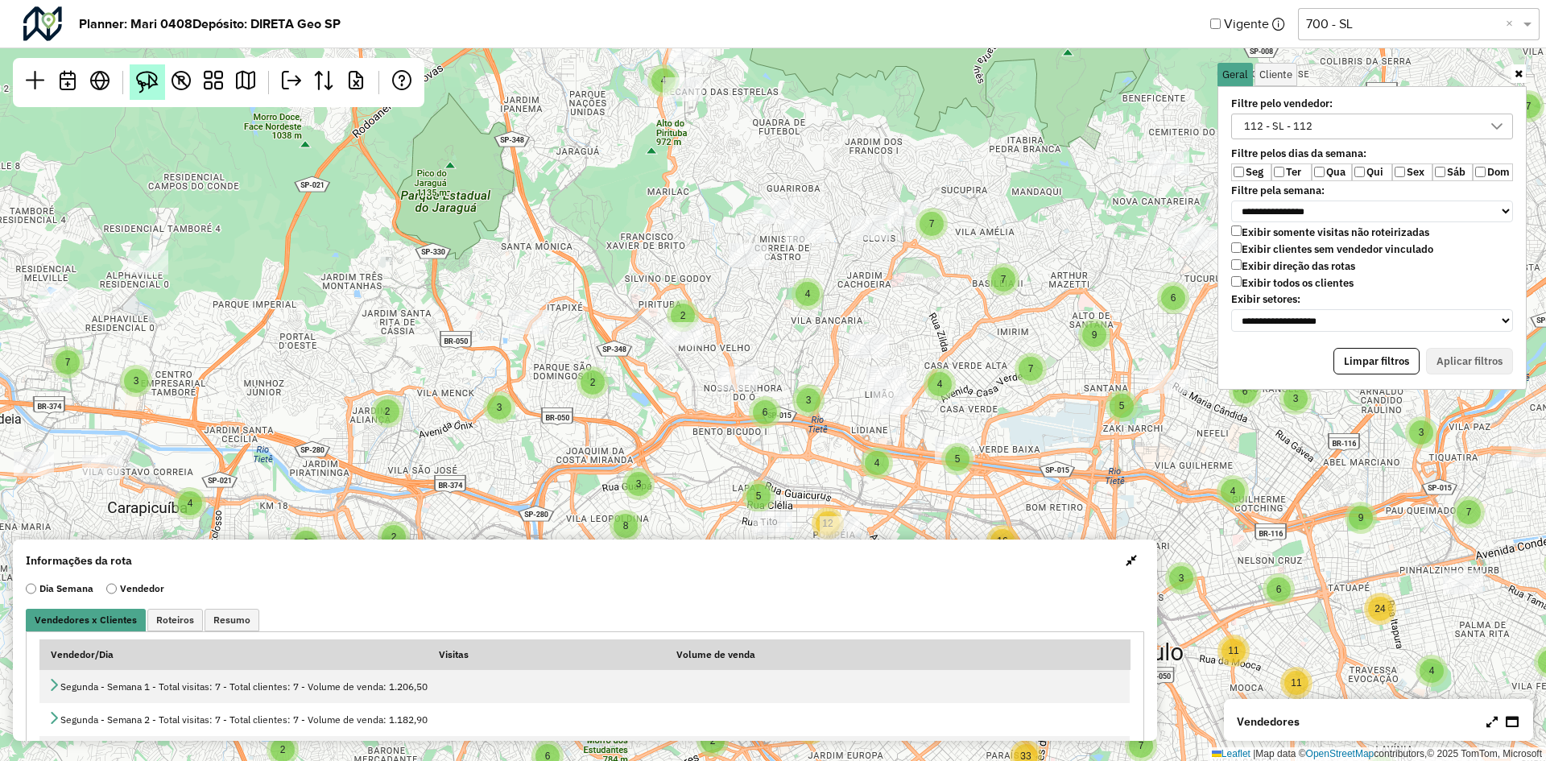
click at [152, 77] on img at bounding box center [147, 82] width 23 height 23
click at [881, 240] on div at bounding box center [871, 228] width 40 height 24
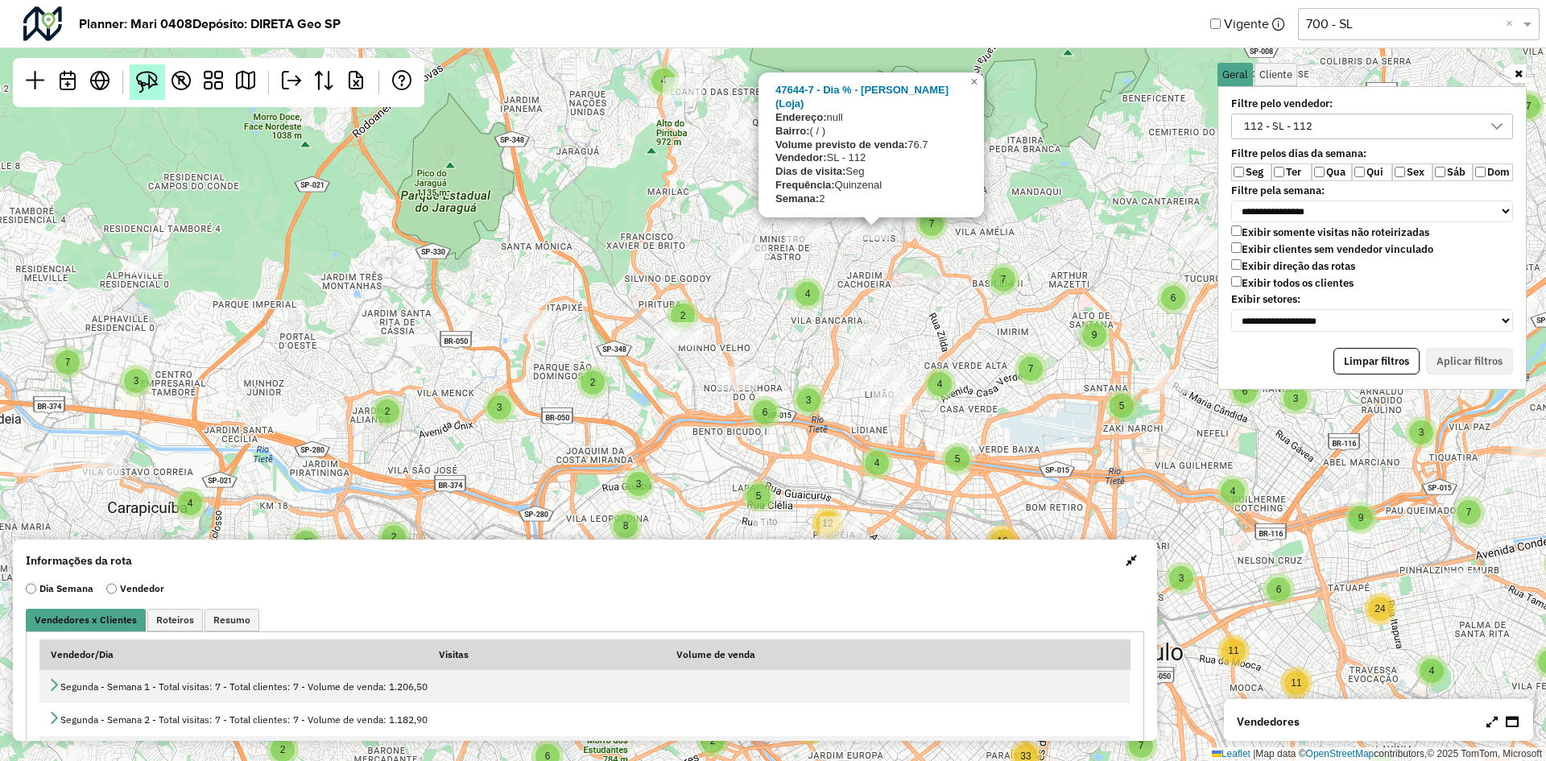
click at [150, 72] on img at bounding box center [147, 82] width 23 height 23
drag, startPoint x: 862, startPoint y: 252, endPoint x: 897, endPoint y: 239, distance: 36.9
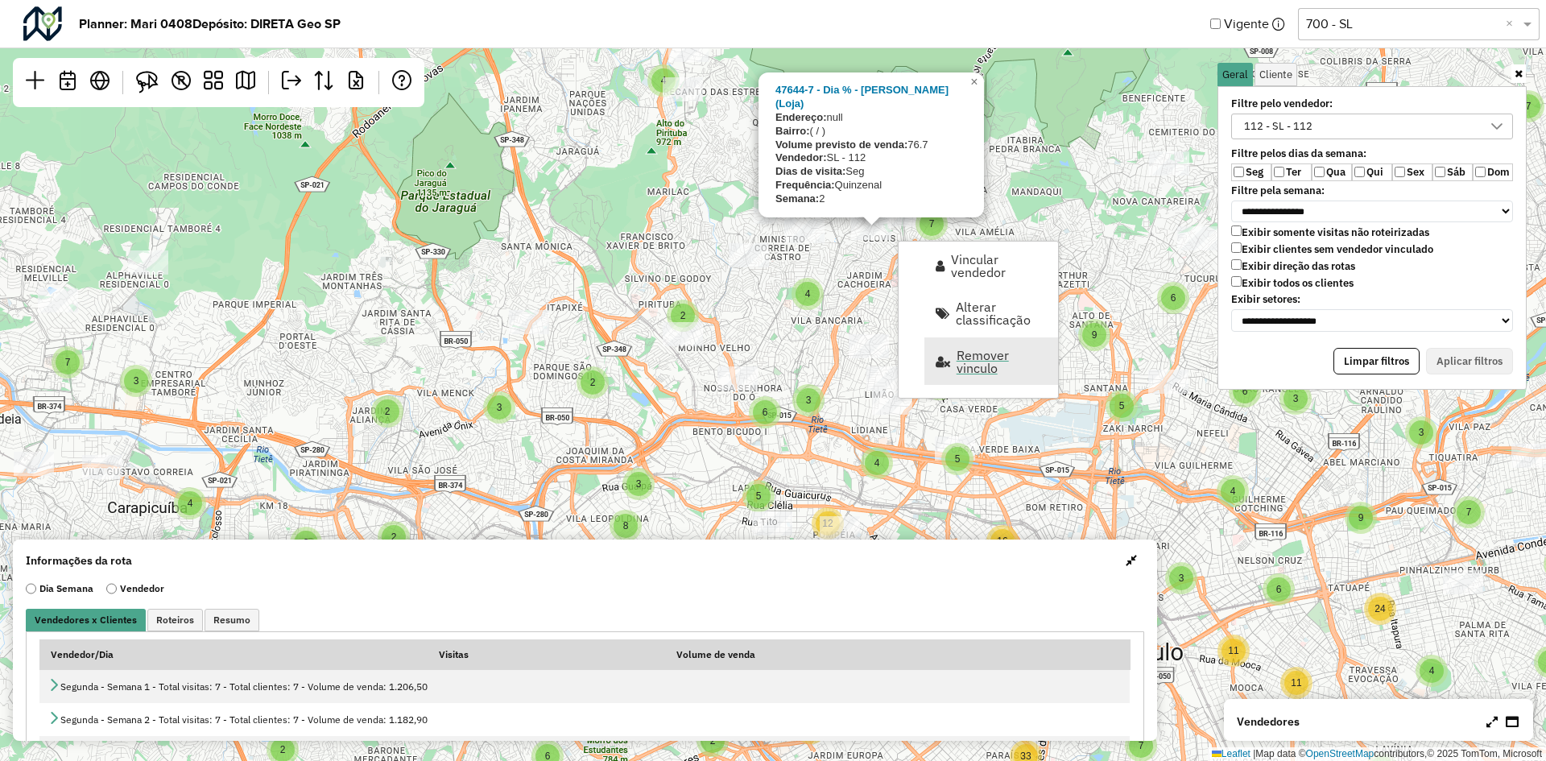
click at [957, 352] on span "Remover vinculo" at bounding box center [1002, 362] width 91 height 26
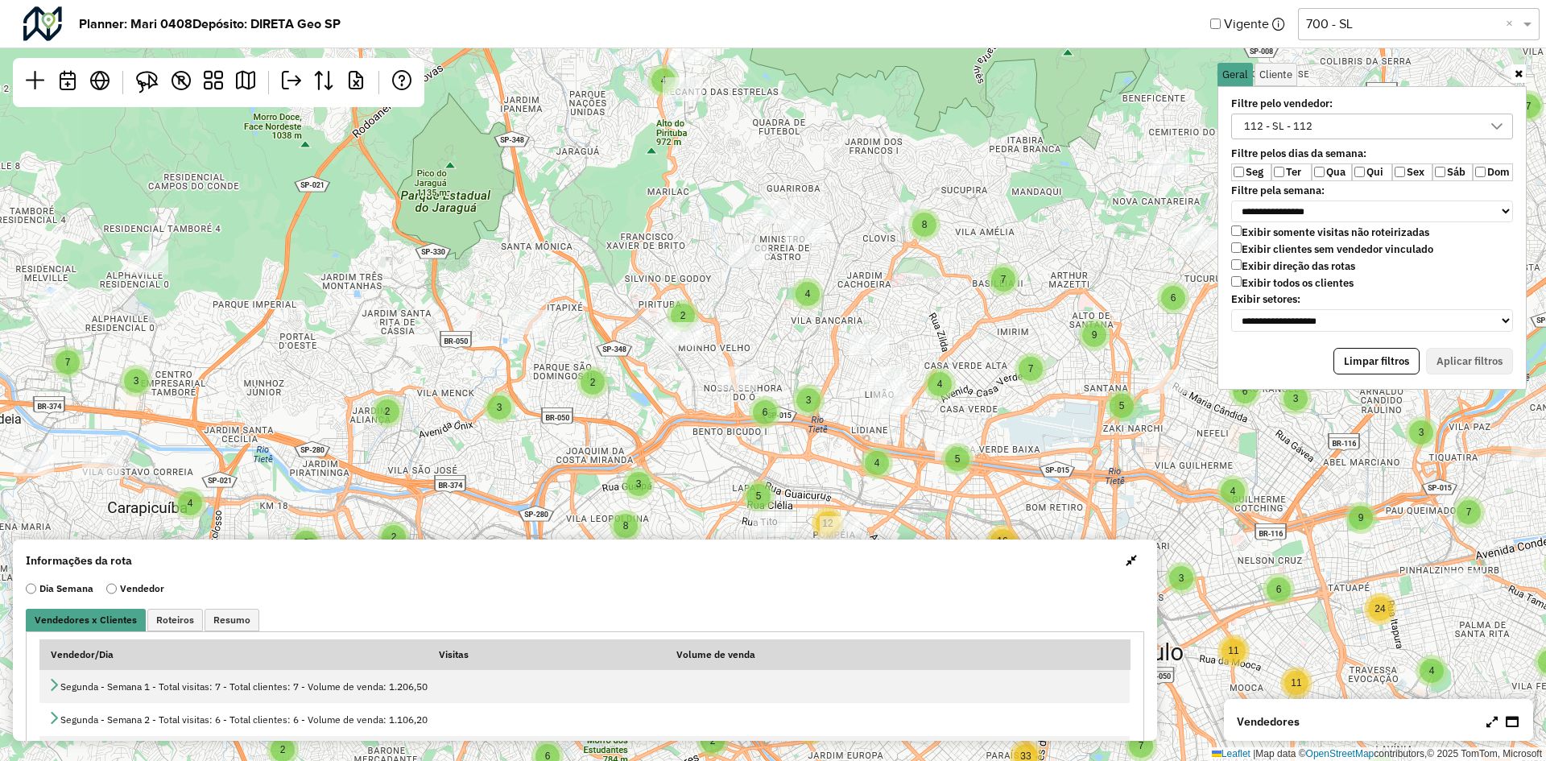
click at [1407, 179] on label "Sex" at bounding box center [1412, 172] width 40 height 18
click at [1255, 172] on label "Seg" at bounding box center [1251, 172] width 40 height 18
click at [1456, 356] on button "Aplicar filtros" at bounding box center [1469, 361] width 87 height 27
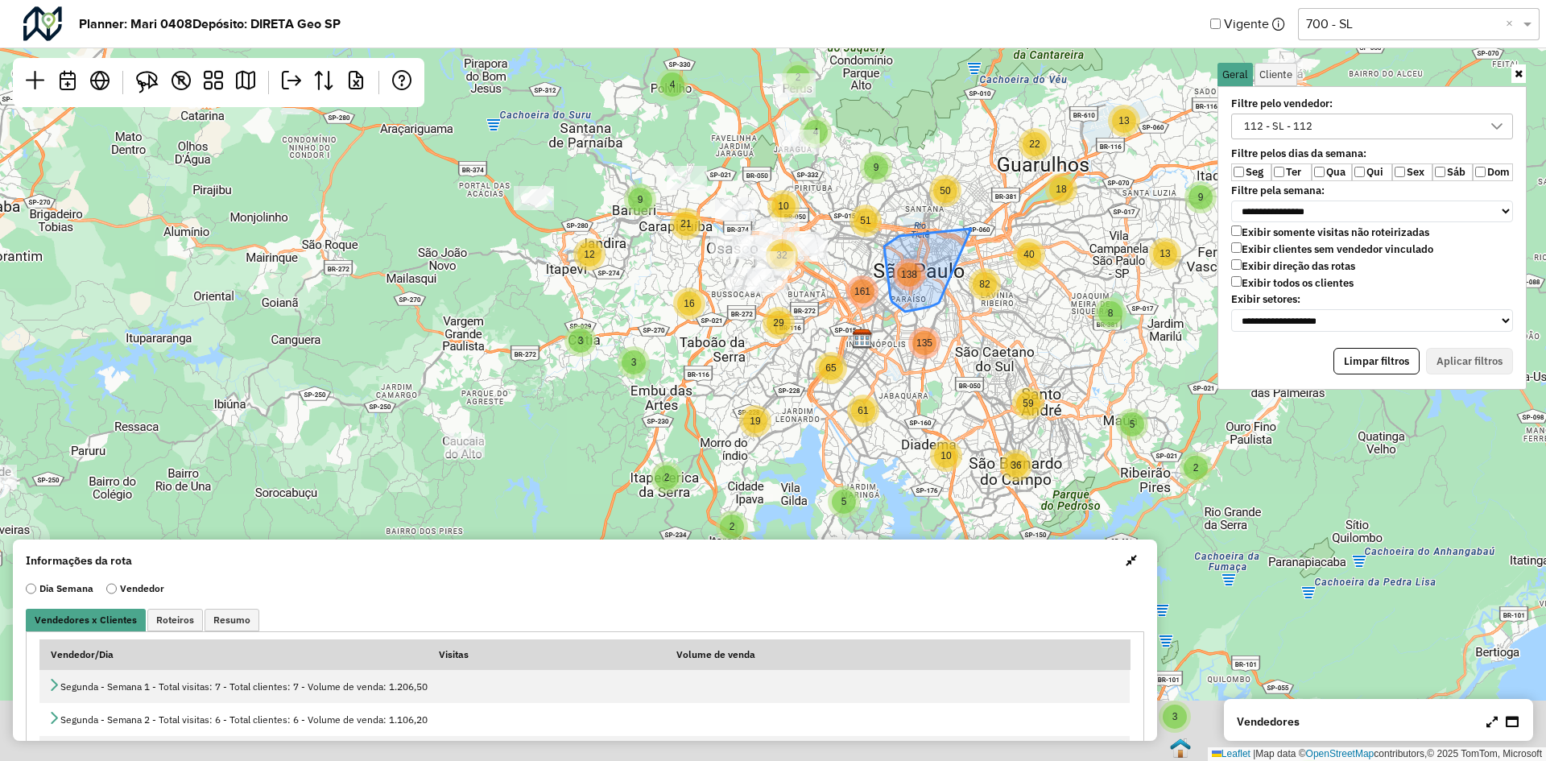
drag, startPoint x: 922, startPoint y: 284, endPoint x: 924, endPoint y: 266, distance: 18.6
click at [925, 264] on div "2 4 5 2 2 5 21 4 2 3 14 3 11 9 7 2 5 4 65 26 8 2 4 26 2 12 8 9 3 3 5 3 12 3 2 5…" at bounding box center [773, 380] width 1546 height 761
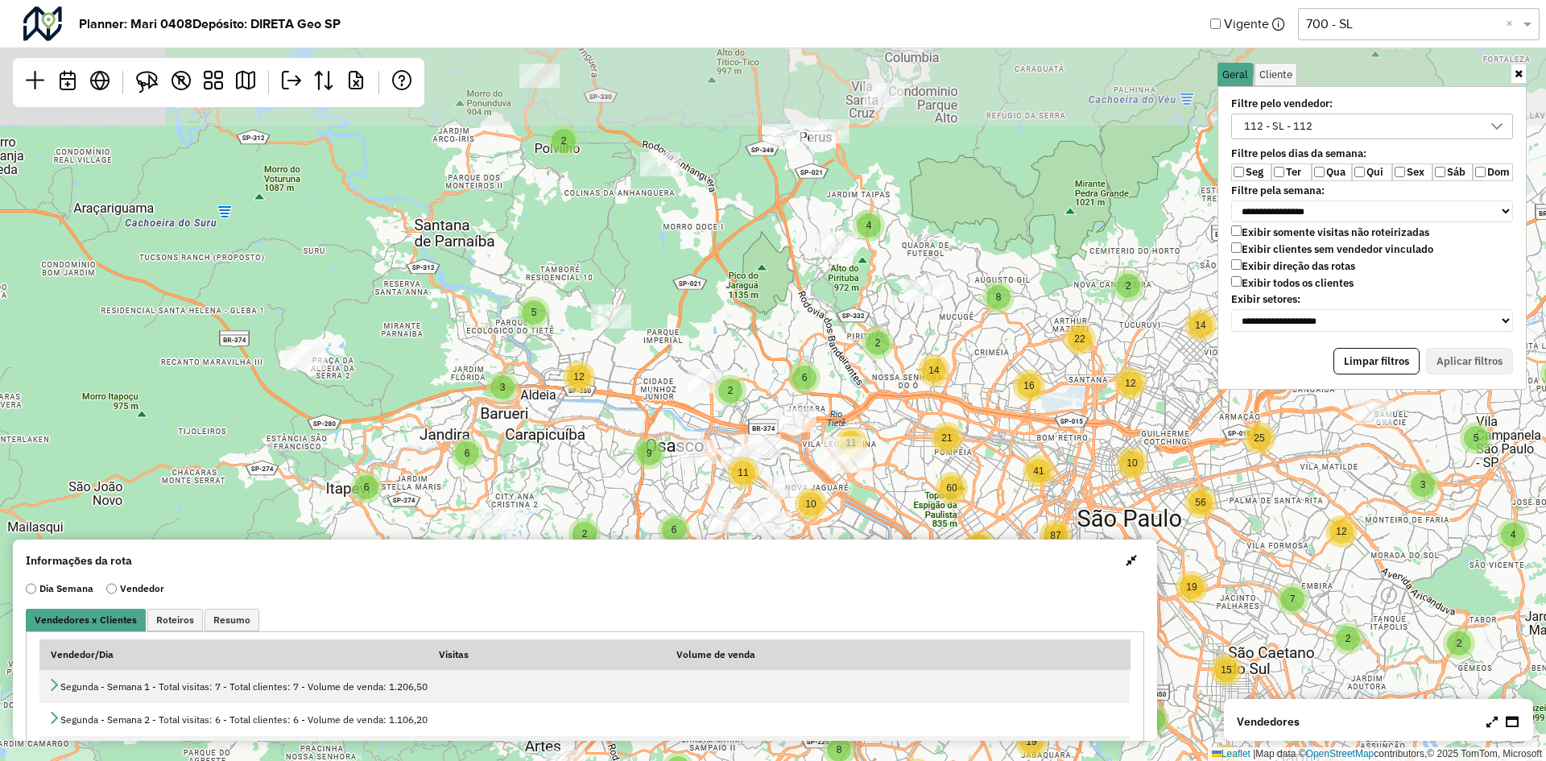
drag, startPoint x: 742, startPoint y: 174, endPoint x: 679, endPoint y: 394, distance: 228.9
click at [679, 394] on div "4 3 13 9 2 2 6 8 2 2 3 11 9 5 5 2 2 5 4 4 18 6 3 11 6 3 4 4 7 2 3 7 2 5 3 4 8 2…" at bounding box center [773, 380] width 1546 height 761
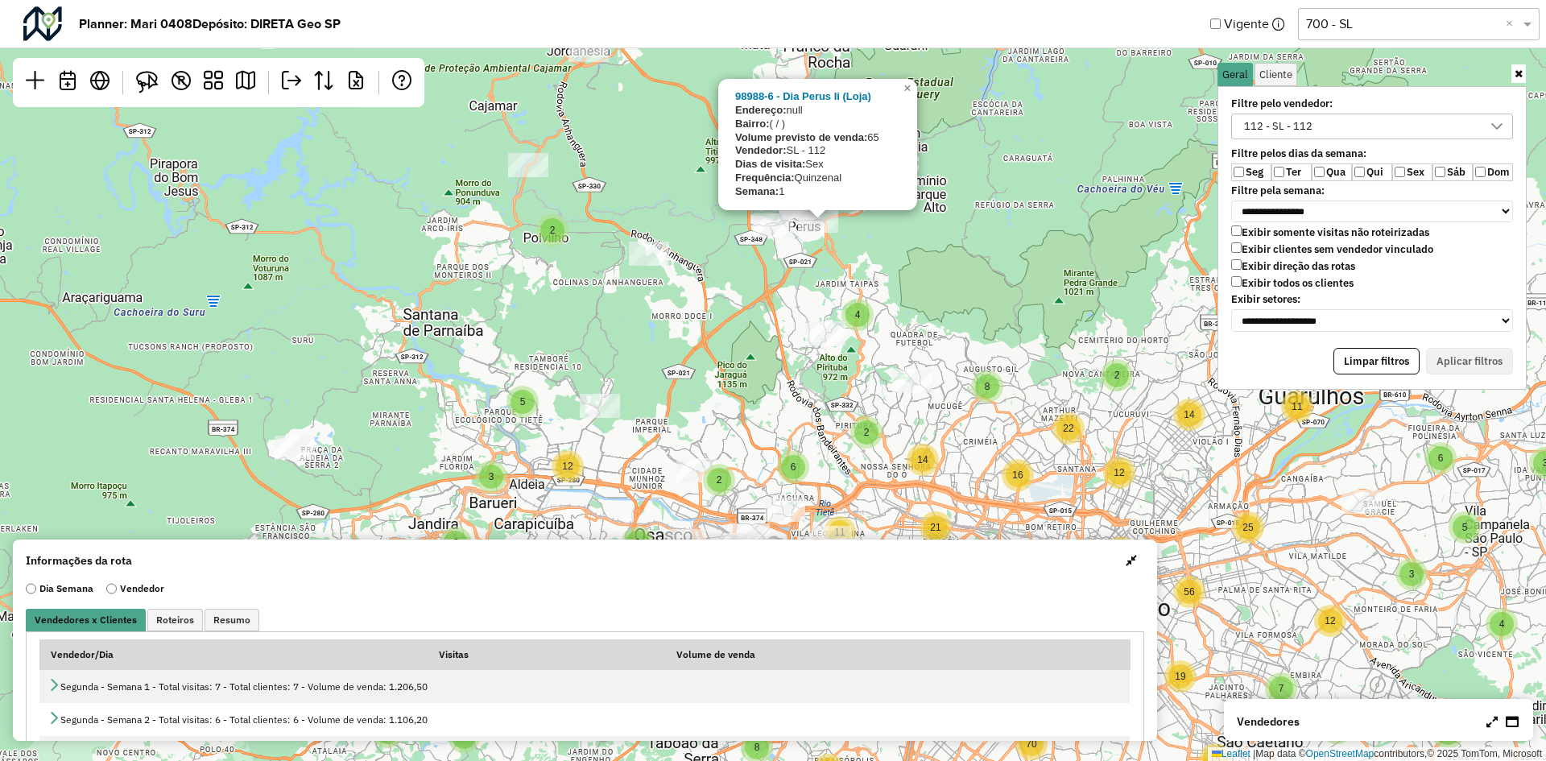
drag, startPoint x: 919, startPoint y: 228, endPoint x: 908, endPoint y: 275, distance: 48.7
click at [908, 275] on div "4 3 13 9 2 2 6 8 2 2 3 11 9 5 5 2 2 5 4 4 18 6 3 11 6 3 4 4 7 2 3 7 2 5 3 4 8 2…" at bounding box center [773, 380] width 1546 height 761
click at [907, 91] on span "×" at bounding box center [907, 88] width 7 height 14
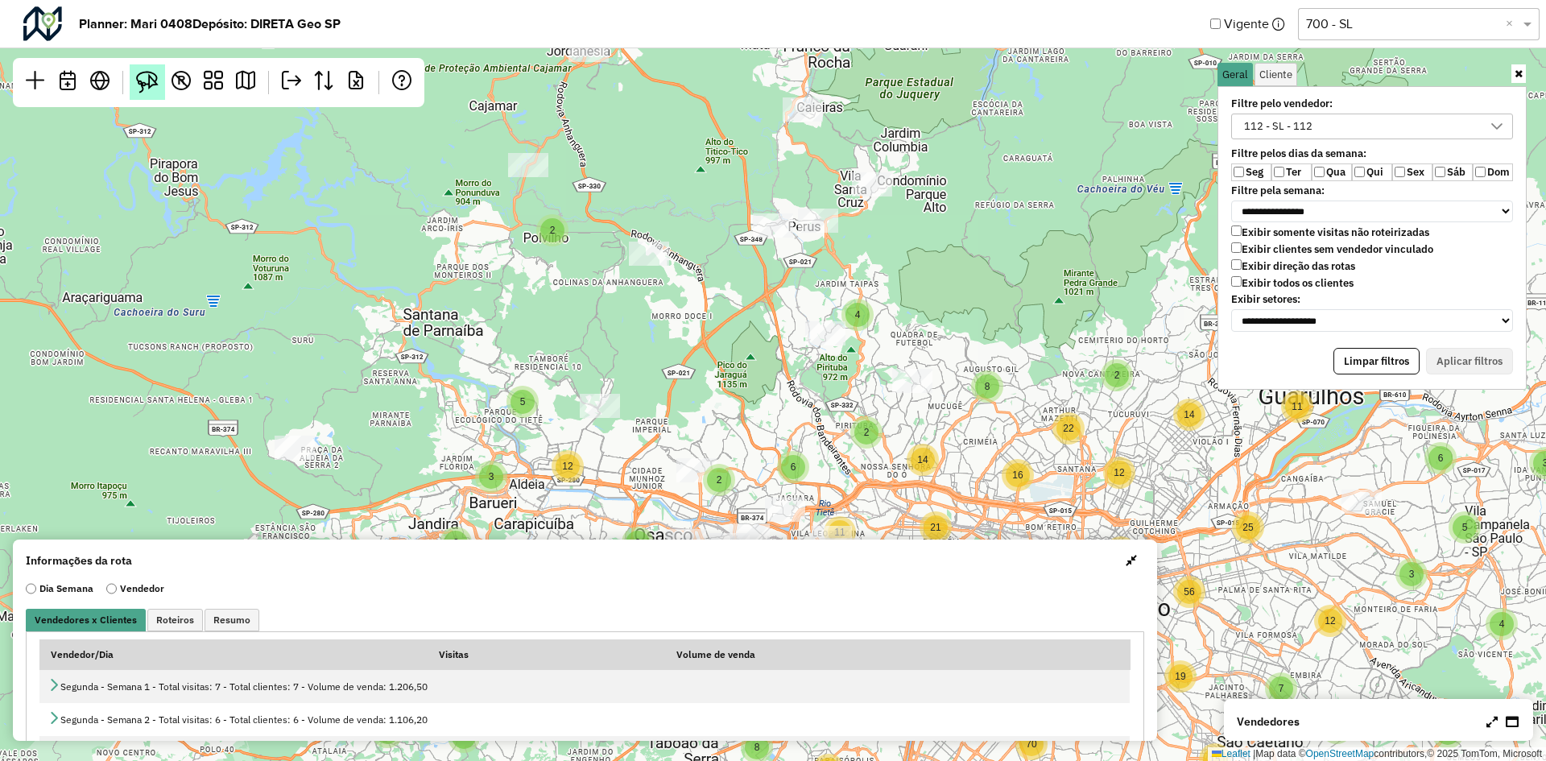
click at [150, 82] on img at bounding box center [147, 82] width 23 height 23
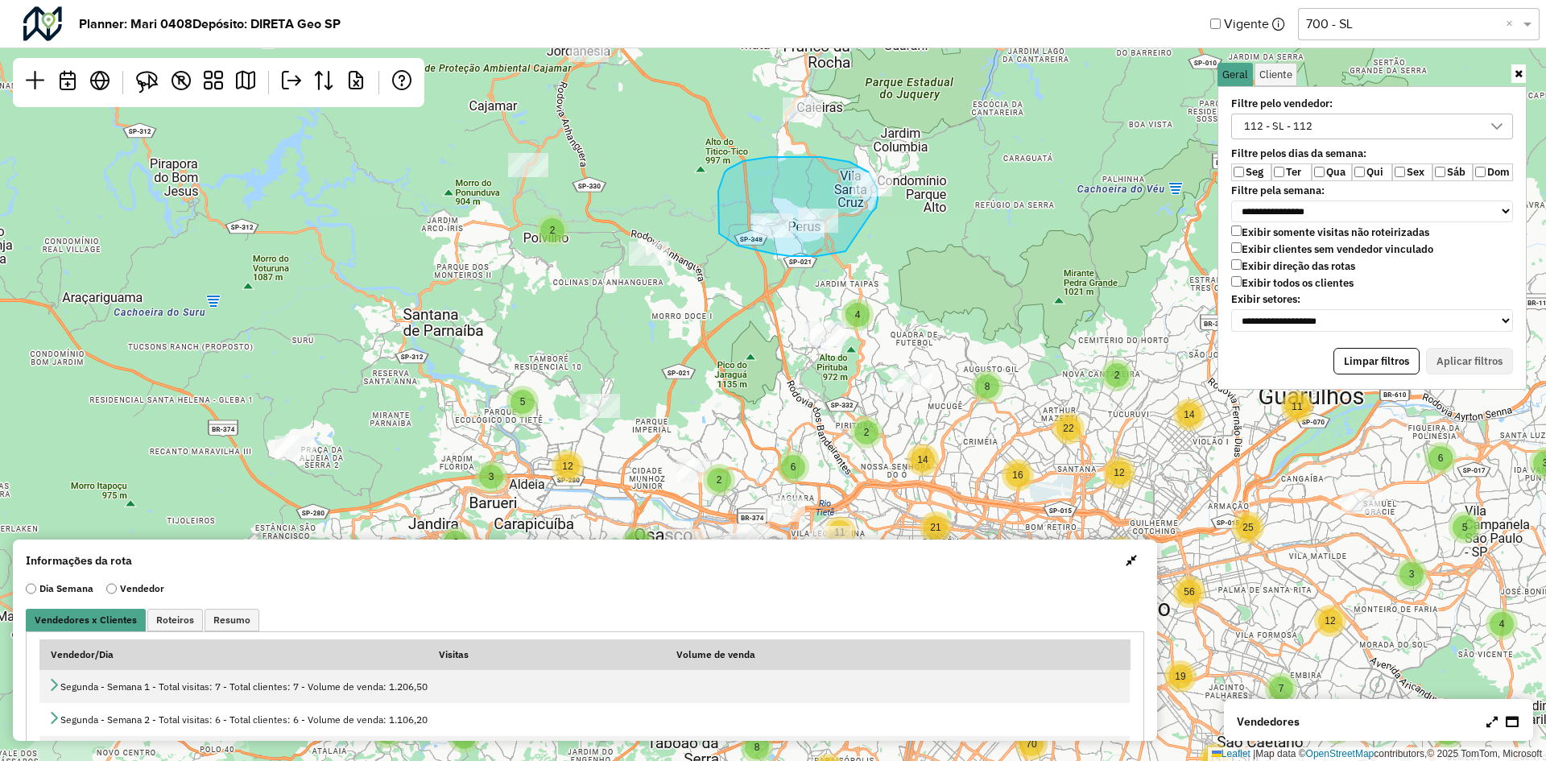
drag, startPoint x: 843, startPoint y: 252, endPoint x: 844, endPoint y: 230, distance: 22.6
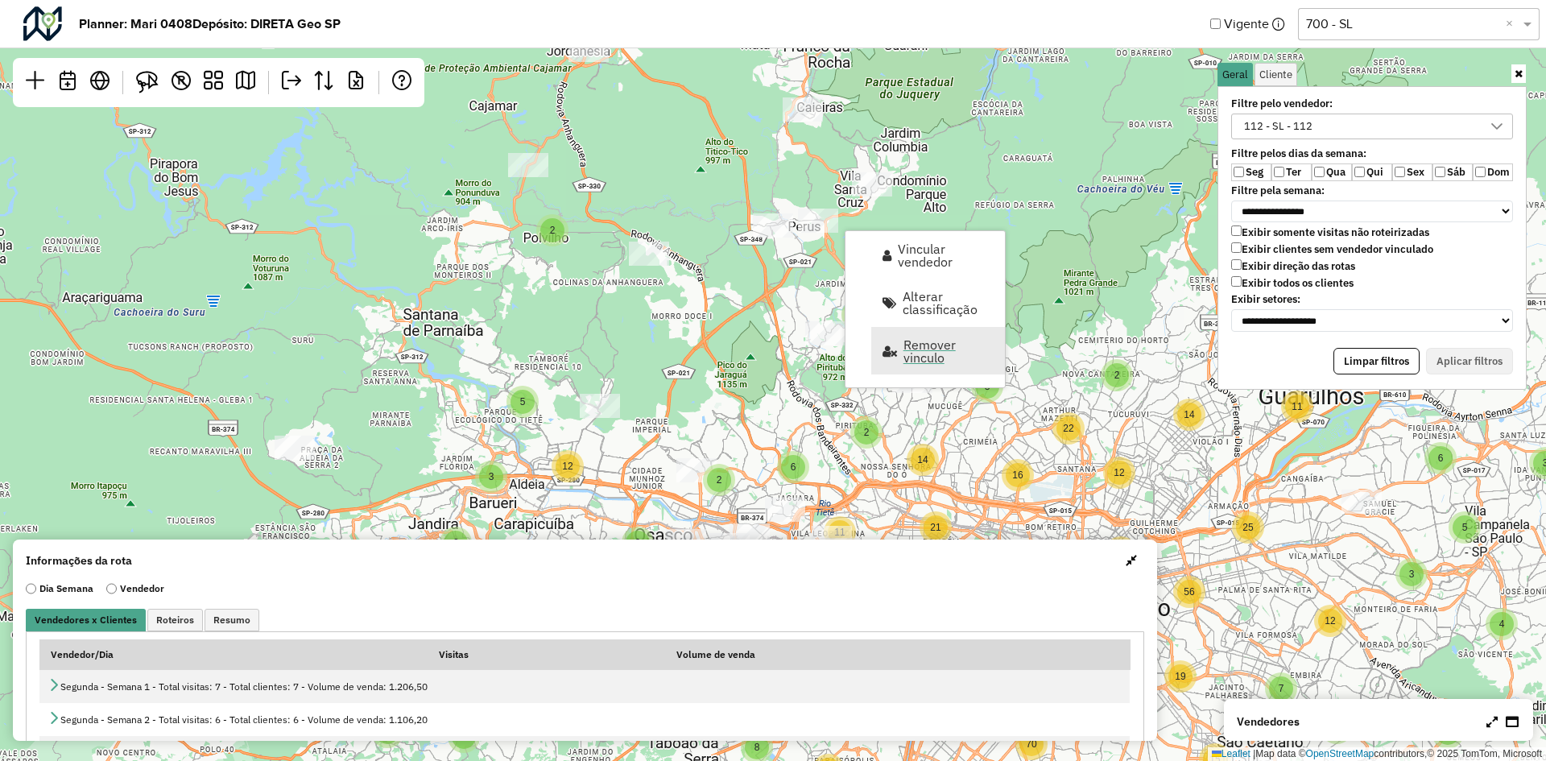
click at [930, 352] on span "Remover vinculo" at bounding box center [949, 351] width 91 height 26
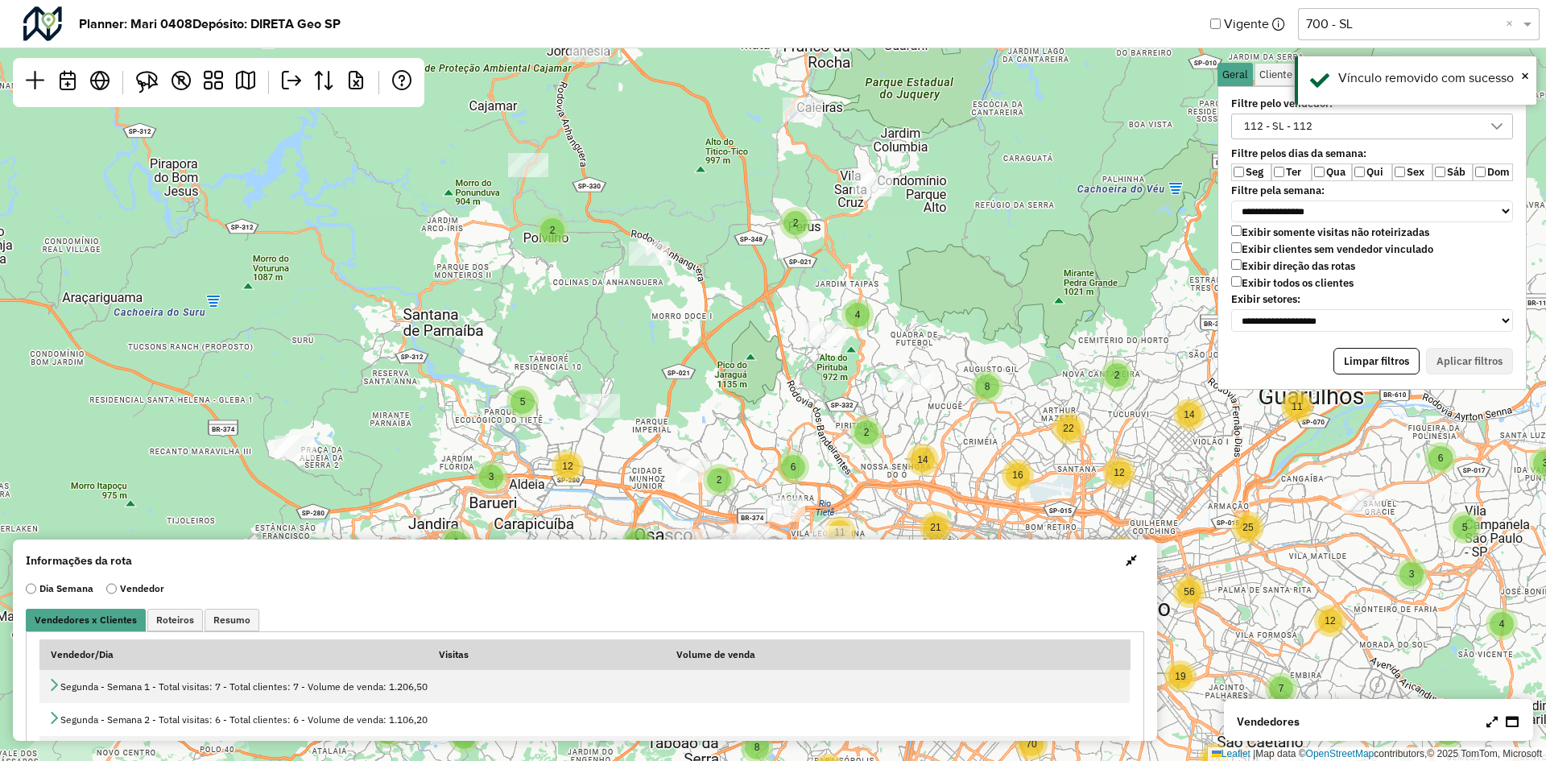
click at [943, 238] on div "4 3 13 9 2 2 6 8 2 2 3 11 9 5 5 2 2 5 4 4 18 6 3 11 6 3 4 4 7 2 3 7 2 5 3 4 8 2…" at bounding box center [773, 380] width 1546 height 761
click at [1288, 173] on label "Ter" at bounding box center [1292, 172] width 40 height 18
click at [1408, 175] on label "Sex" at bounding box center [1412, 172] width 40 height 18
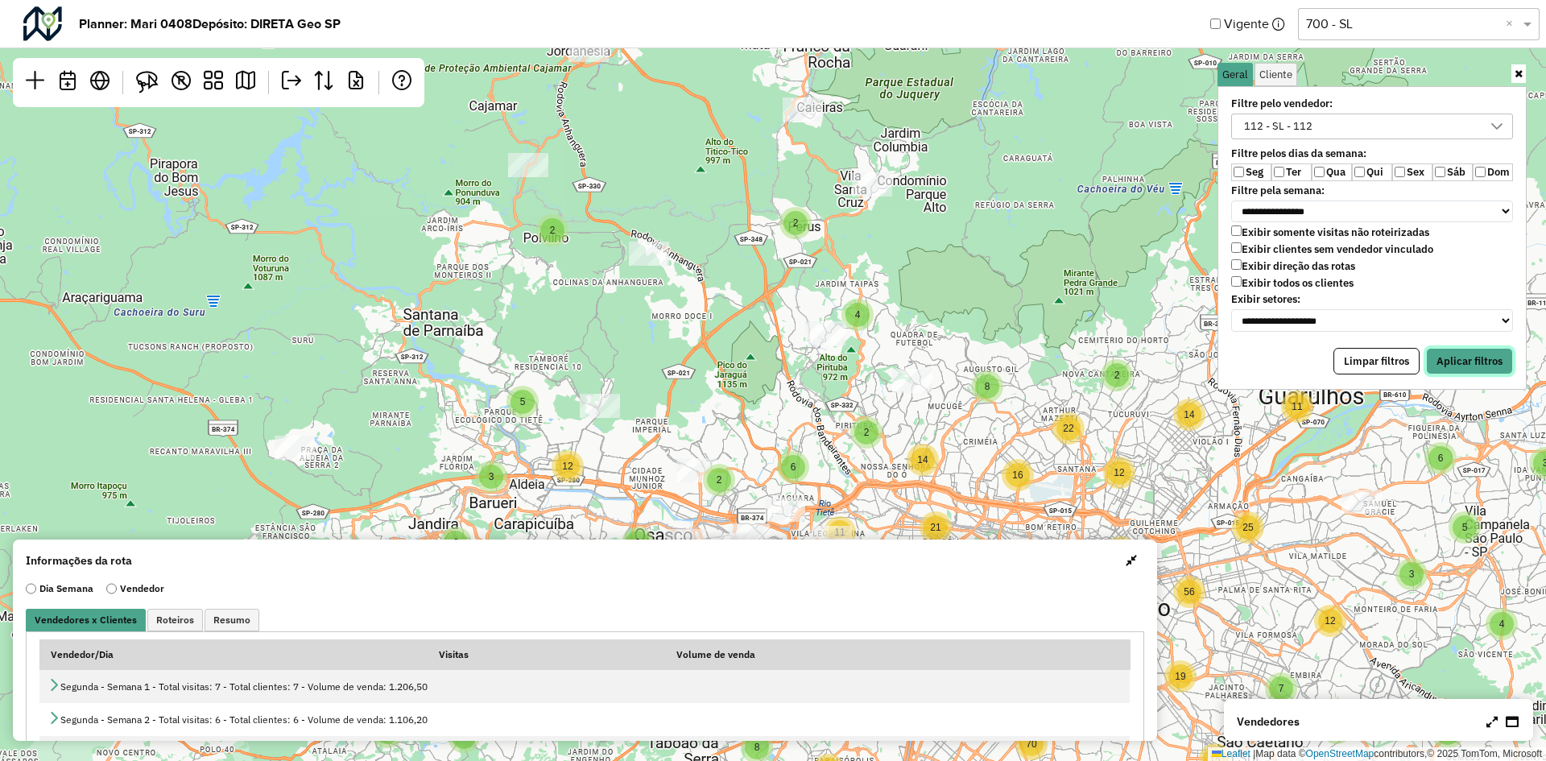
click at [1499, 355] on button "Aplicar filtros" at bounding box center [1469, 361] width 87 height 27
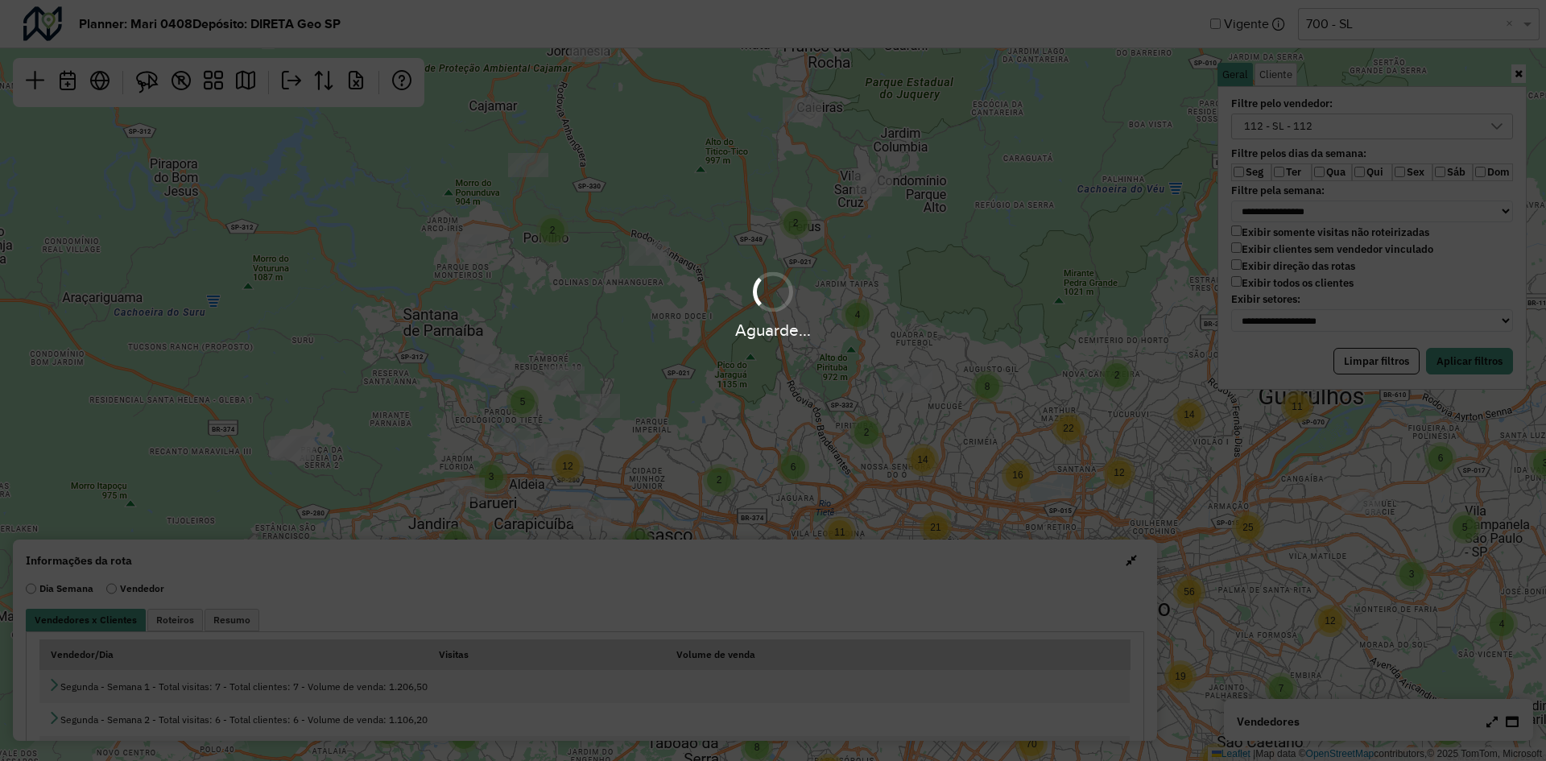
drag, startPoint x: 788, startPoint y: 431, endPoint x: 816, endPoint y: 368, distance: 68.5
click at [816, 368] on div "Aguarde..." at bounding box center [773, 380] width 1546 height 761
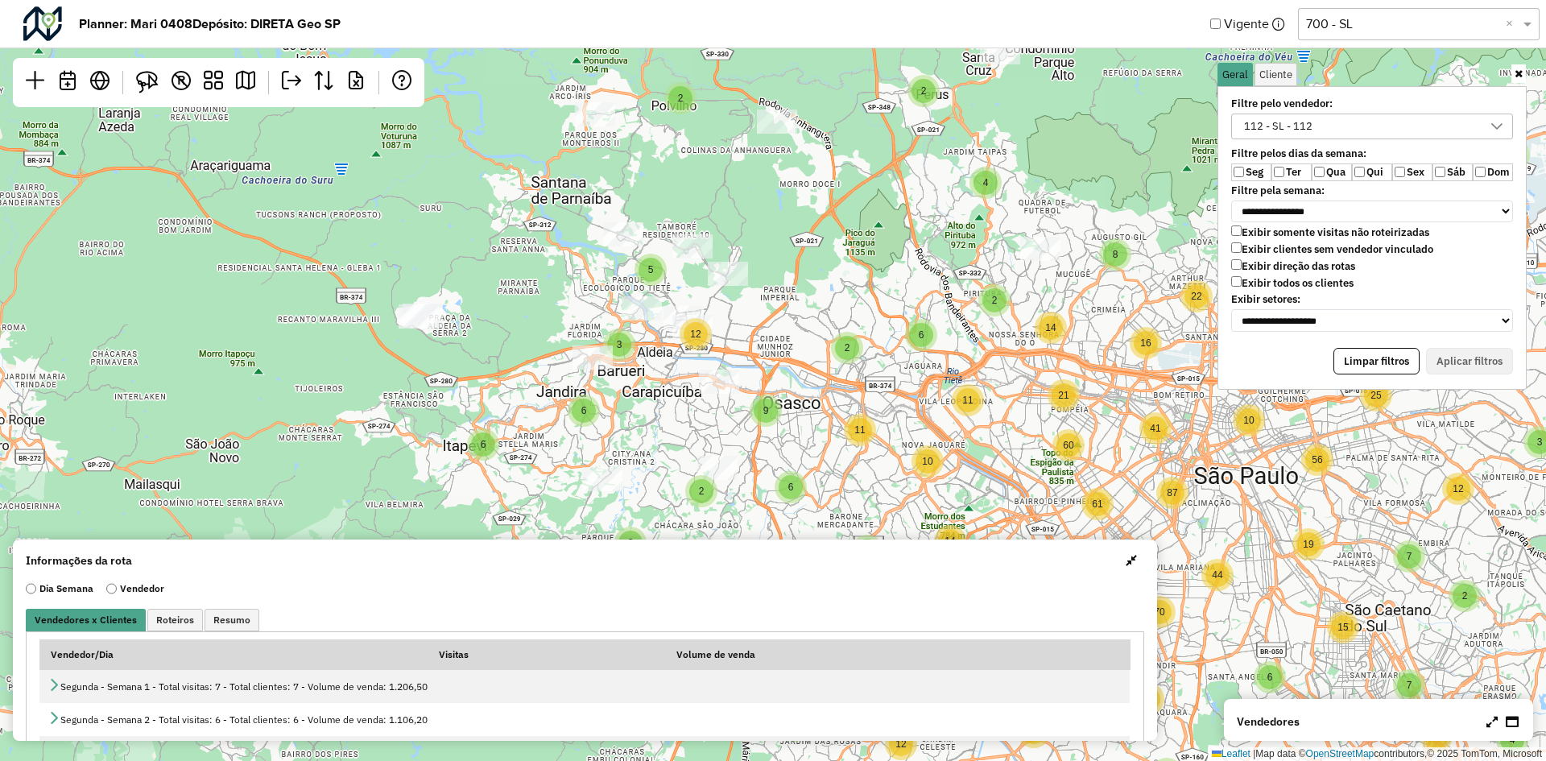
drag, startPoint x: 672, startPoint y: 361, endPoint x: 800, endPoint y: 230, distance: 182.8
click at [800, 230] on div "2 2 3 2 3 2 2 2 2 2 2 4 3 3 2 4 2 2 5 2 2 3 2 2 2 3 2 2 6 2 6 4 4 3 4 2 6 3 5 3…" at bounding box center [773, 380] width 1546 height 761
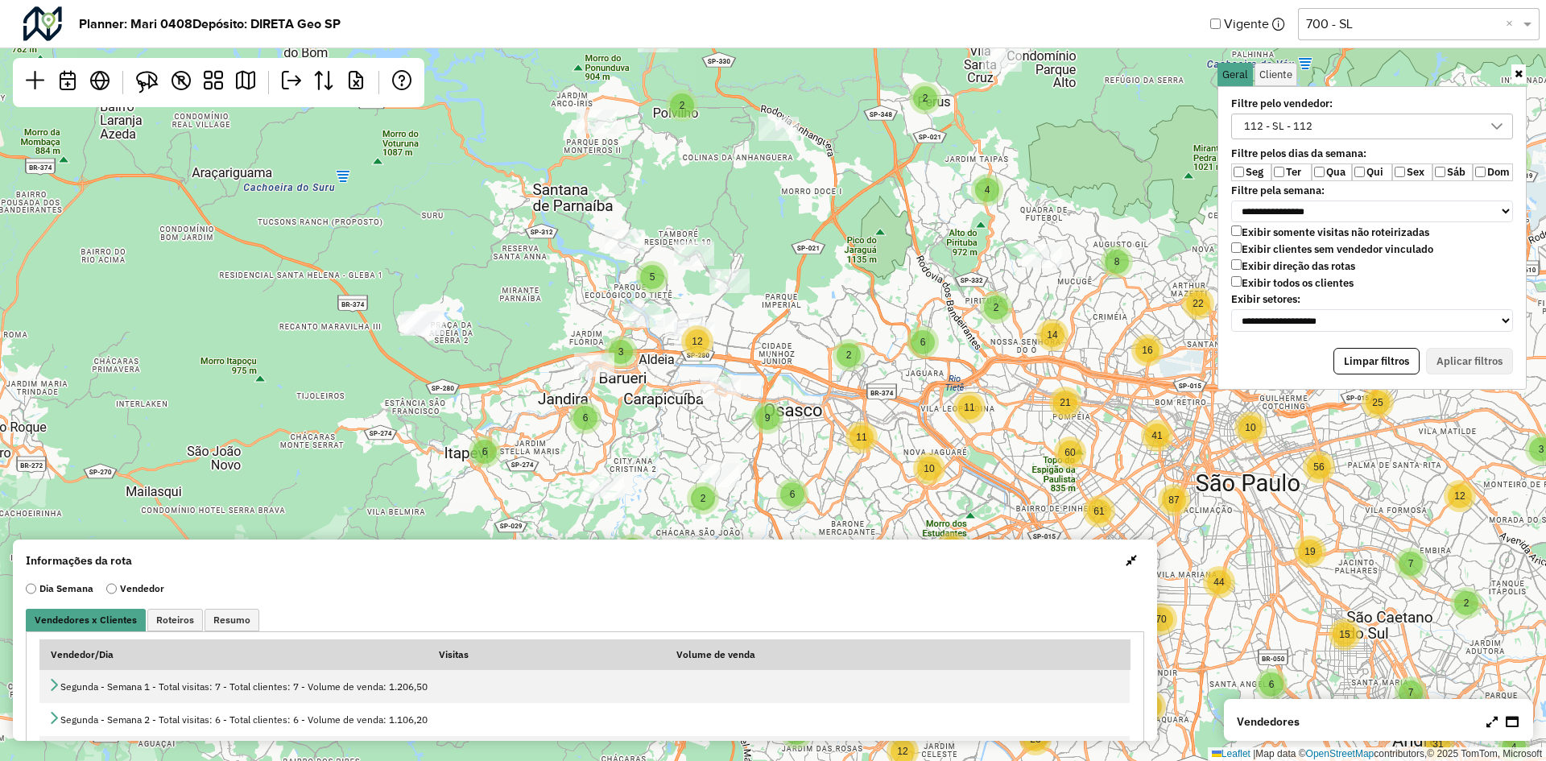
drag, startPoint x: 681, startPoint y: 121, endPoint x: 706, endPoint y: 188, distance: 72.1
click at [706, 188] on div "2 2 3 2 3 2 2 2 2 2 2 4 3 3 2 4 2 2 5 2 2 3 2 2 2 3 2 2 6 2 6 4 4 3 4 2 6 3 5 3…" at bounding box center [773, 380] width 1546 height 761
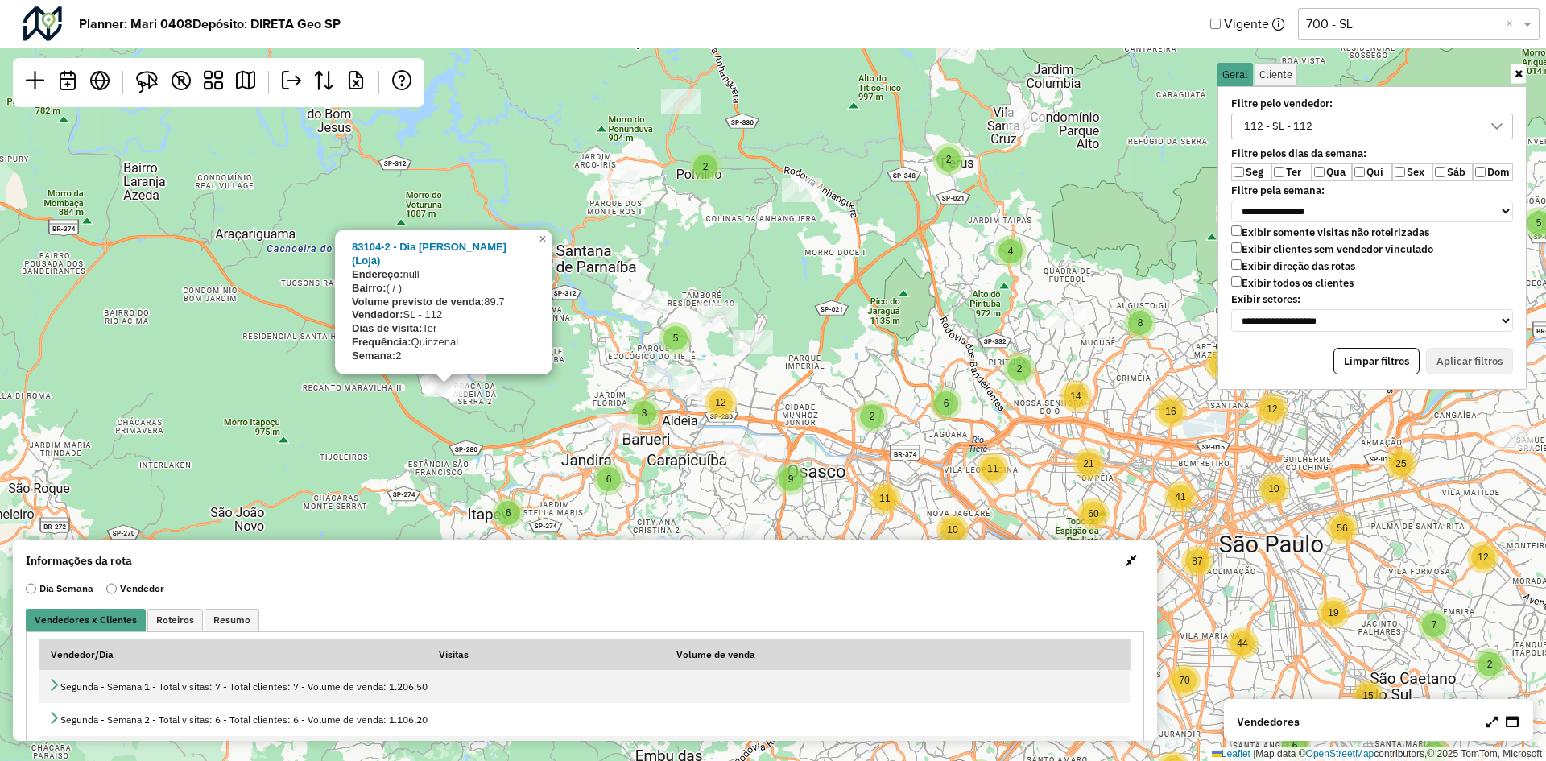
click at [560, 291] on div "2 2 3 2 3 2 2 2 2 2 2 4 3 3 2 4 2 2 5 2 2 3 2 2 2 3 2 2 6 2 6 4 4 3 4 2 6 3 5 3…" at bounding box center [773, 380] width 1546 height 761
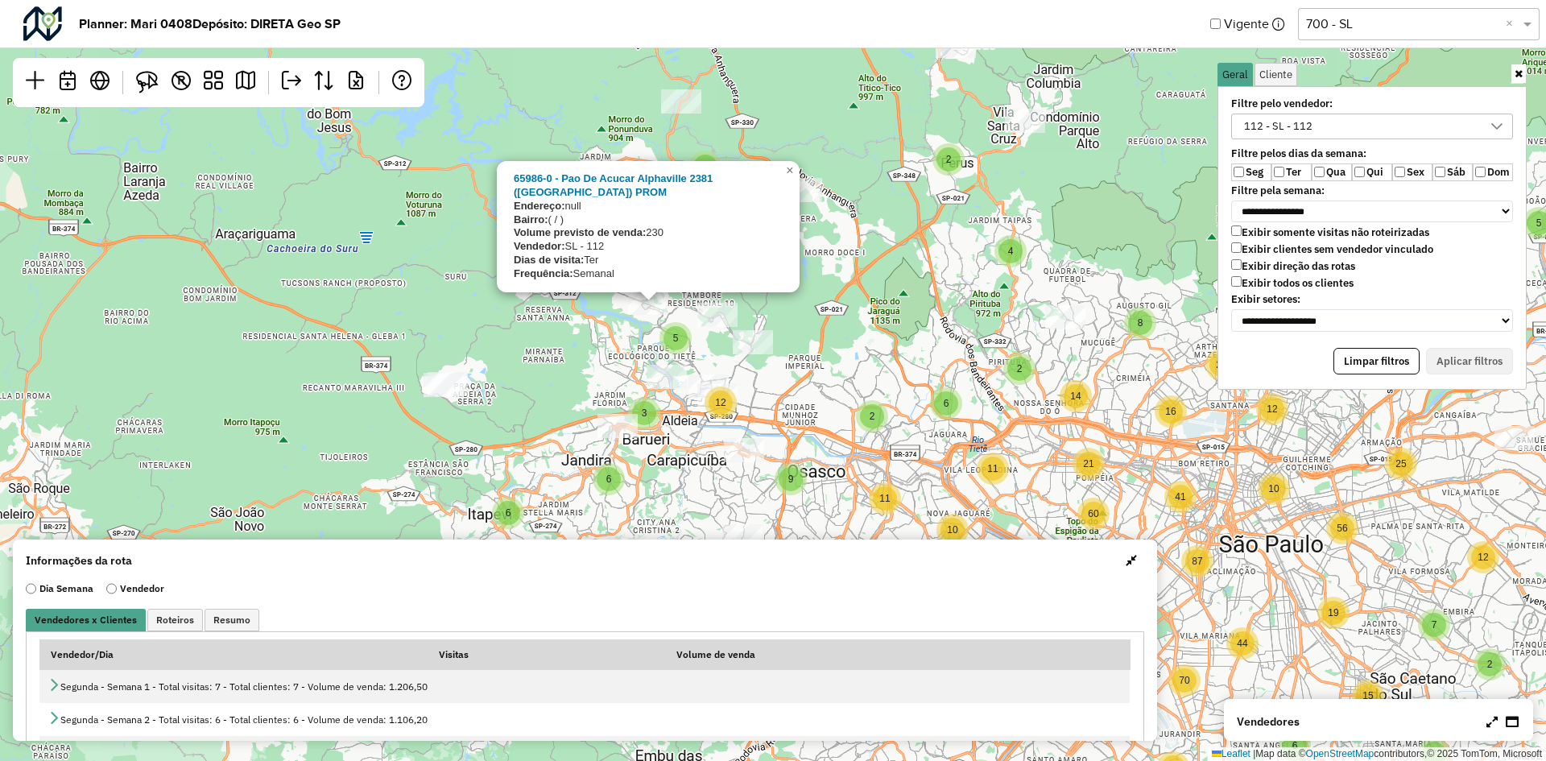
click at [842, 260] on div "2 2 3 2 3 2 2 2 2 2 2 4 3 3 2 4 2 2 5 2 2 3 2 2 2 3 2 2 6 2 6 4 4 3 4 2 6 3 5 3…" at bounding box center [773, 380] width 1546 height 761
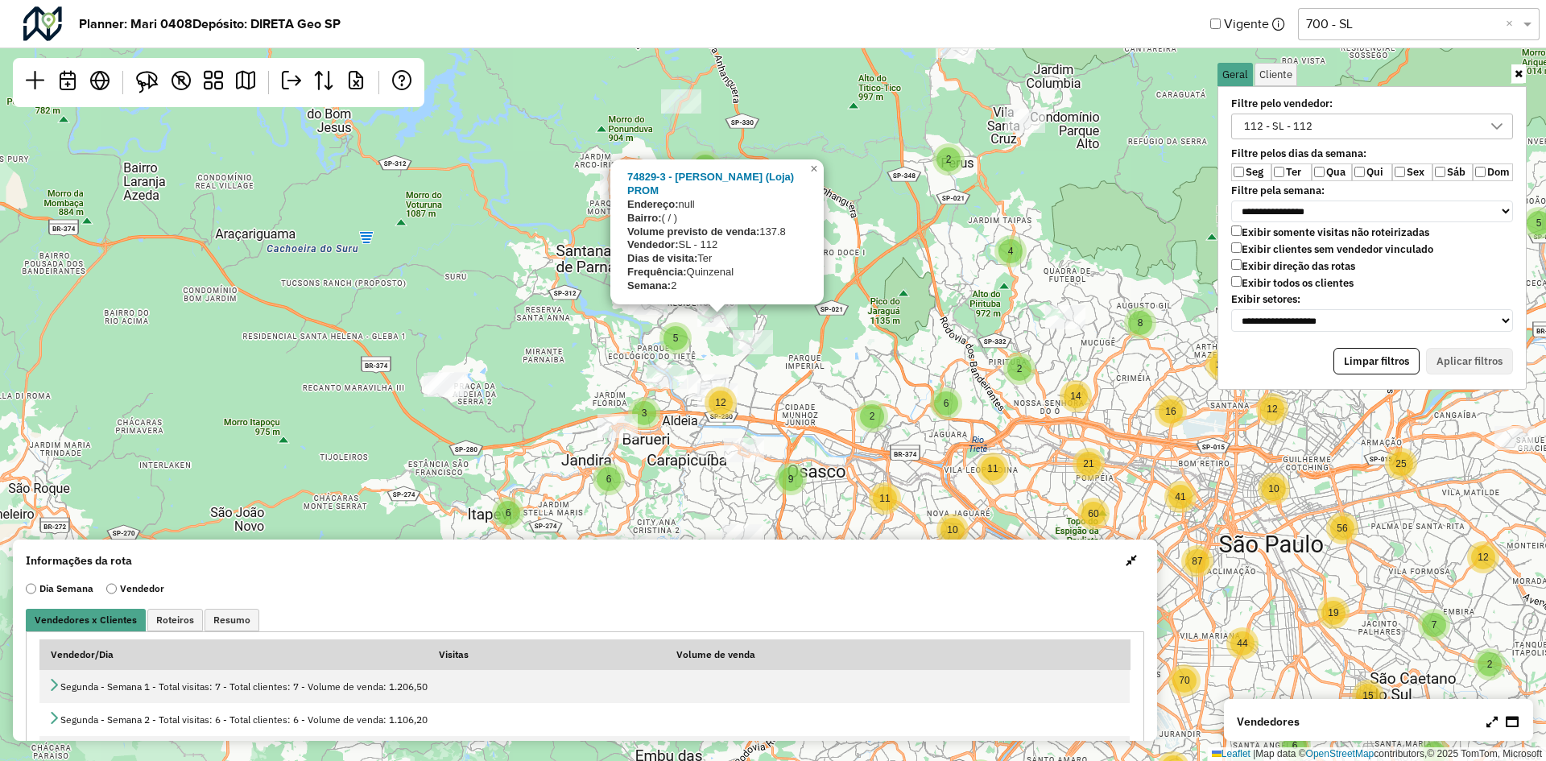
click at [772, 321] on div "2 2 3 2 3 2 2 2 2 2 2 4 3 3 2 4 2 2 5 2 2 3 2 2 2 3 2 2 6 2 6 4 4 3 4 2 6 3 5 3…" at bounding box center [773, 380] width 1546 height 761
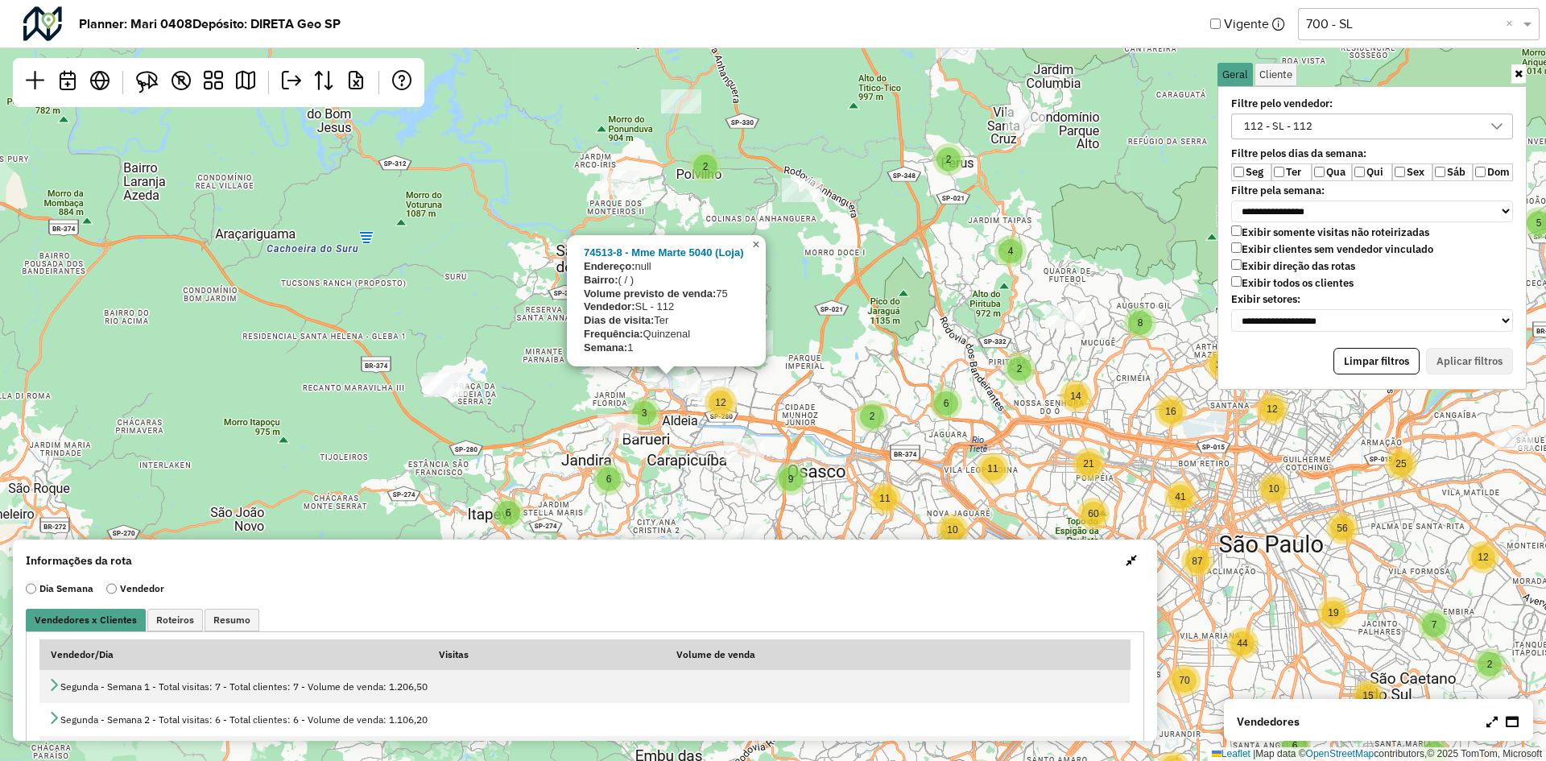
click at [750, 243] on link "×" at bounding box center [756, 244] width 19 height 19
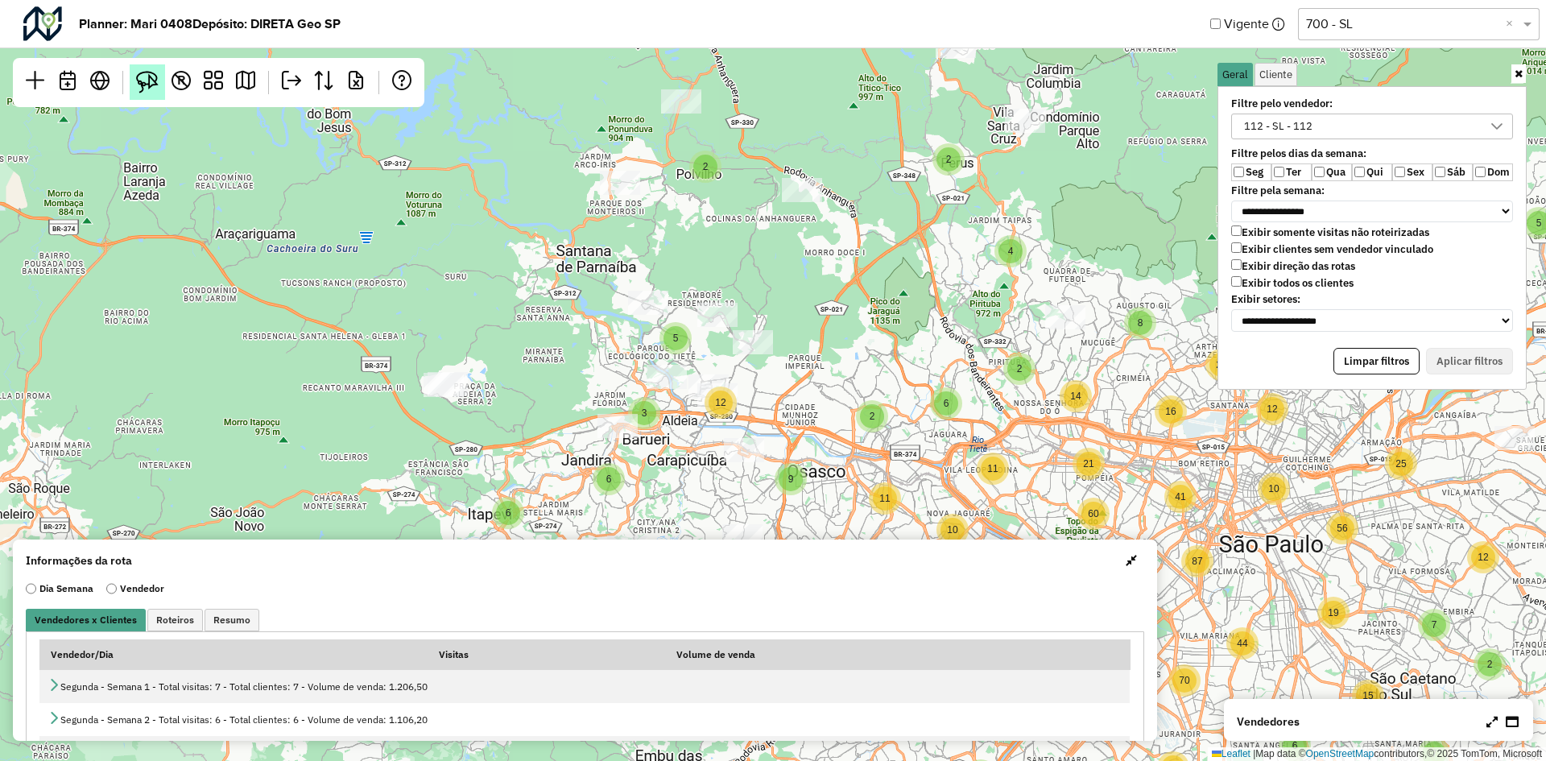
click at [156, 72] on img at bounding box center [147, 82] width 23 height 23
drag, startPoint x: 641, startPoint y: 387, endPoint x: 672, endPoint y: 390, distance: 31.5
click at [672, 390] on div "2 2 3 2 3 2 2 2 2 2 2 4 3 3 2 4 2 2 5 2 2 3 2 2 2 3 2 2 6 2 6 4 4 3 4 2 6 3 5 3…" at bounding box center [773, 380] width 1546 height 761
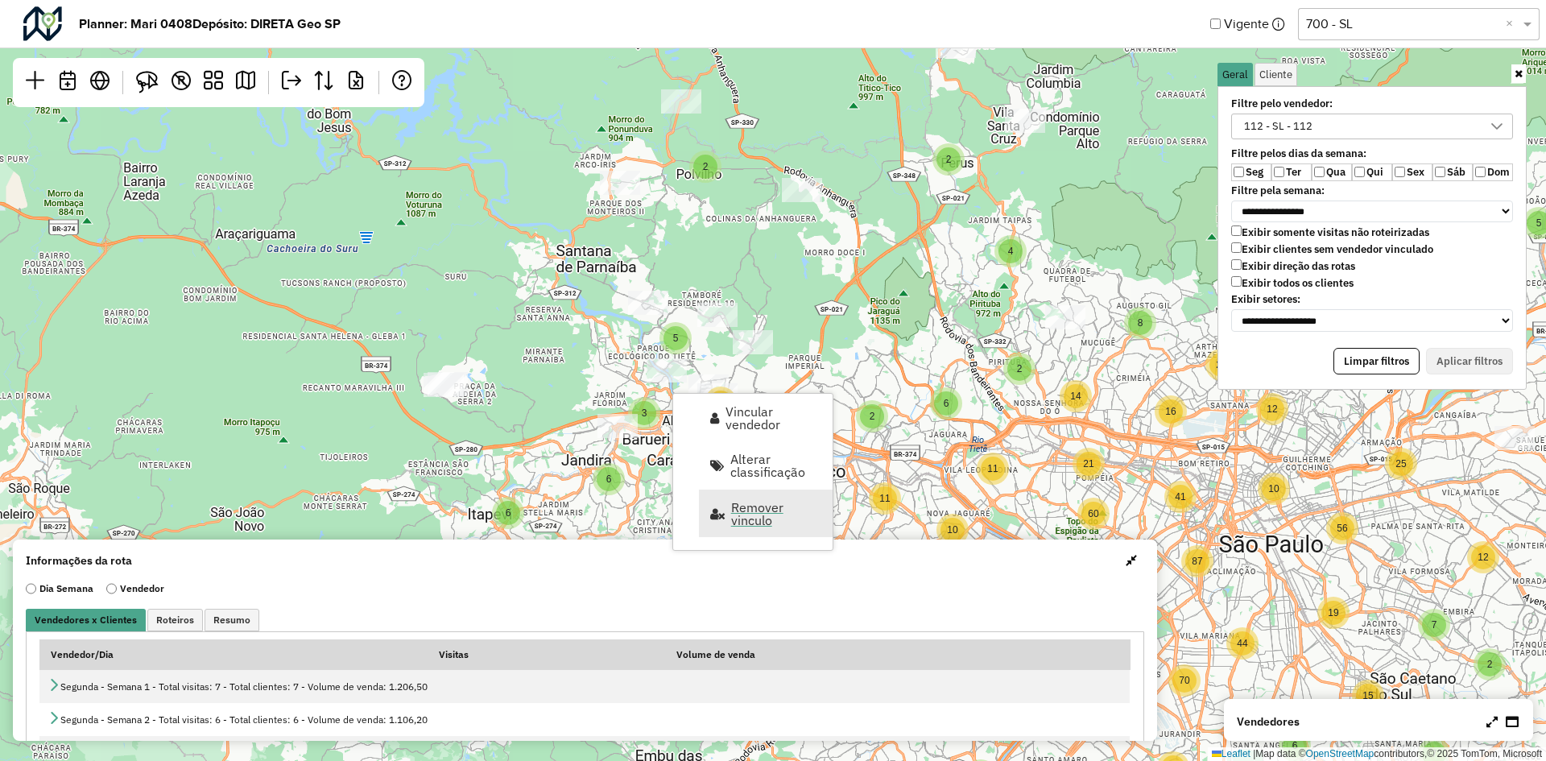
click at [734, 518] on span "Remover vinculo" at bounding box center [776, 514] width 91 height 26
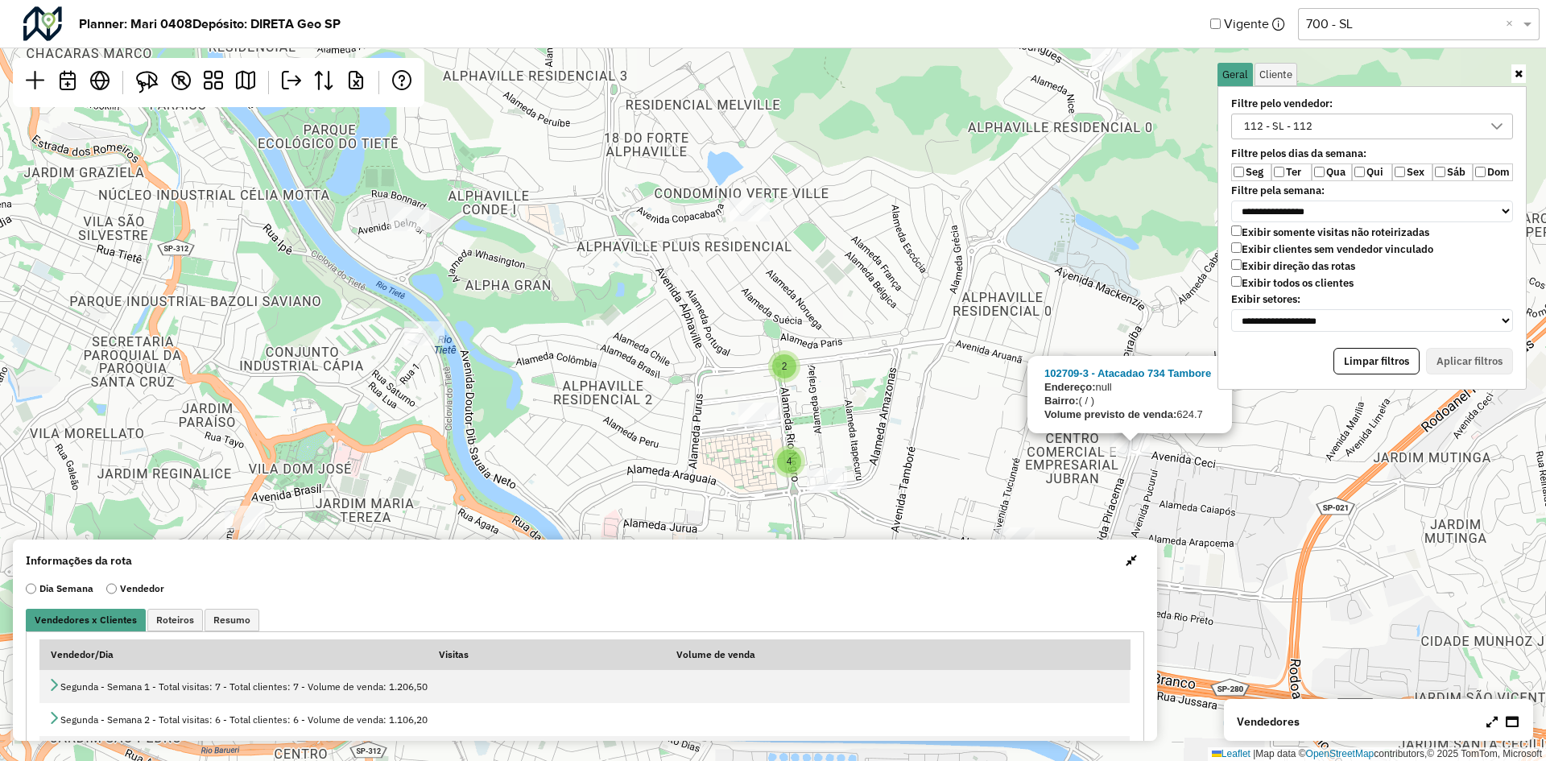
drag, startPoint x: 839, startPoint y: 448, endPoint x: 842, endPoint y: 351, distance: 96.7
click at [842, 353] on div "3 3 2 2 4 2 2 3 4 2 102709-3 - Atacadao 734 Tambore Endereço: null Bairro: ( / …" at bounding box center [773, 380] width 1546 height 761
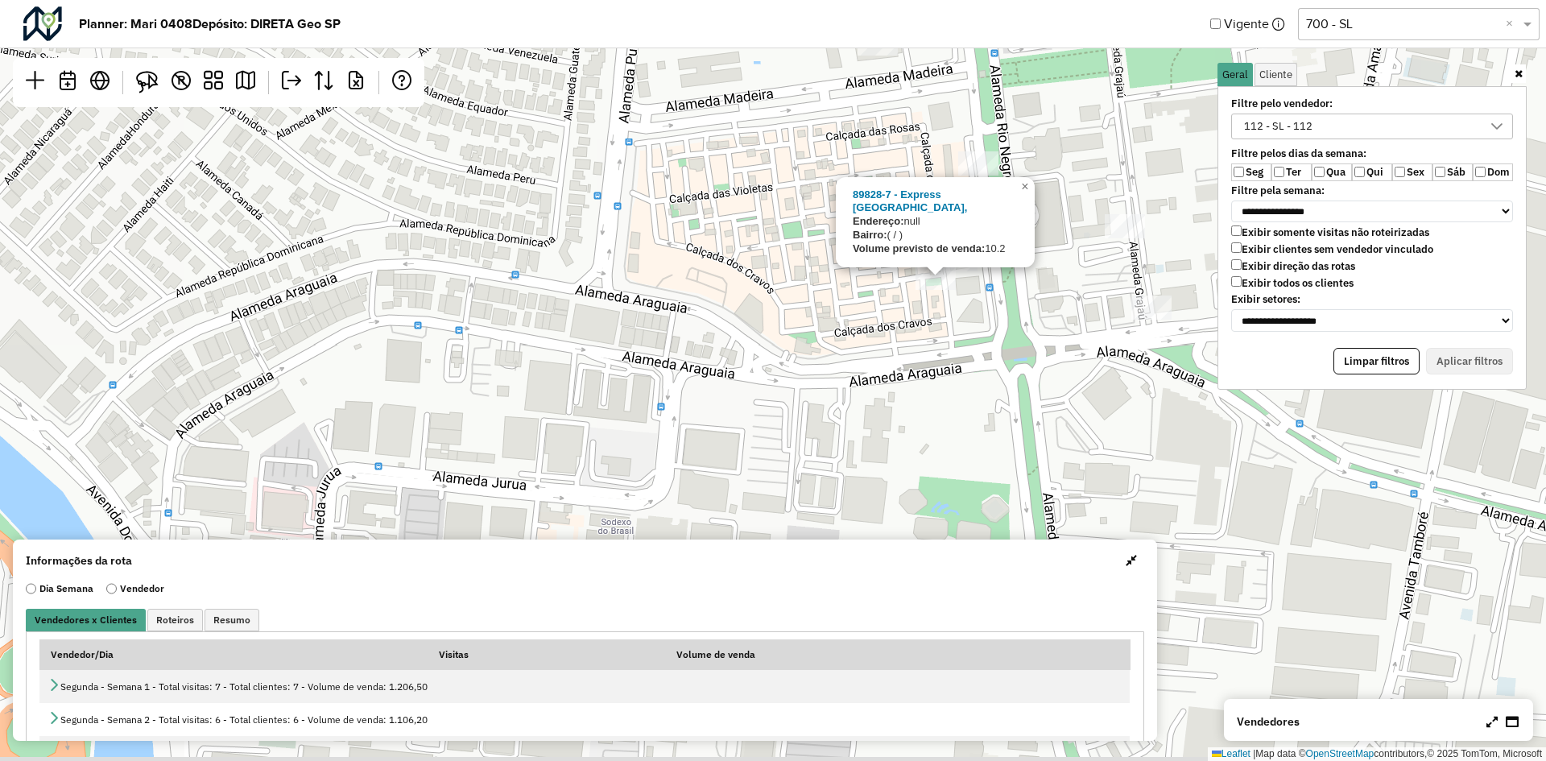
drag, startPoint x: 723, startPoint y: 200, endPoint x: 718, endPoint y: 176, distance: 24.6
click at [721, 178] on div "89828-7 - Express [GEOGRAPHIC_DATA], Endereço: null Bairro: ( / ) Volume previs…" at bounding box center [773, 380] width 1546 height 761
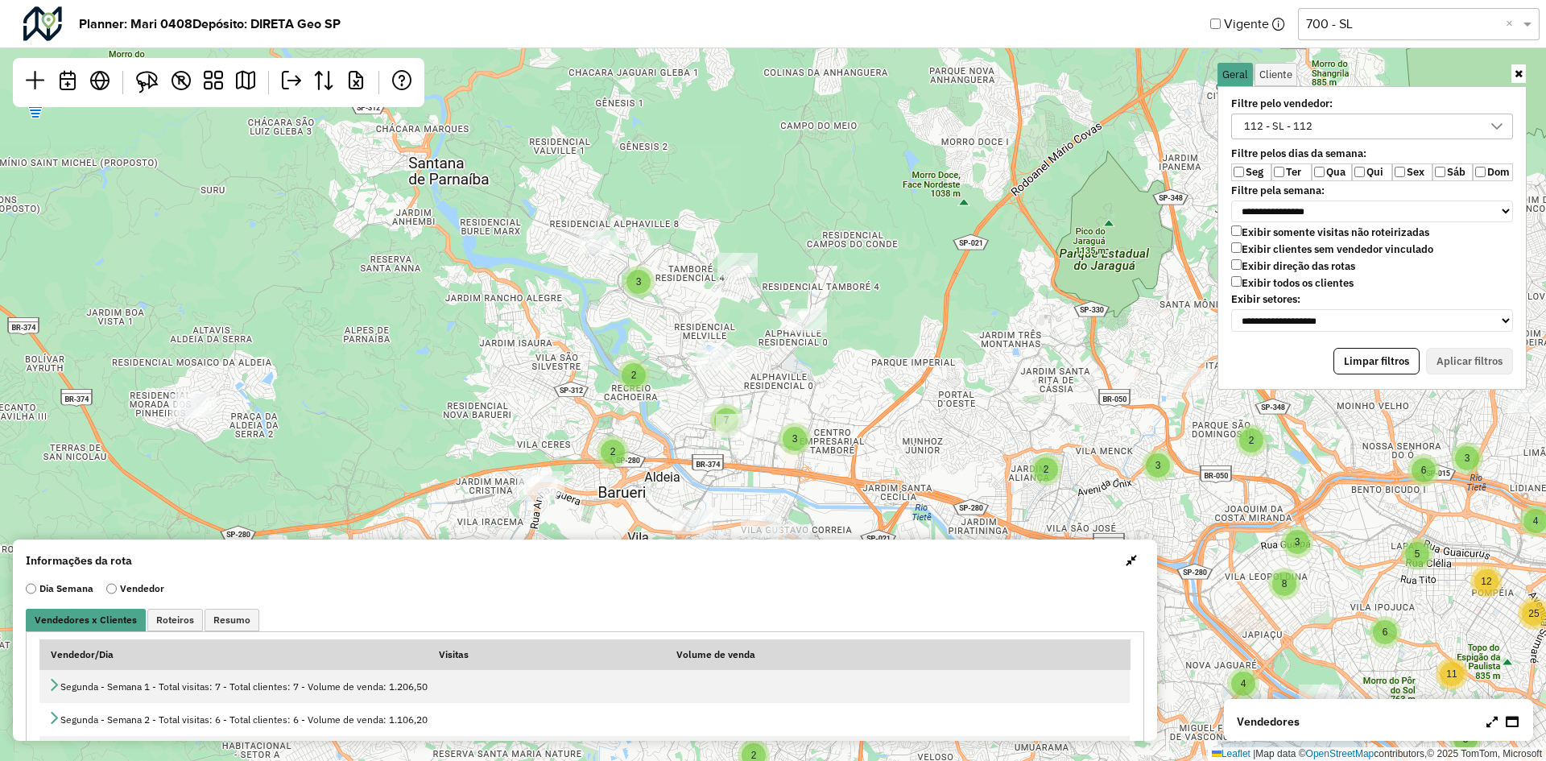
drag, startPoint x: 700, startPoint y: 325, endPoint x: 676, endPoint y: 431, distance: 108.0
click at [676, 431] on div "2 2 4 3 2 2 3 7 3 5 3 3 2 3 8 2 2 2 2 5 2 2 3 2 4 8 2 2 3 2 3 3 3 5 9 7 6 6 5 3…" at bounding box center [773, 380] width 1546 height 761
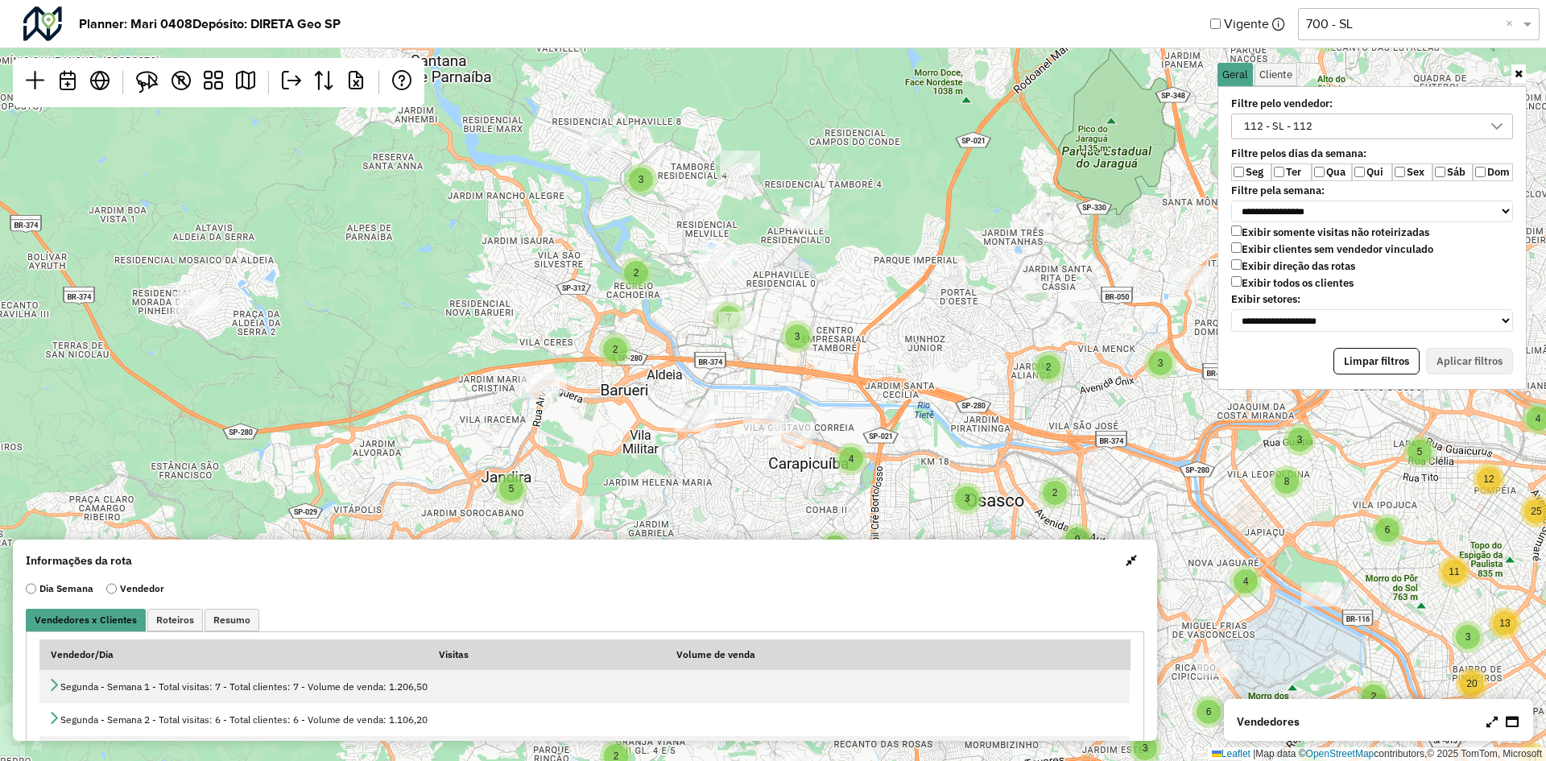
drag, startPoint x: 849, startPoint y: 395, endPoint x: 851, endPoint y: 293, distance: 102.3
click at [851, 293] on div "2 2 4 3 2 2 3 7 3 5 3 3 2 3 8 2 2 2 2 5 2 2 3 2 4 8 2 2 3 2 3 3 3 5 9 7 6 6 5 3…" at bounding box center [773, 380] width 1546 height 761
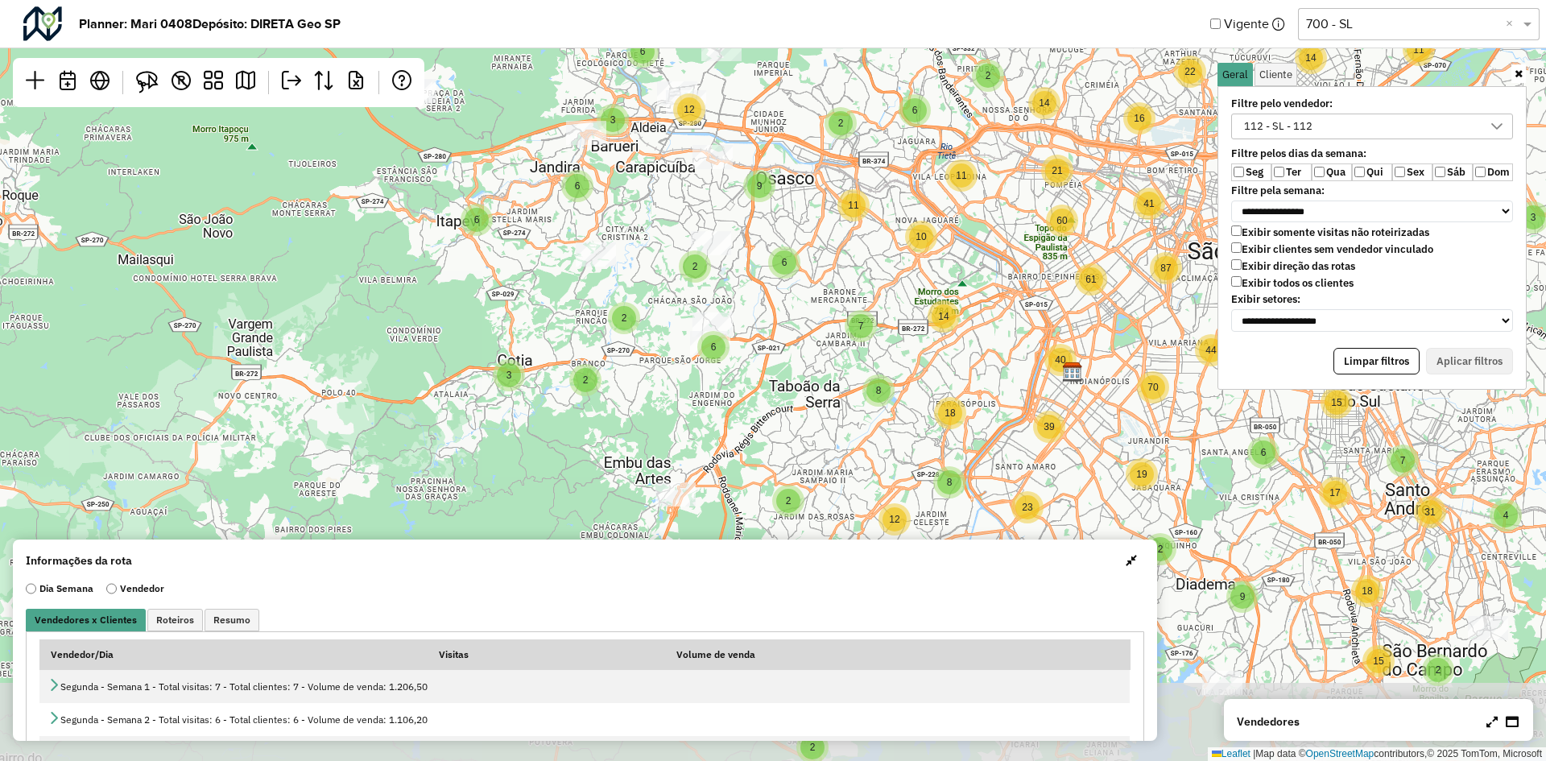
drag, startPoint x: 639, startPoint y: 409, endPoint x: 653, endPoint y: 137, distance: 272.6
click at [653, 137] on div "2 4 3 13 9 2 6 5 2 6 8 2 2 3 11 9 5 5 2 2 5 4 4 18 6 3 11 6 3 4 4 7 2 2 3 3 7 2…" at bounding box center [773, 380] width 1546 height 761
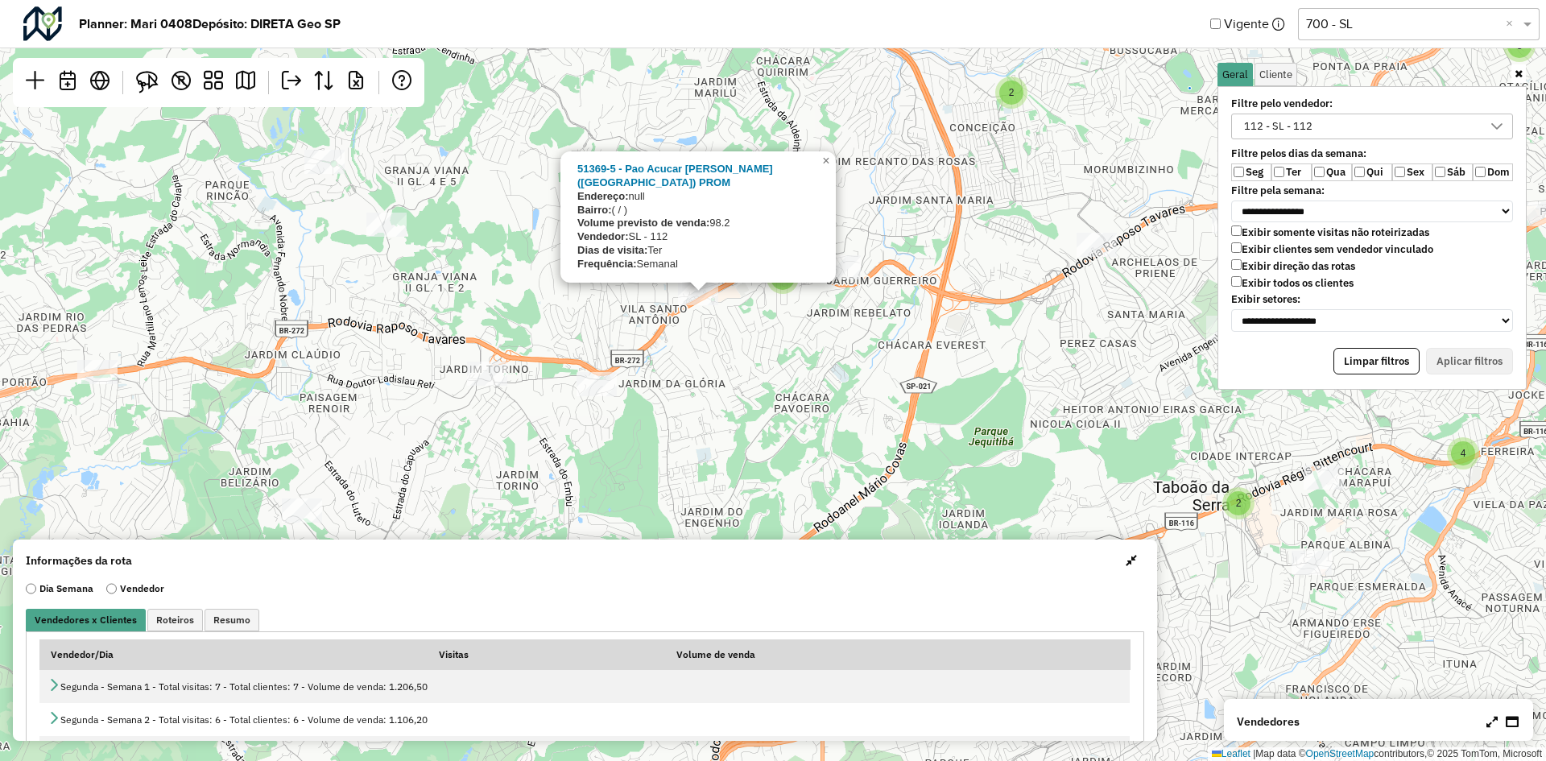
drag, startPoint x: 670, startPoint y: 316, endPoint x: 686, endPoint y: 396, distance: 81.3
click at [686, 395] on div "2 2 2 4 3 3 3 2 4 2 3 2 2 2 3 5 7 2 2 2 4 3 4 8 6 4 11 8 13 7 10 8 2 3 6 6 9 12…" at bounding box center [773, 380] width 1546 height 761
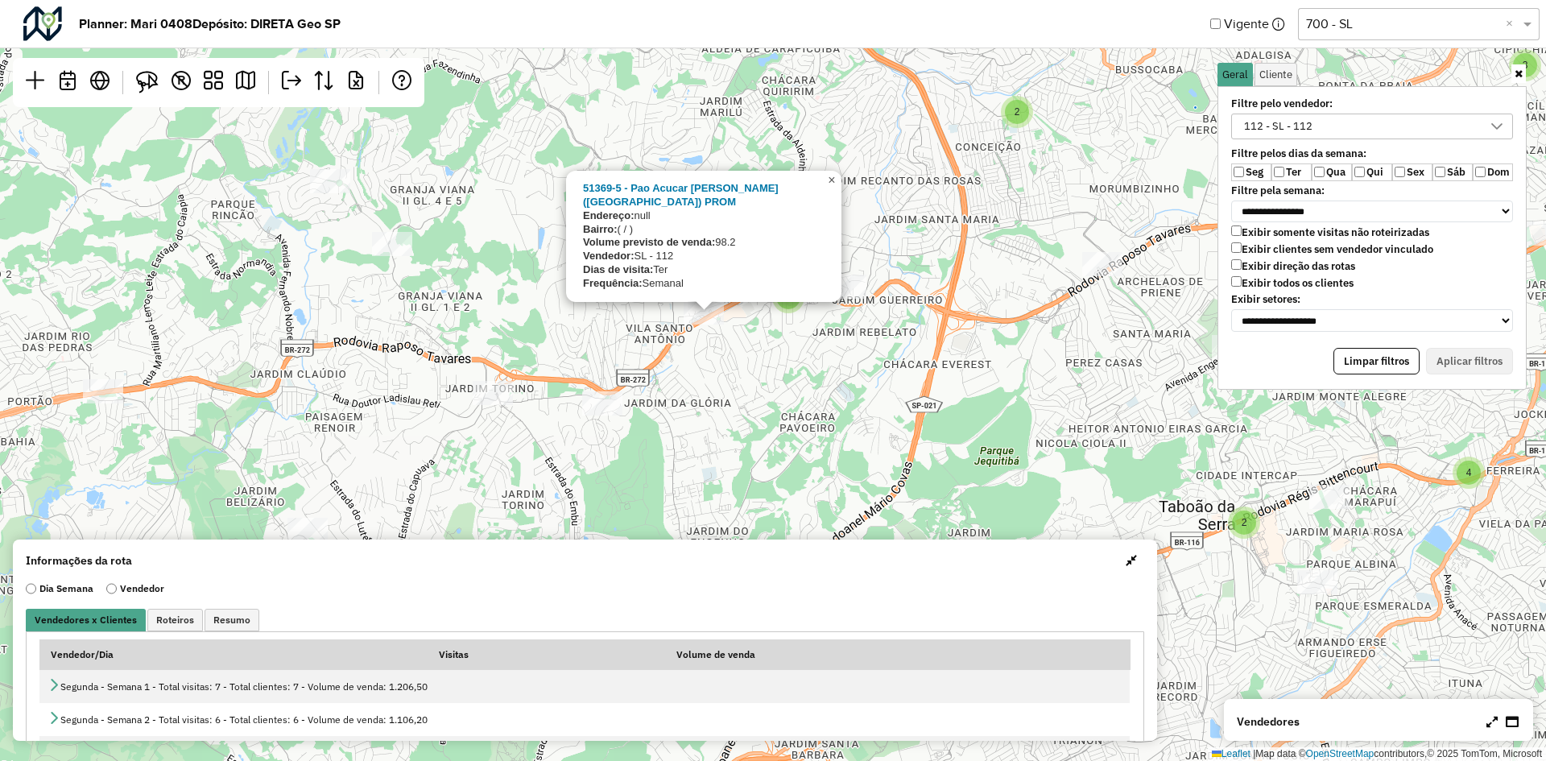
click at [829, 187] on span "×" at bounding box center [831, 180] width 7 height 14
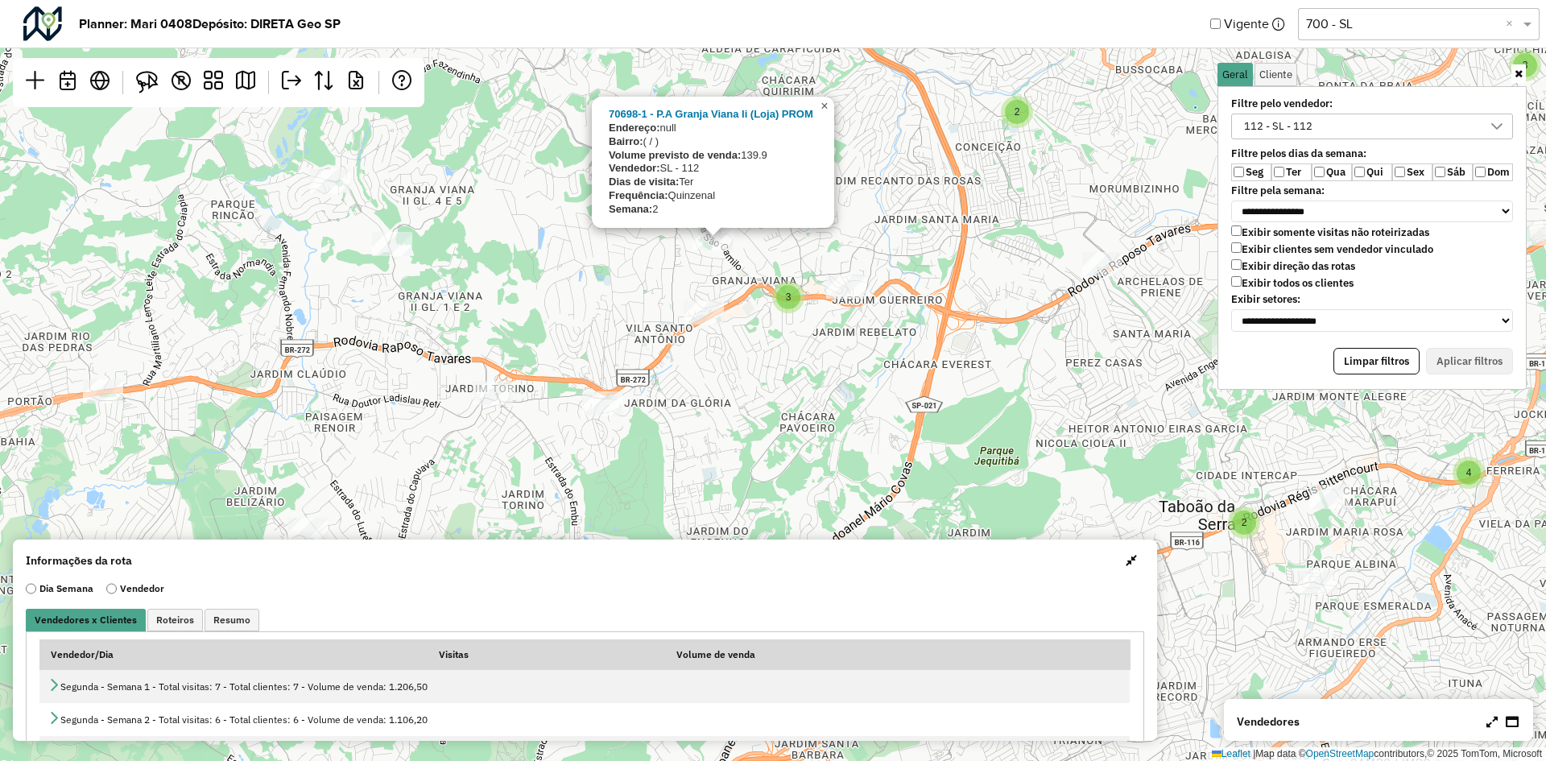
click at [824, 107] on span "×" at bounding box center [824, 106] width 7 height 14
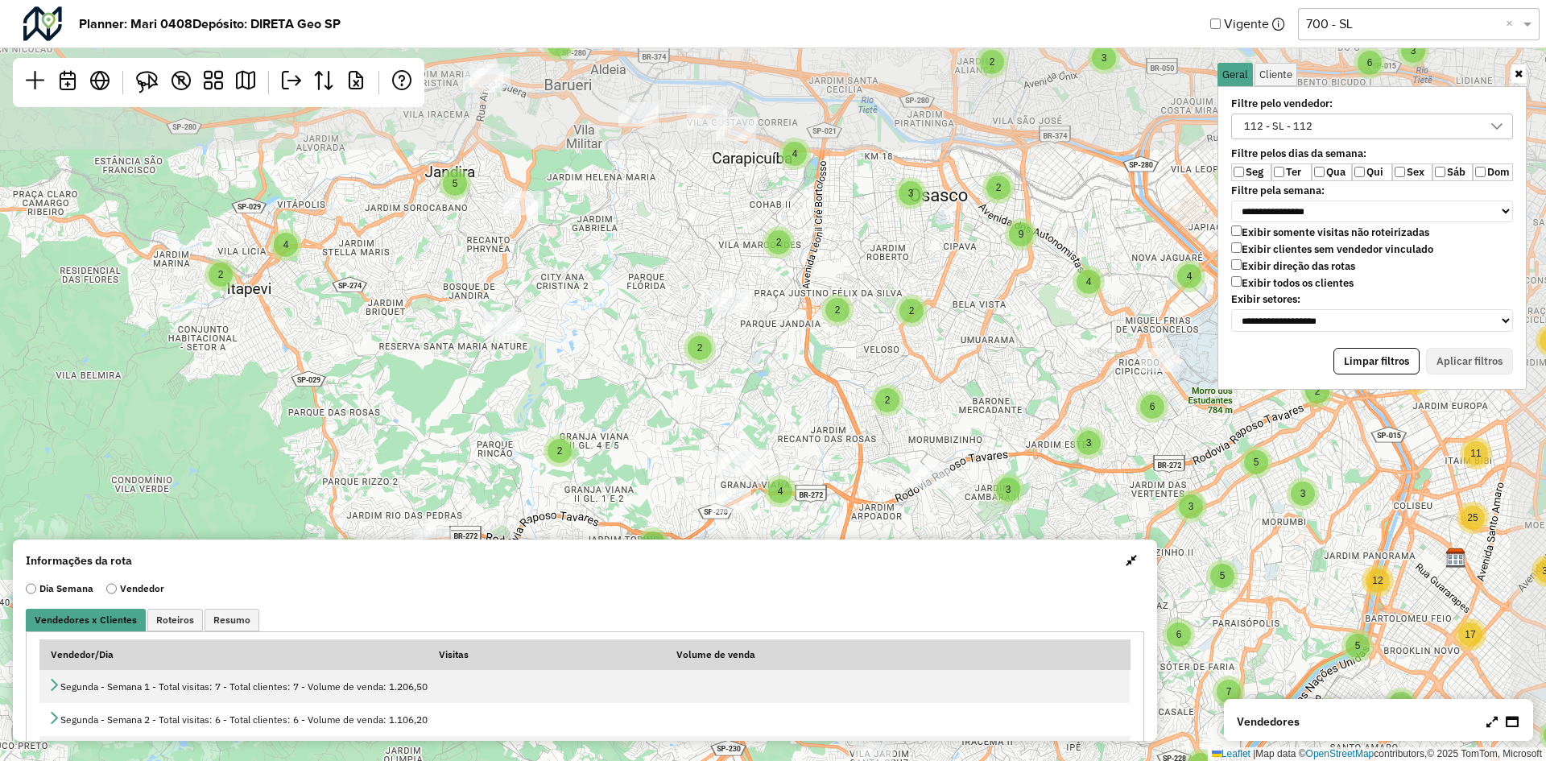
drag, startPoint x: 826, startPoint y: 179, endPoint x: 790, endPoint y: 428, distance: 252.3
click at [790, 428] on div "2 2 4 3 2 2 3 7 3 5 3 3 2 3 8 2 2 2 2 2 2 3 2 4 8 2 2 3 2 3 3 3 5 9 7 6 6 5 3 4…" at bounding box center [773, 380] width 1546 height 761
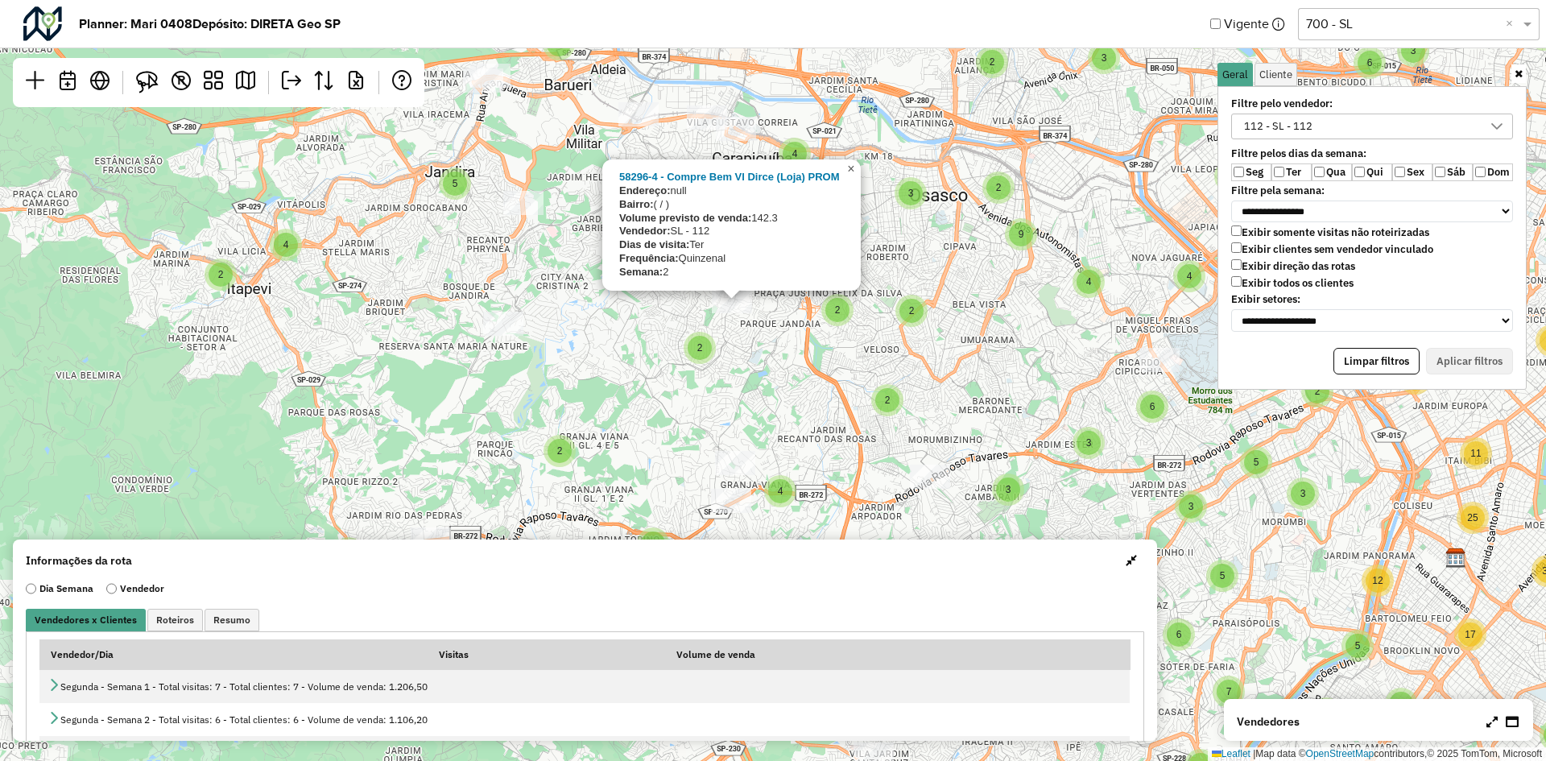
click at [850, 175] on span "×" at bounding box center [850, 169] width 7 height 14
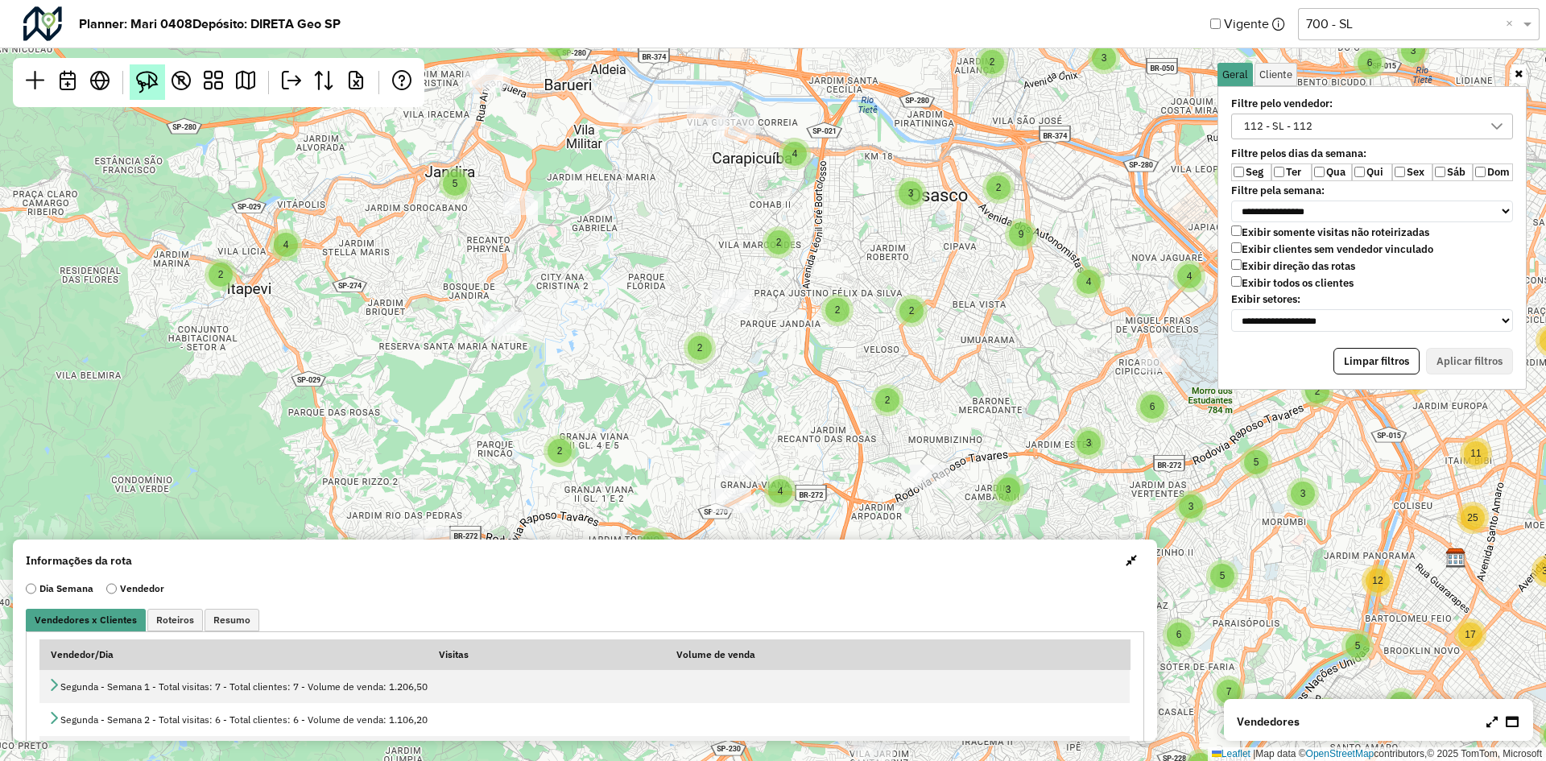
click at [148, 85] on img at bounding box center [147, 82] width 23 height 23
drag, startPoint x: 662, startPoint y: 284, endPoint x: 771, endPoint y: 312, distance: 112.3
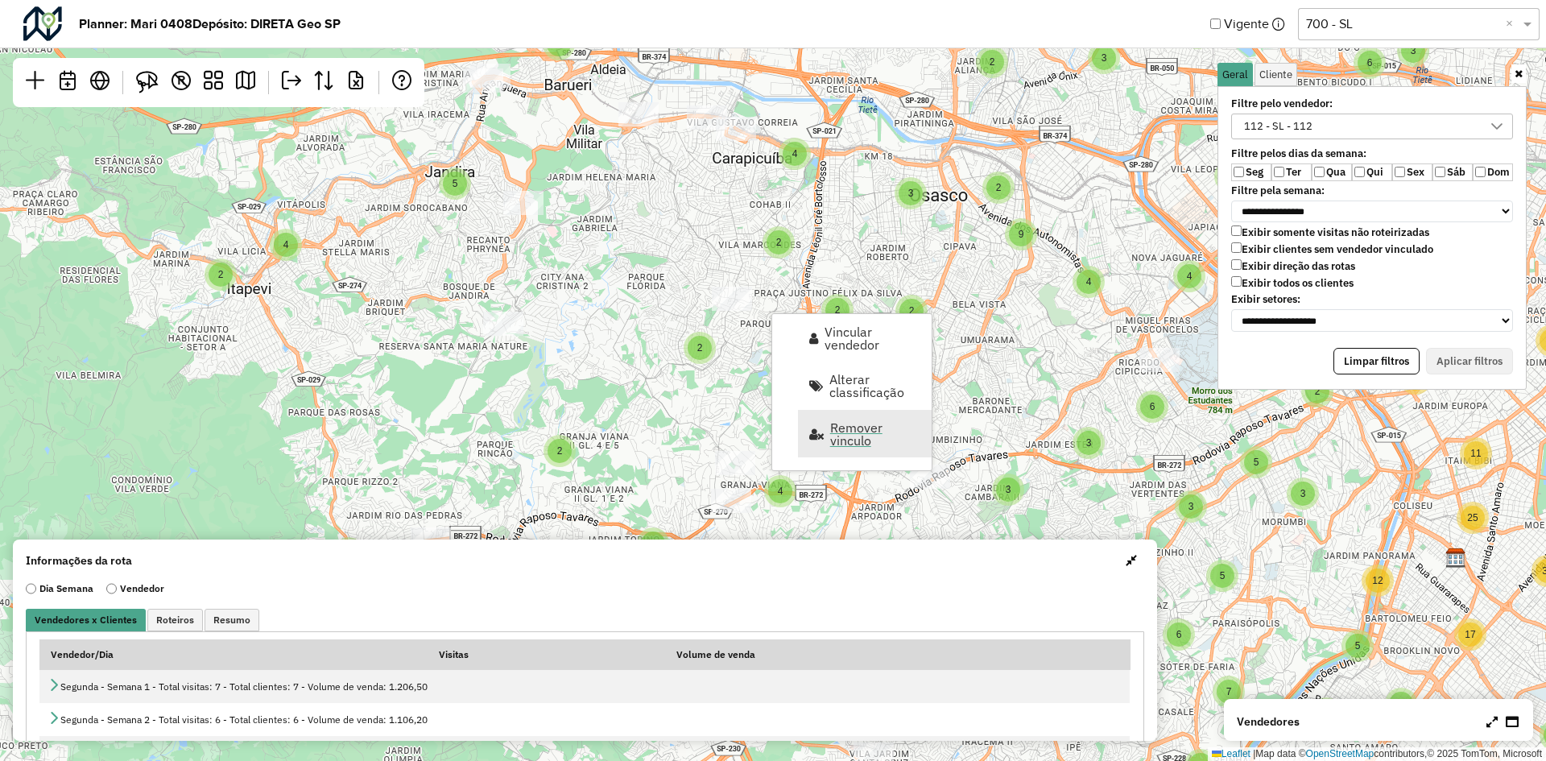
click at [868, 440] on span "Remover vinculo" at bounding box center [875, 434] width 91 height 26
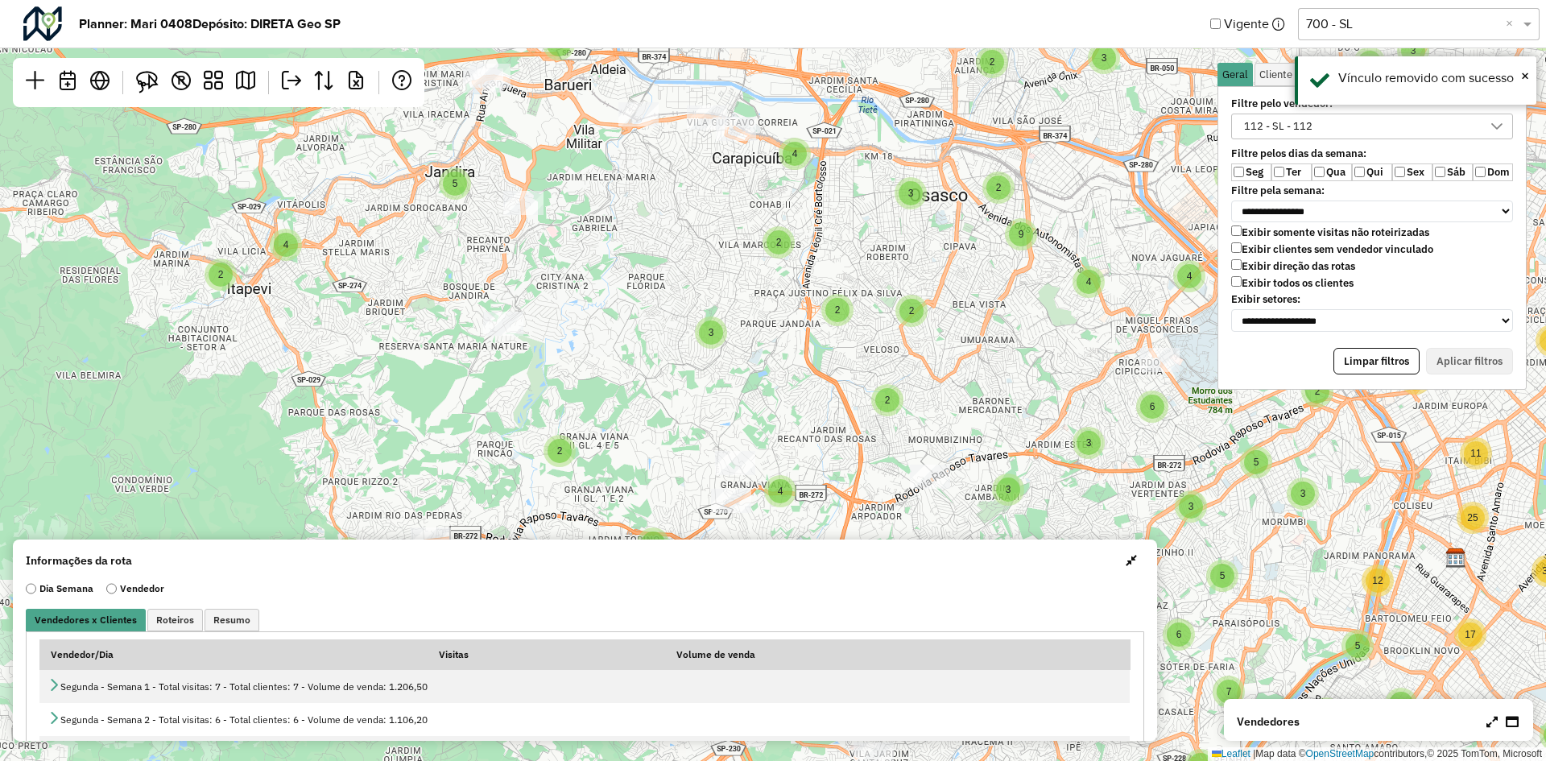
click at [720, 262] on div "2 2 4 3 2 2 3 7 3 5 3 3 2 3 8 2 2 2 2 2 2 3 2 4 8 2 2 3 2 3 3 3 5 9 7 6 6 5 3 4…" at bounding box center [773, 380] width 1546 height 761
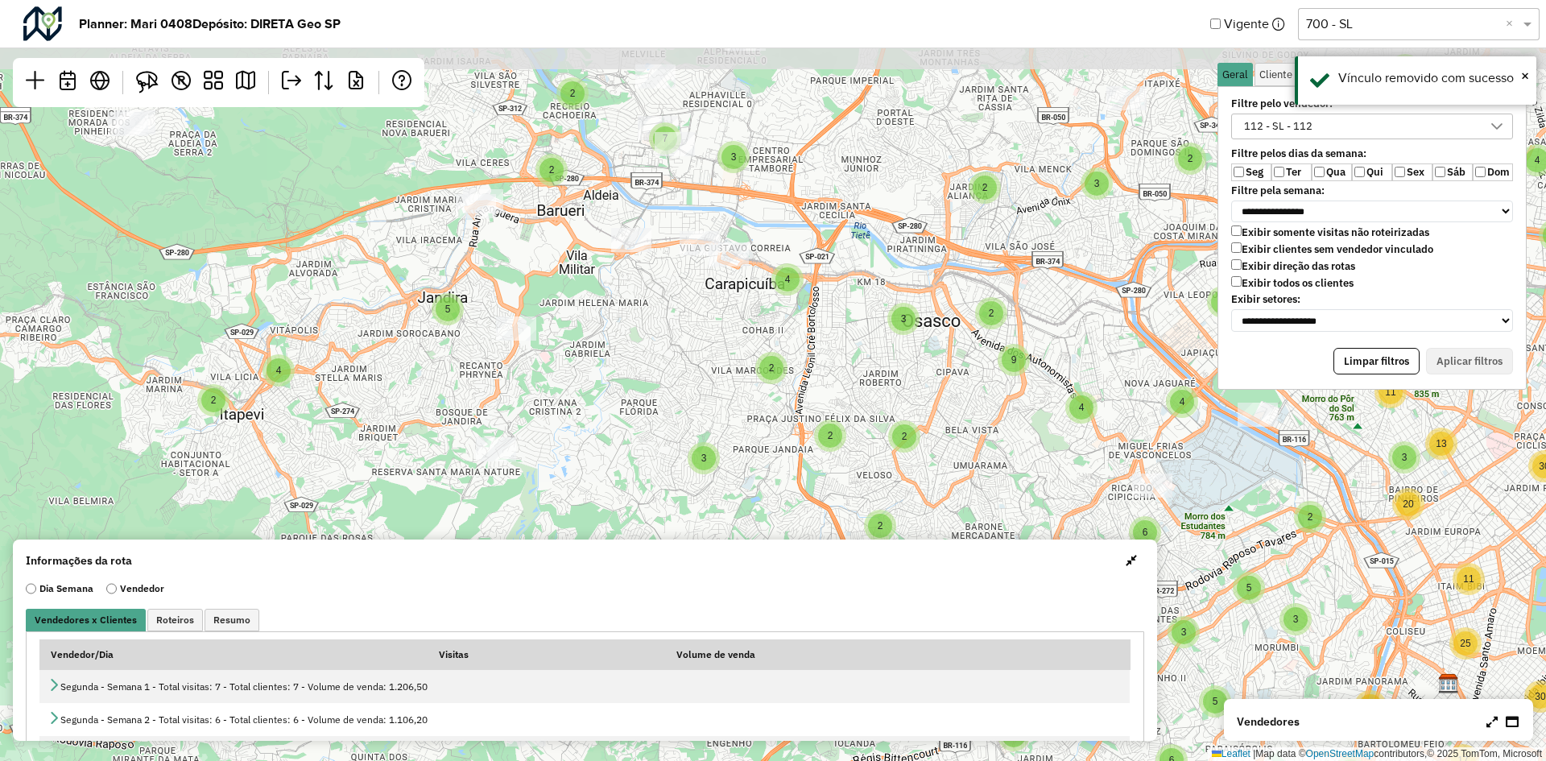
drag, startPoint x: 726, startPoint y: 170, endPoint x: 719, endPoint y: 291, distance: 121.0
click at [719, 291] on div "2 2 4 3 2 2 3 7 3 5 3 3 2 3 8 2 2 2 2 2 2 3 2 4 8 2 2 3 2 3 3 3 5 9 7 6 6 5 3 4…" at bounding box center [773, 380] width 1546 height 761
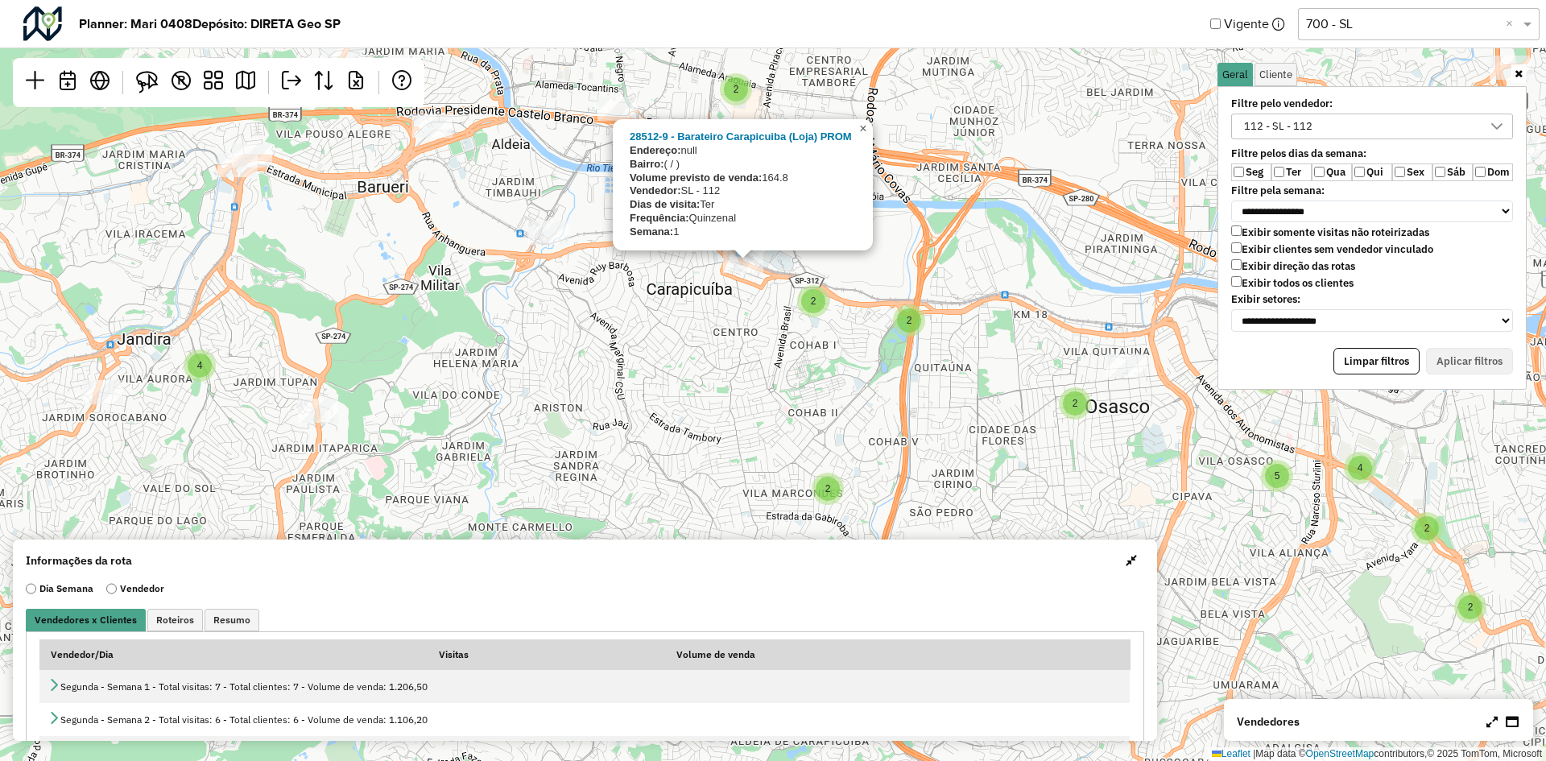
click at [866, 126] on span "×" at bounding box center [862, 129] width 7 height 14
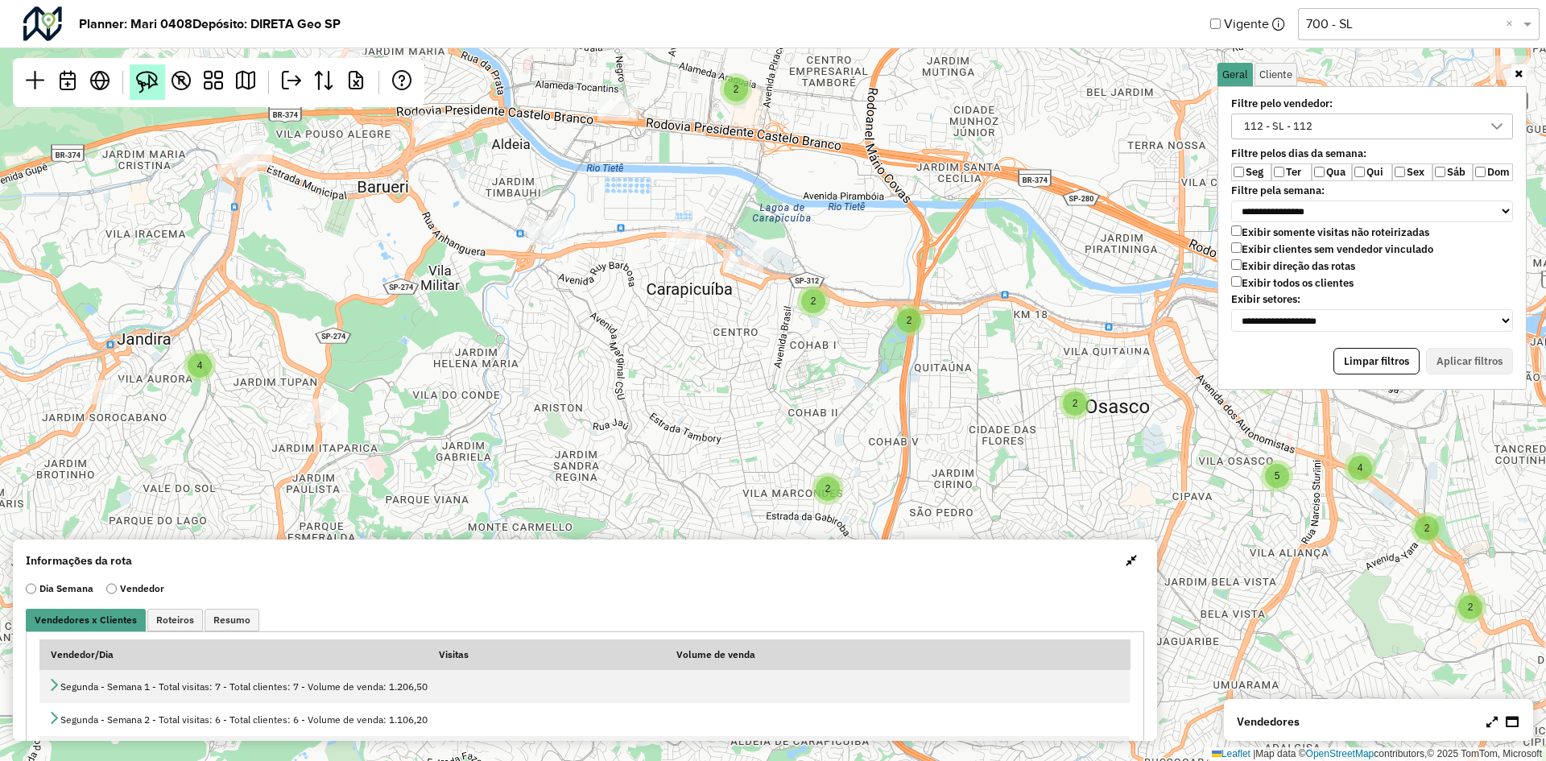
click at [141, 86] on img at bounding box center [147, 82] width 23 height 23
drag, startPoint x: 780, startPoint y: 294, endPoint x: 775, endPoint y: 209, distance: 84.7
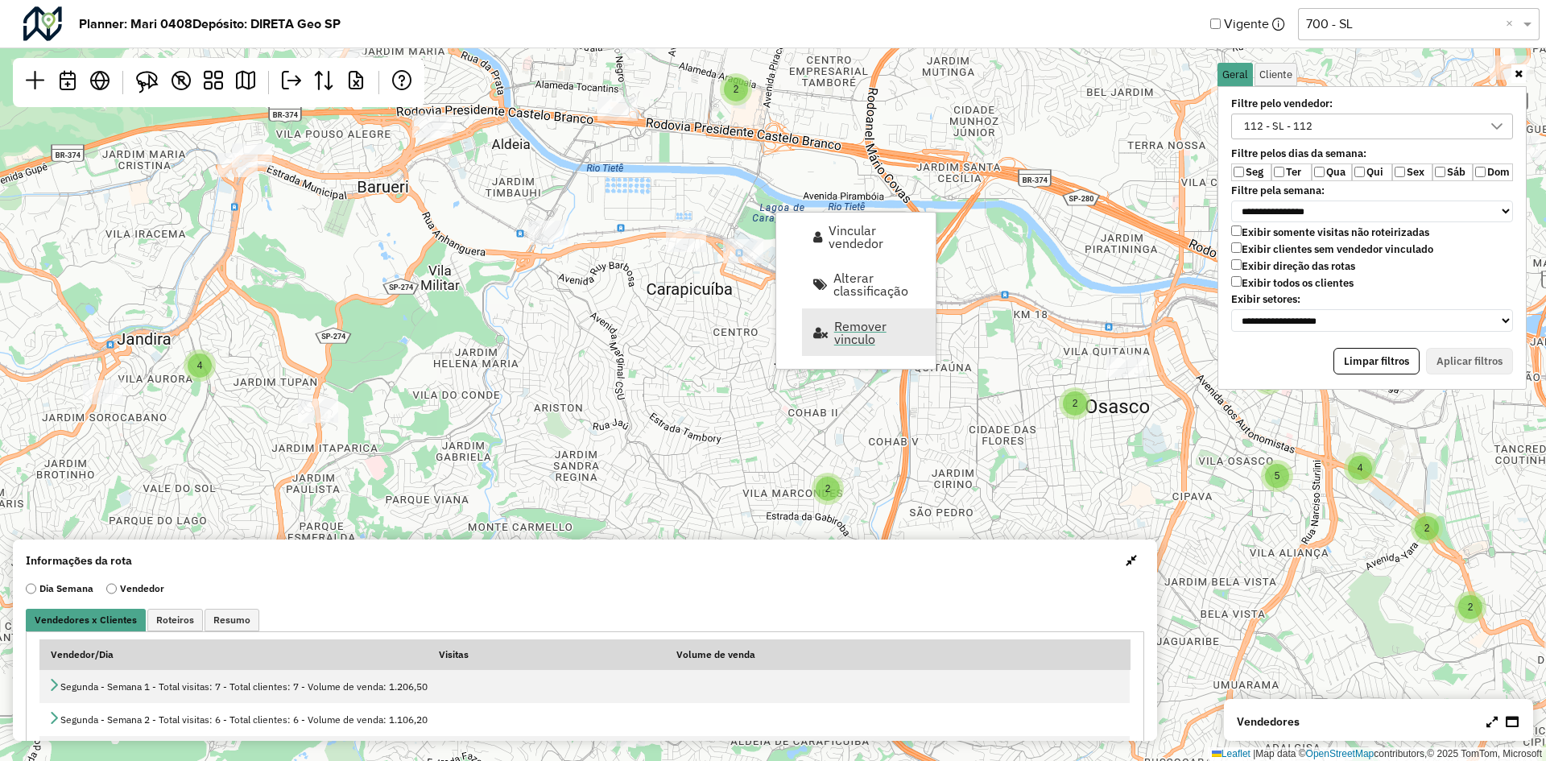
click at [860, 325] on span "Remover vinculo" at bounding box center [879, 333] width 91 height 26
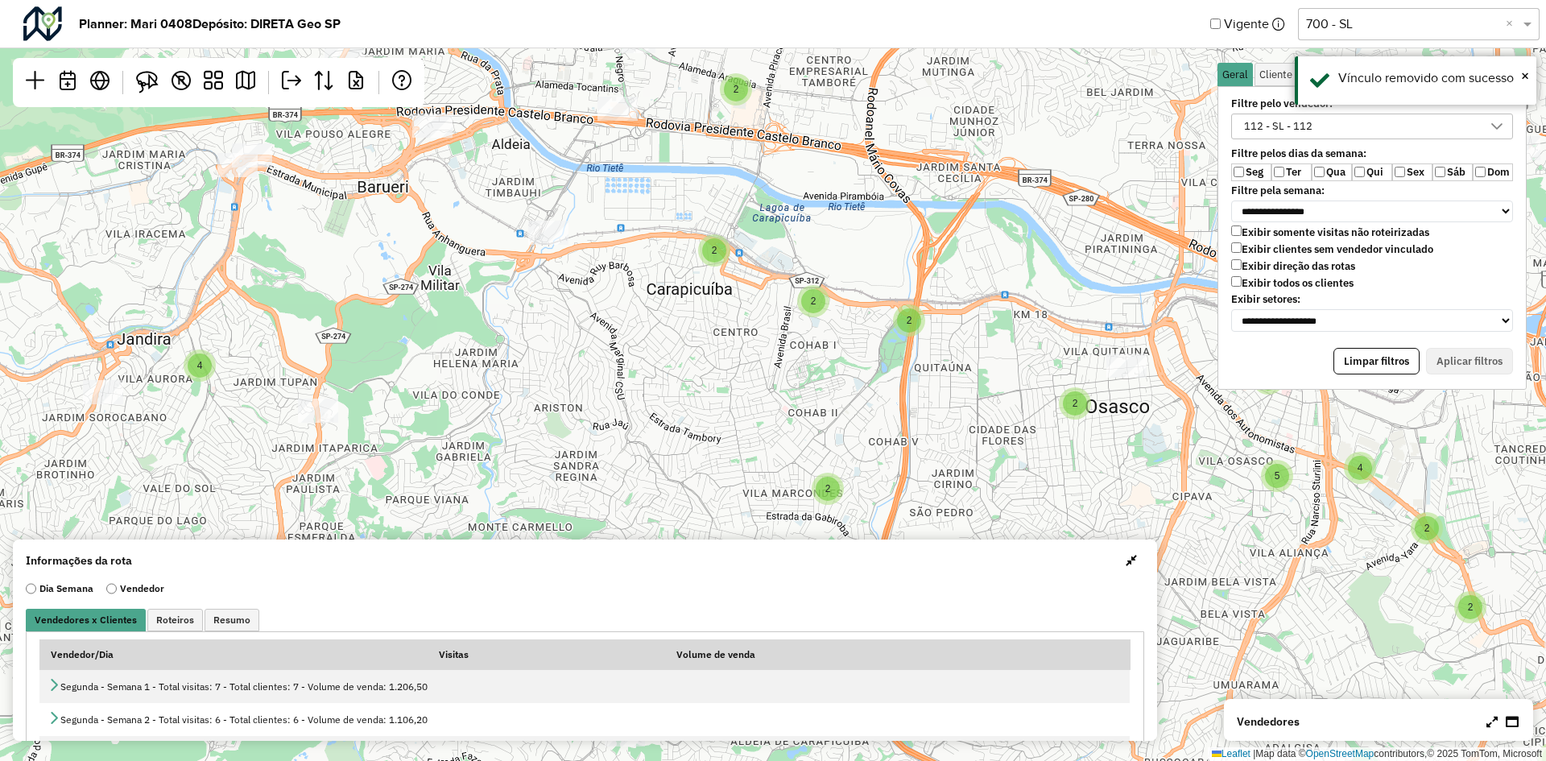
click at [754, 387] on div "2 3 3 2 2 2 2 2 3 2 5 2 5 2 2 4 3 3 3 2 4 2 3 2 2 2 3 5 7 2 2 2 4 3 4 8 6 4 11 …" at bounding box center [773, 380] width 1546 height 761
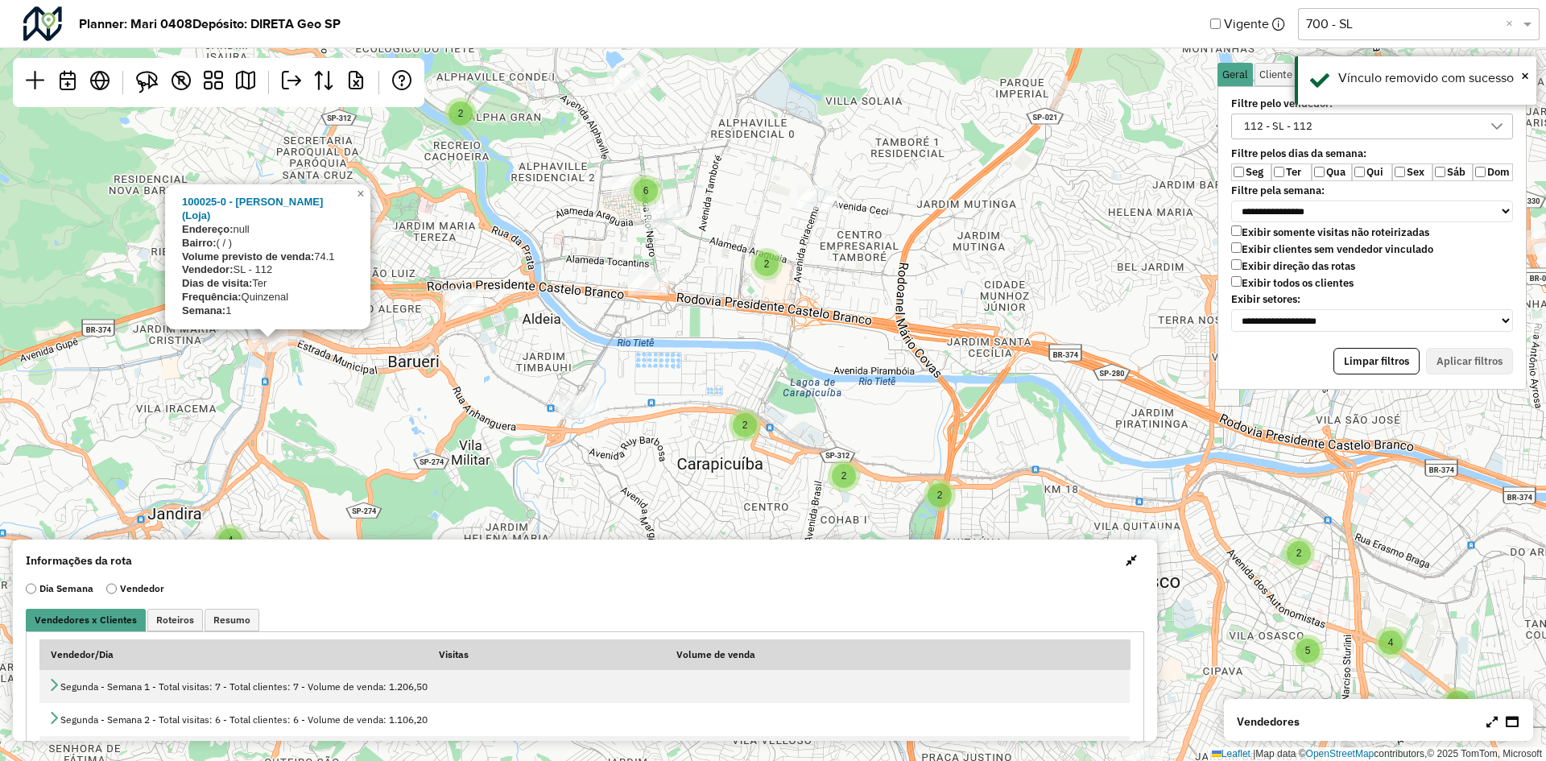
drag, startPoint x: 223, startPoint y: 242, endPoint x: 254, endPoint y: 416, distance: 177.4
click at [254, 416] on div "2 3 3 2 2 2 2 2 3 2 5 2 5 2 2 4 3 3 3 2 4 2 3 2 2 2 3 5 7 2 2 2 4 3 4 8 6 4 11 …" at bounding box center [773, 380] width 1546 height 761
click at [130, 80] on link at bounding box center [147, 81] width 35 height 35
drag, startPoint x: 302, startPoint y: 368, endPoint x: 297, endPoint y: 345, distance: 23.8
click at [297, 345] on div "2 3 3 2 2 2 2 5 2 5 2 2 4 3 3 3 2 4 2 3 2 2 2 3 5 7 2 2 2 4 3 4 8 6 4 11 8 13 7…" at bounding box center [773, 380] width 1546 height 761
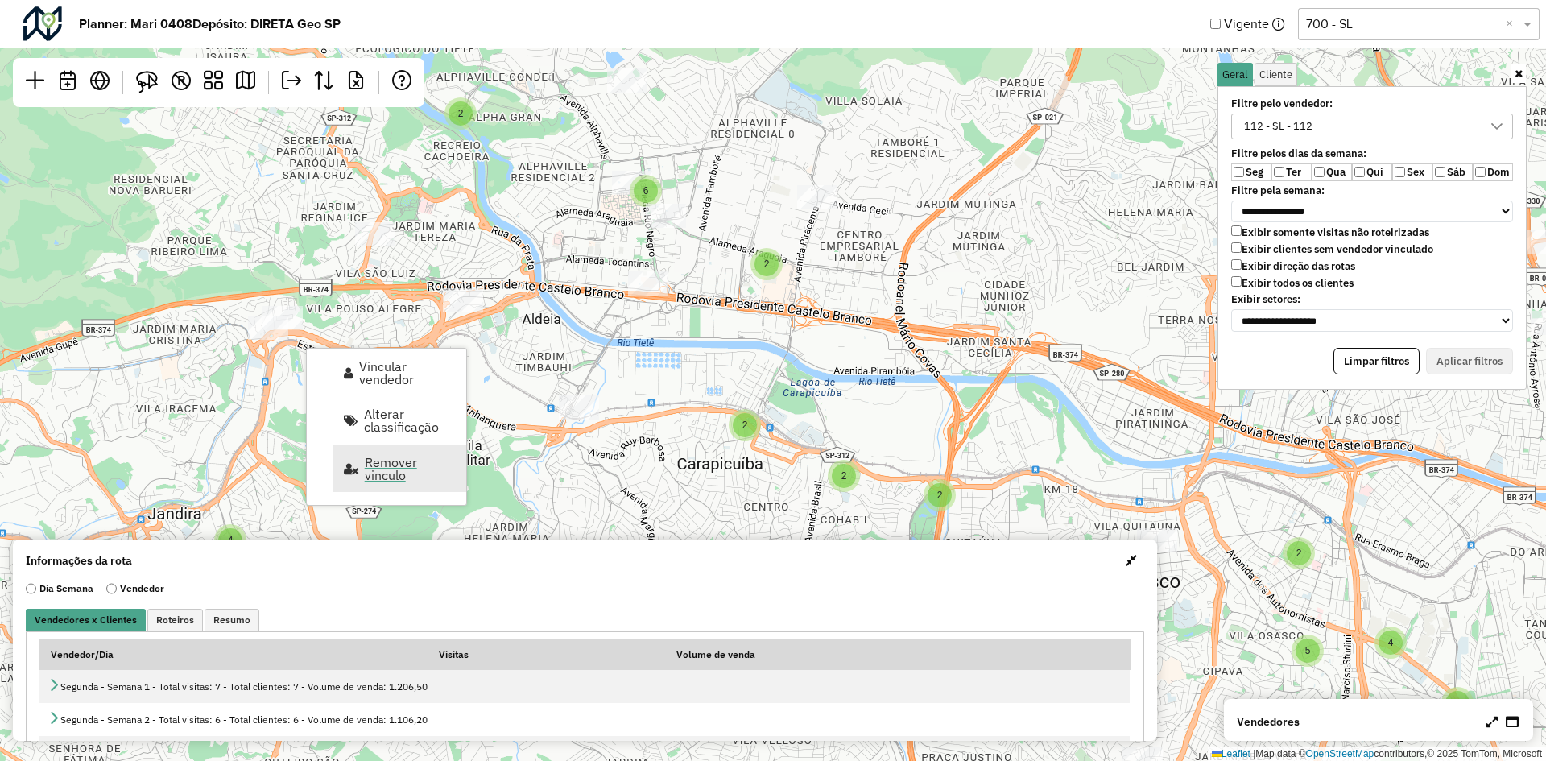
click at [407, 469] on span "Remover vinculo" at bounding box center [410, 469] width 91 height 26
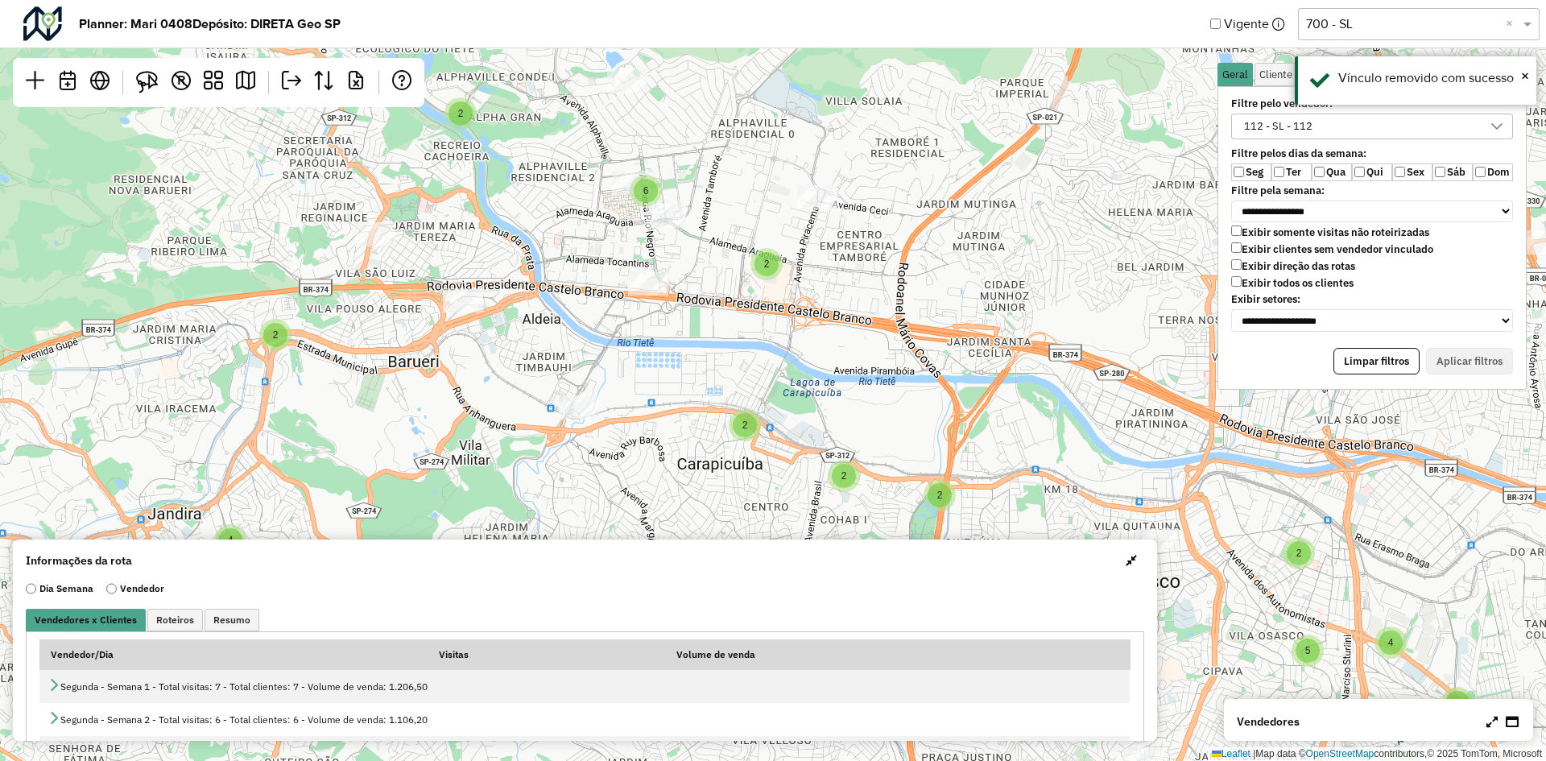
click at [1078, 386] on div "2 3 3 2 2 2 2 5 2 5 2 2 4 3 3 3 2 4 2 3 2 2 2 3 5 7 2 2 2 4 3 4 8 6 4 11 8 13 7…" at bounding box center [773, 380] width 1546 height 761
